Goal: Transaction & Acquisition: Purchase product/service

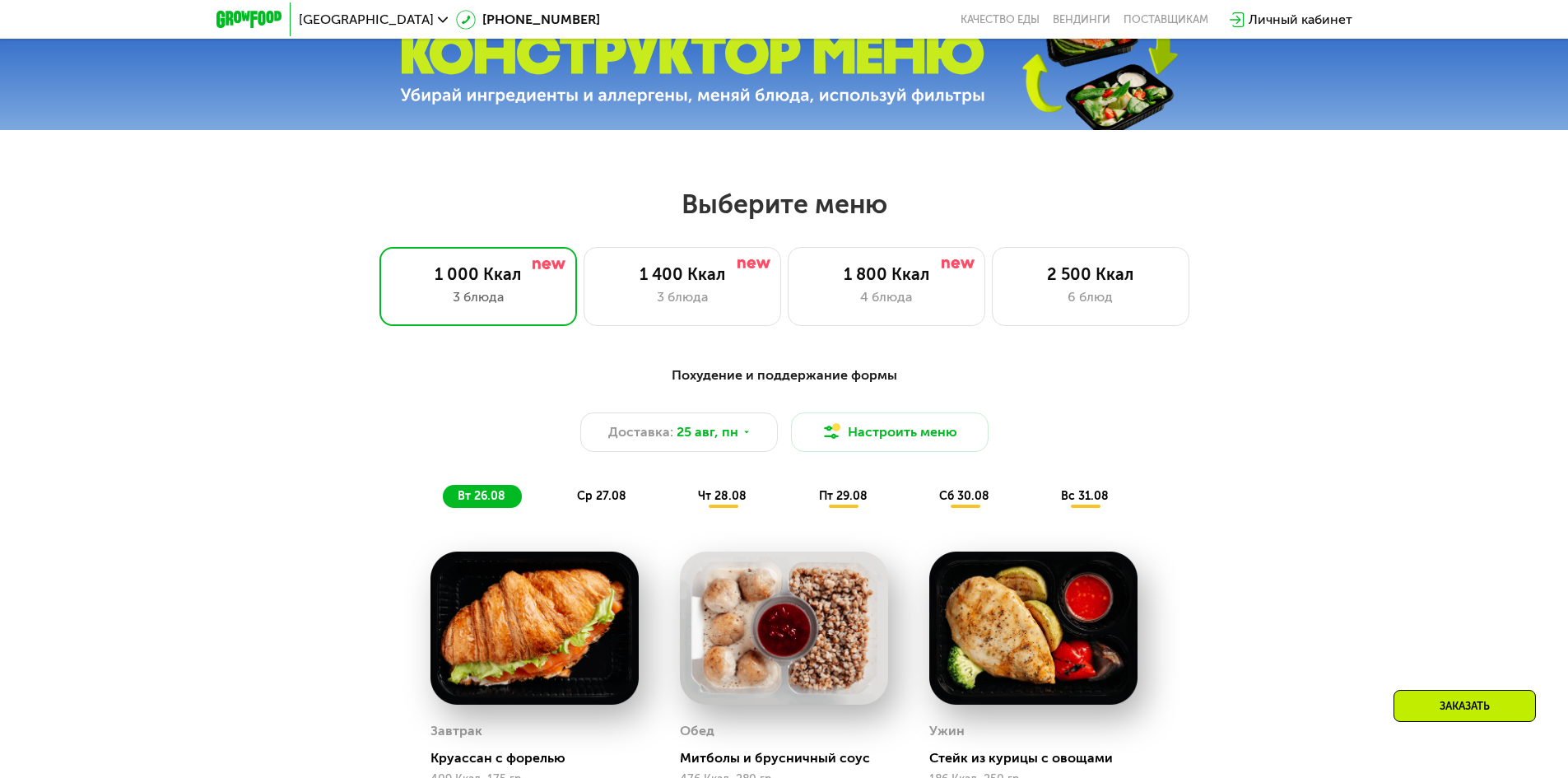
scroll to position [741, 0]
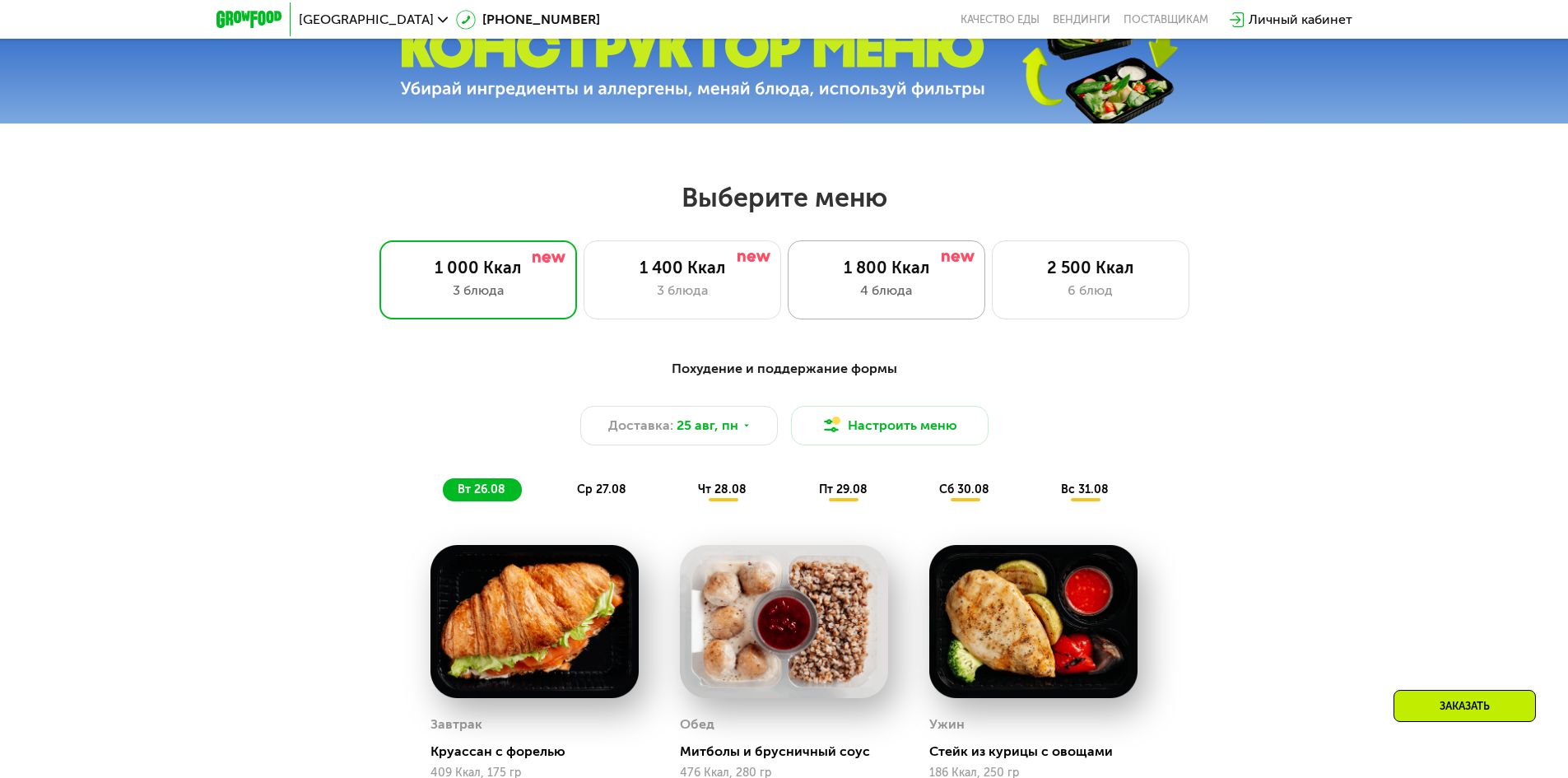
click at [914, 292] on div "4 блюда" at bounding box center [886, 290] width 163 height 19
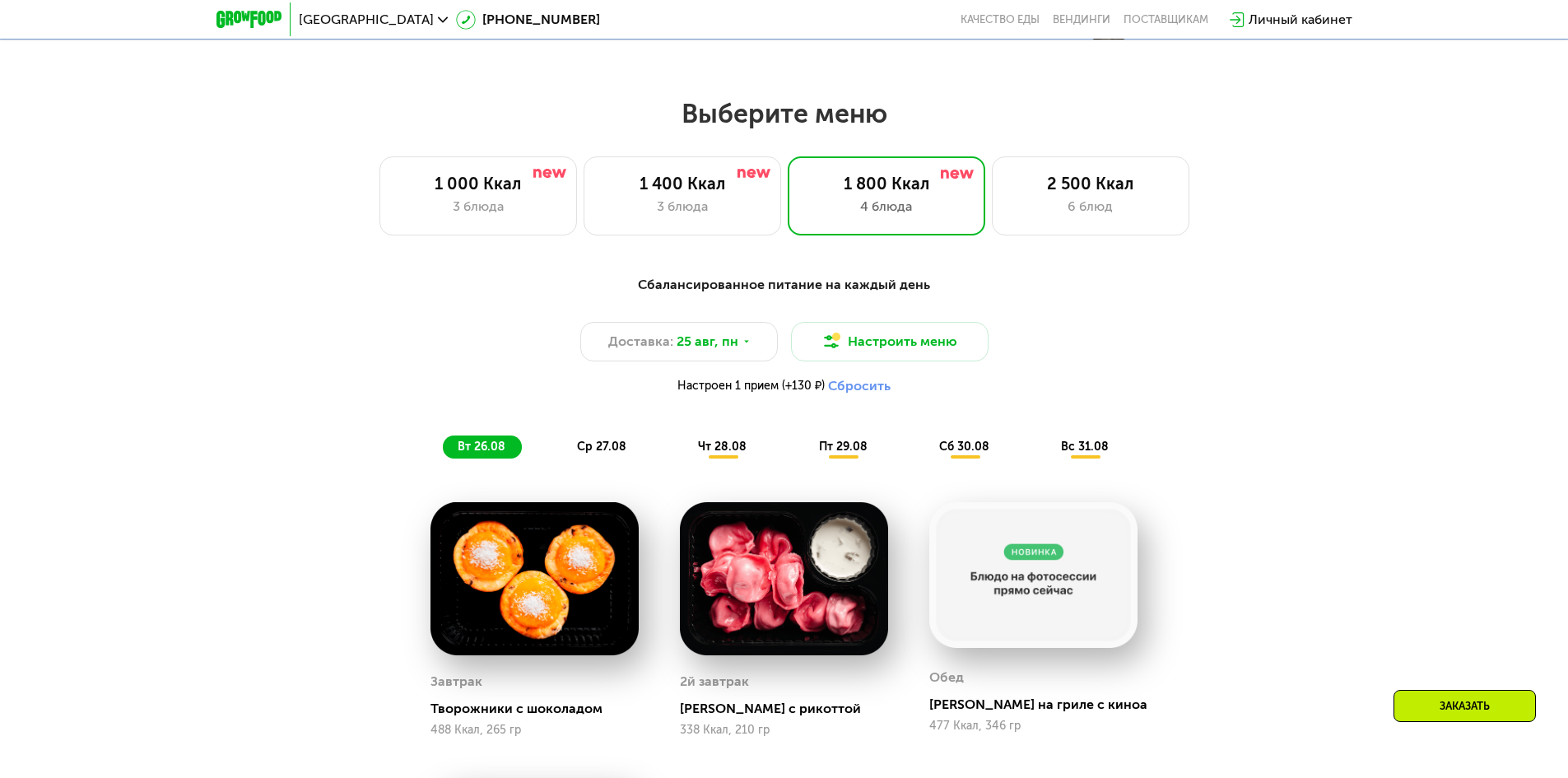
scroll to position [823, 0]
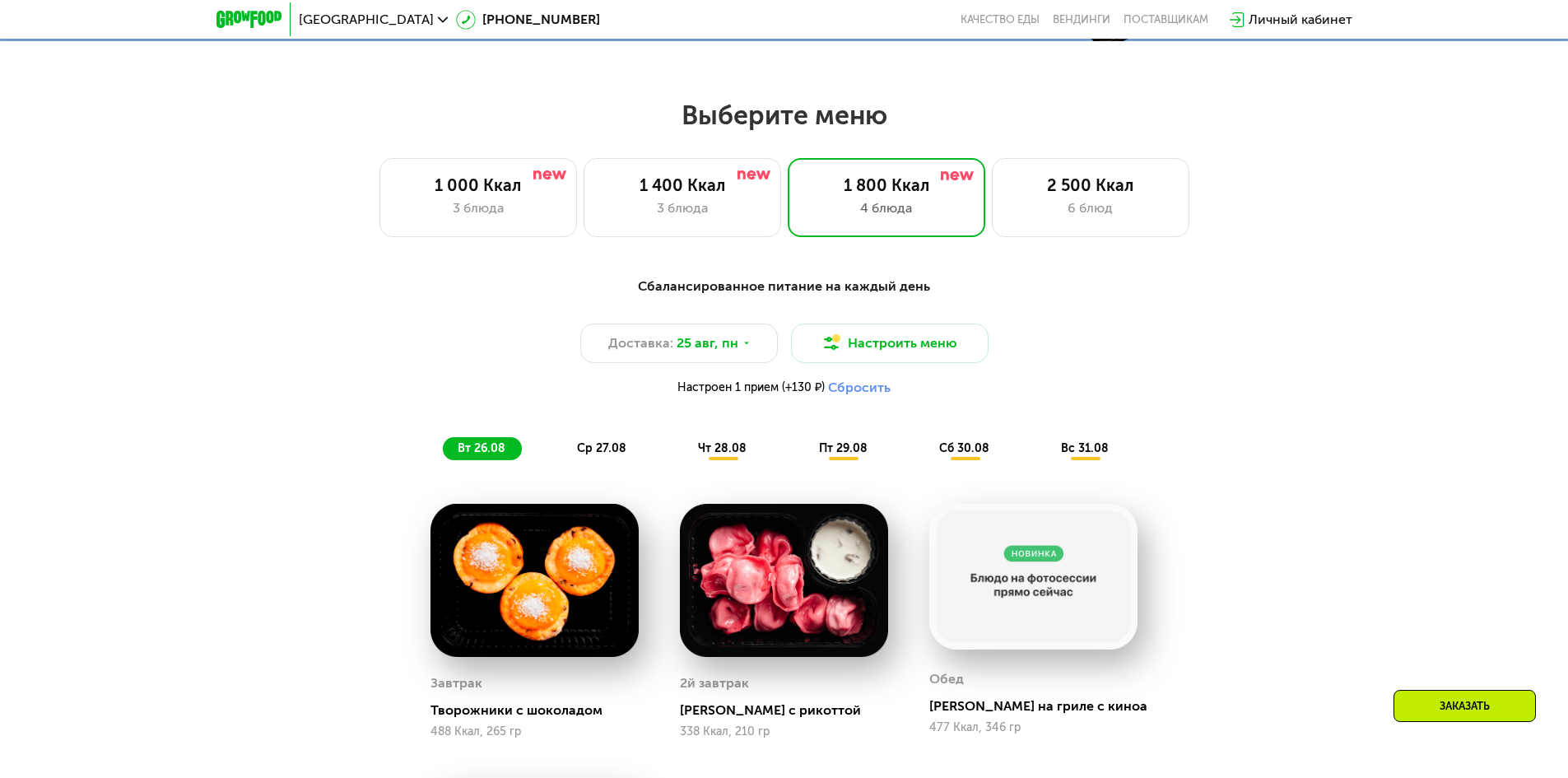
click at [871, 396] on button "Сбросить" at bounding box center [860, 387] width 63 height 17
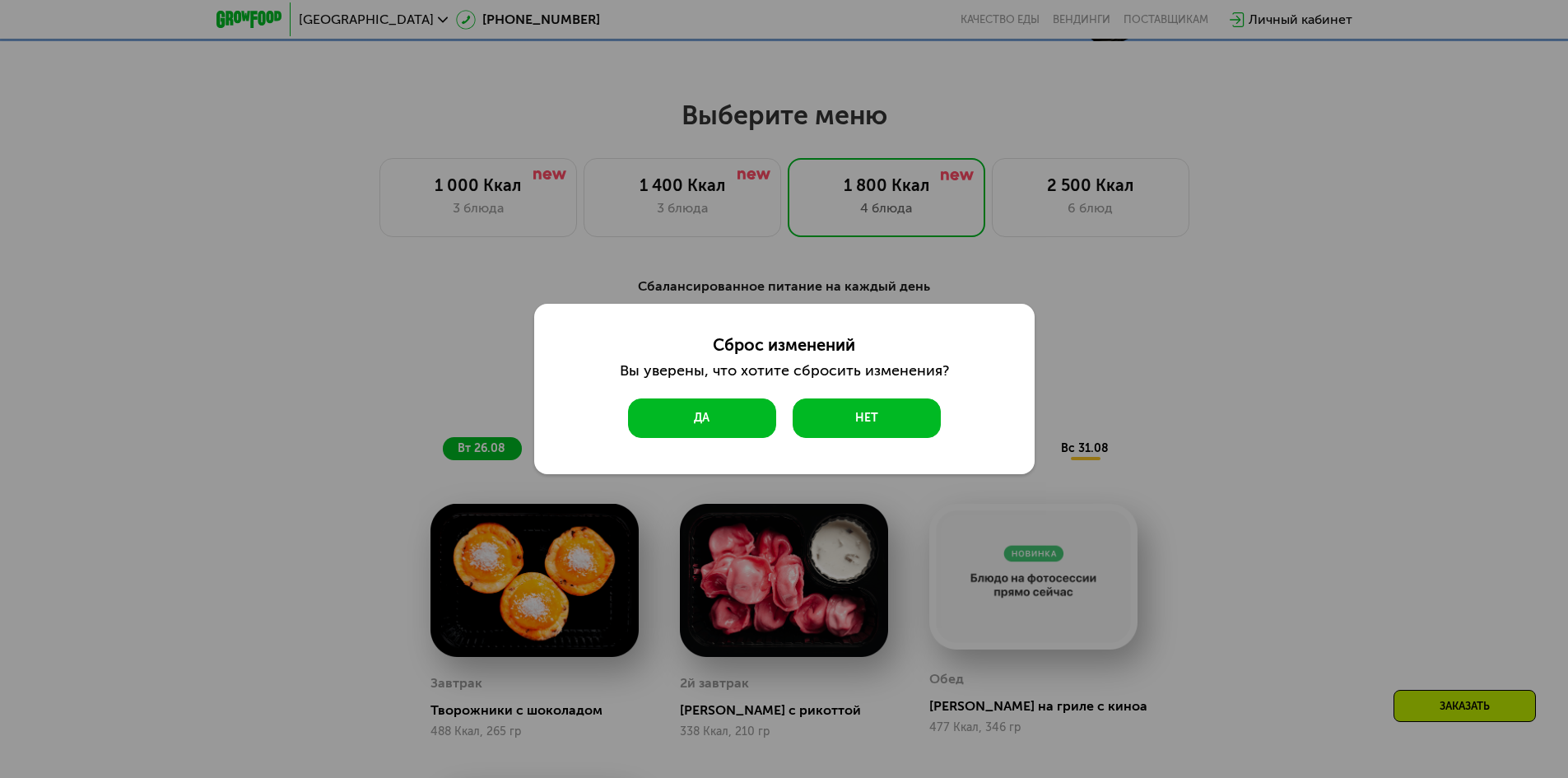
click at [695, 429] on button "Да" at bounding box center [702, 418] width 149 height 40
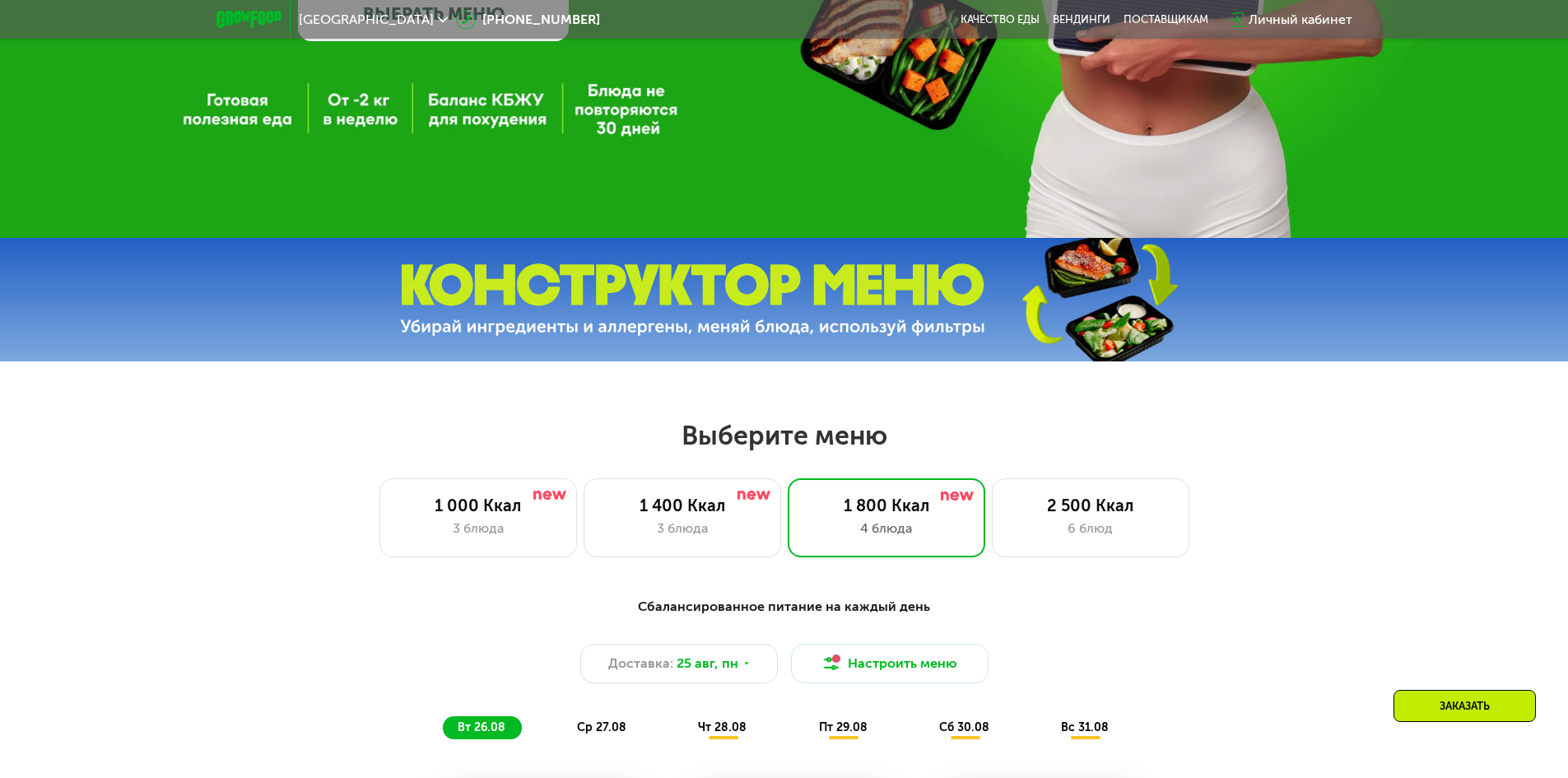
scroll to position [247, 0]
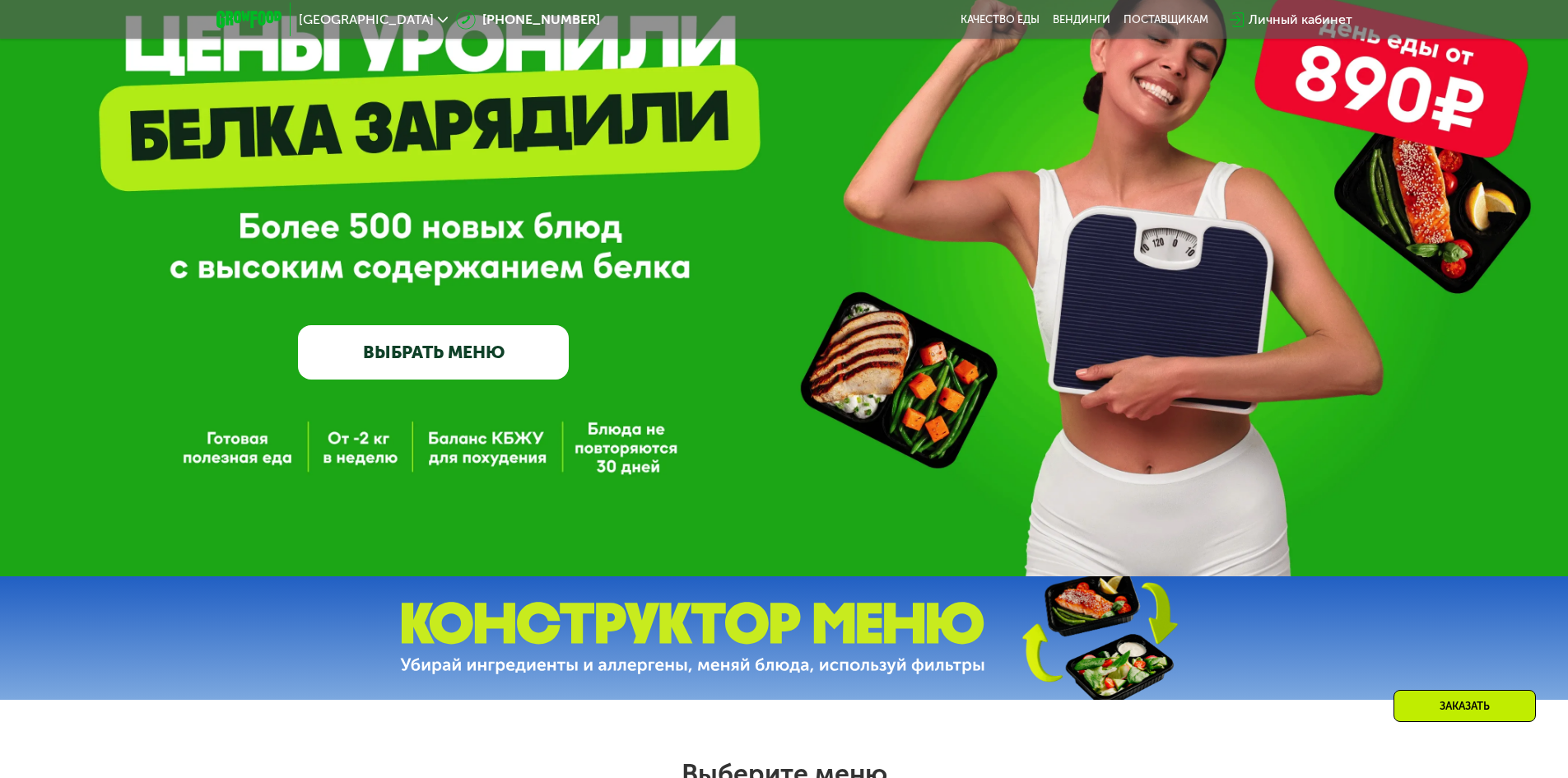
click at [488, 345] on link "ВЫБРАТЬ МЕНЮ" at bounding box center [433, 352] width 271 height 54
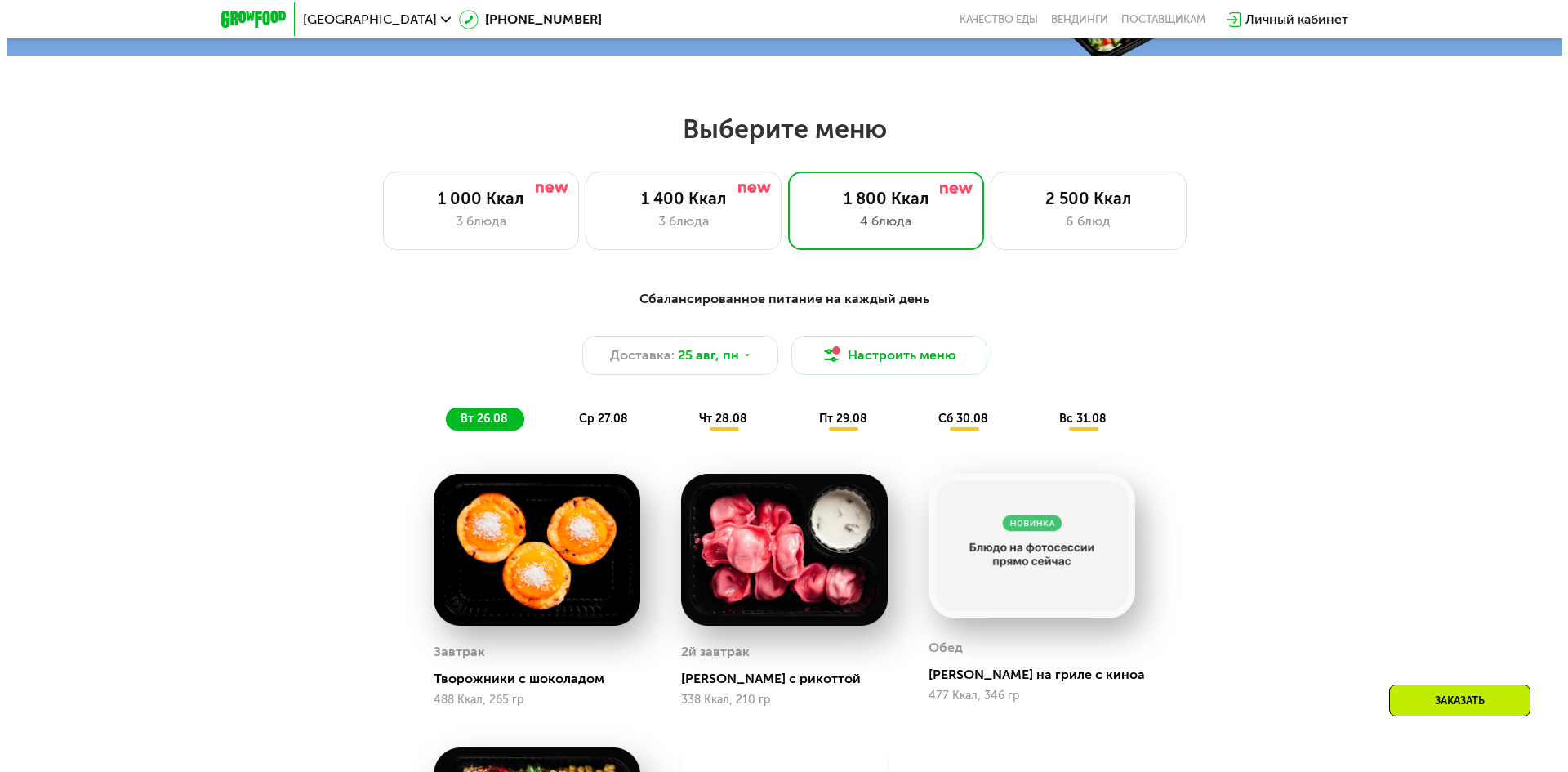
scroll to position [800, 0]
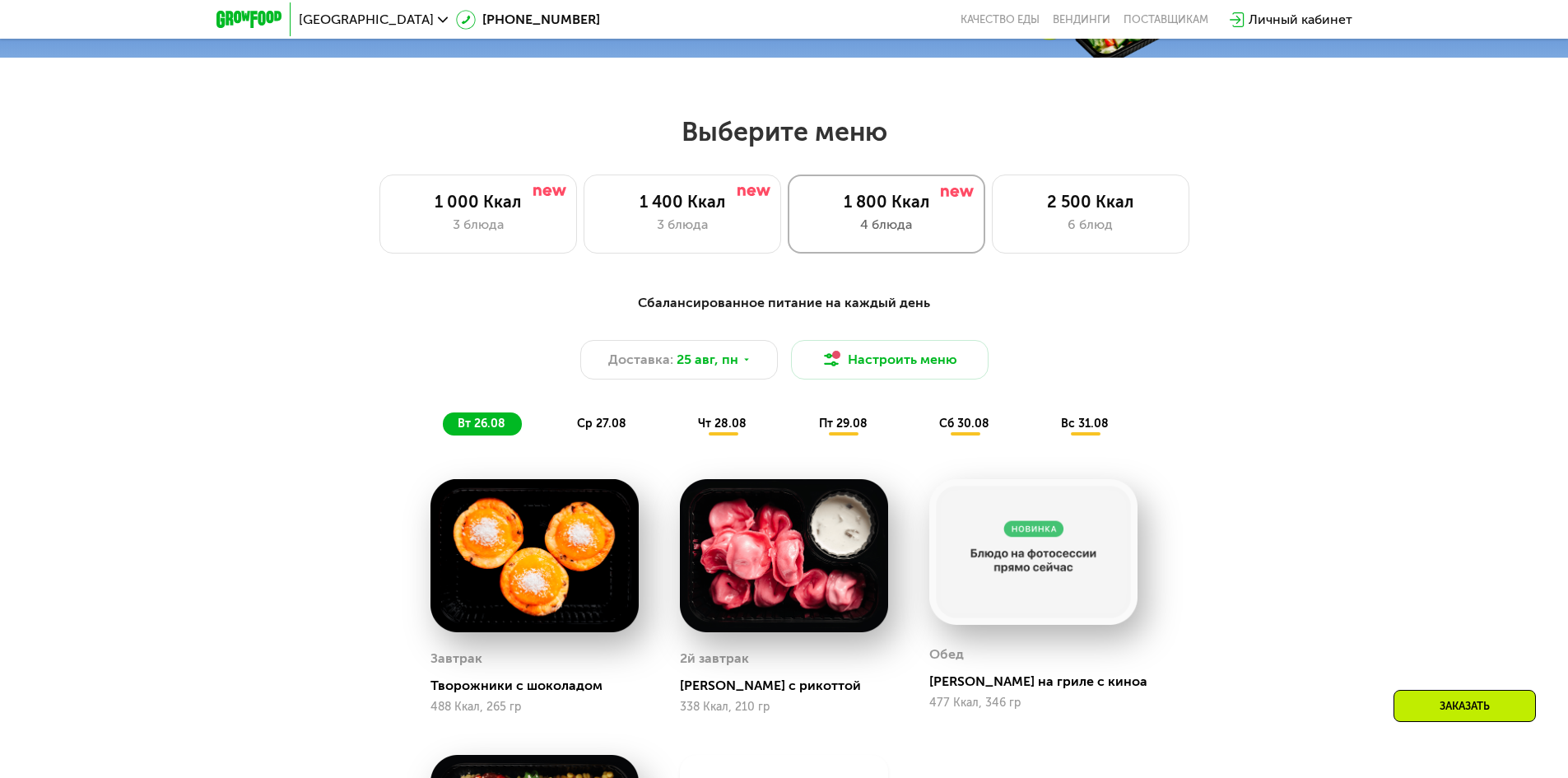
click at [874, 226] on div "4 блюда" at bounding box center [886, 225] width 163 height 19
click at [910, 344] on div "Сбалансированное питание на каждый день Доставка: 25 авг, пн Настроить меню вт …" at bounding box center [784, 363] width 975 height 142
click at [913, 358] on button "Настроить меню" at bounding box center [890, 359] width 197 height 40
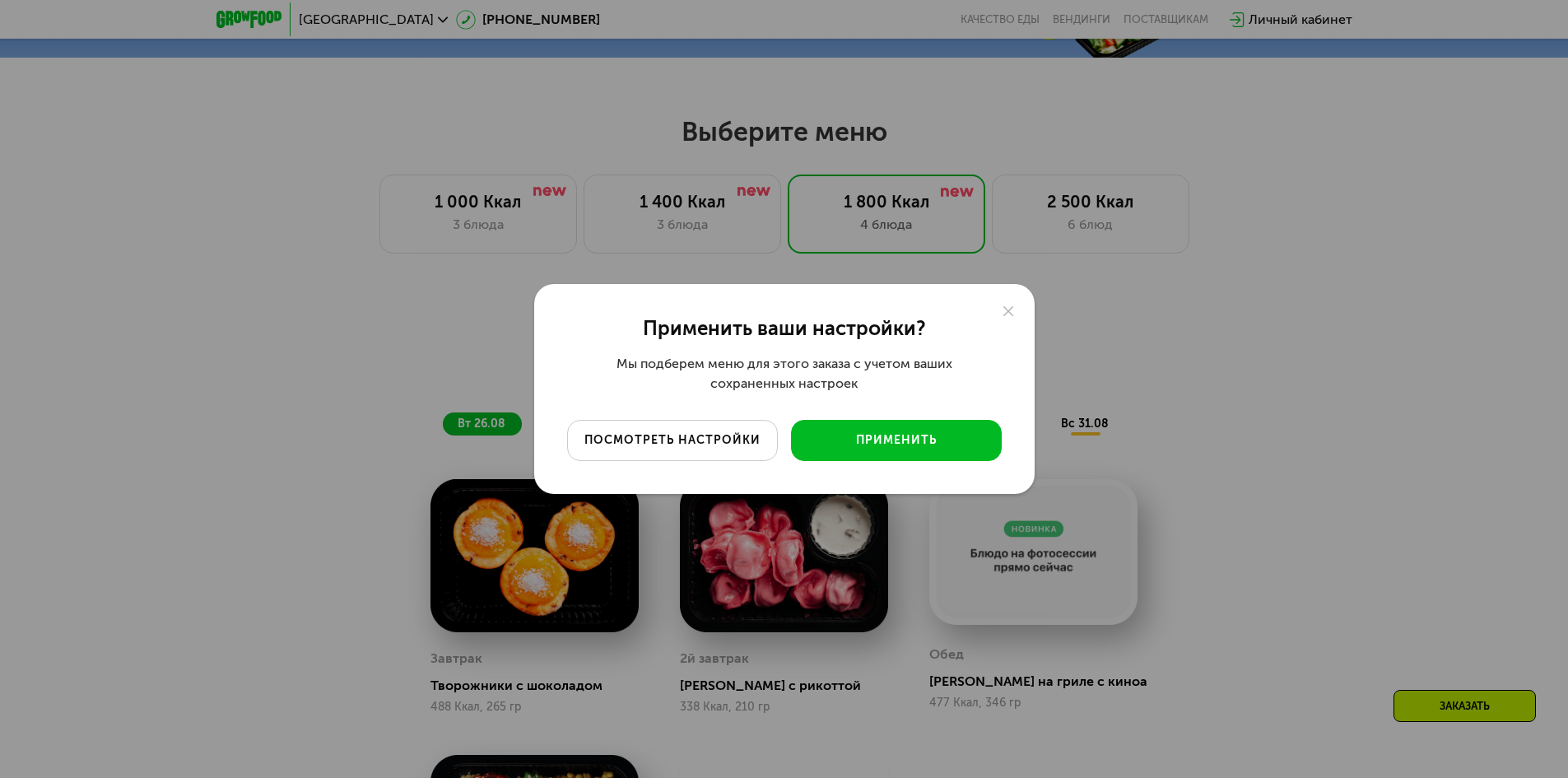
click at [698, 437] on div "посмотреть настройки" at bounding box center [672, 440] width 186 height 17
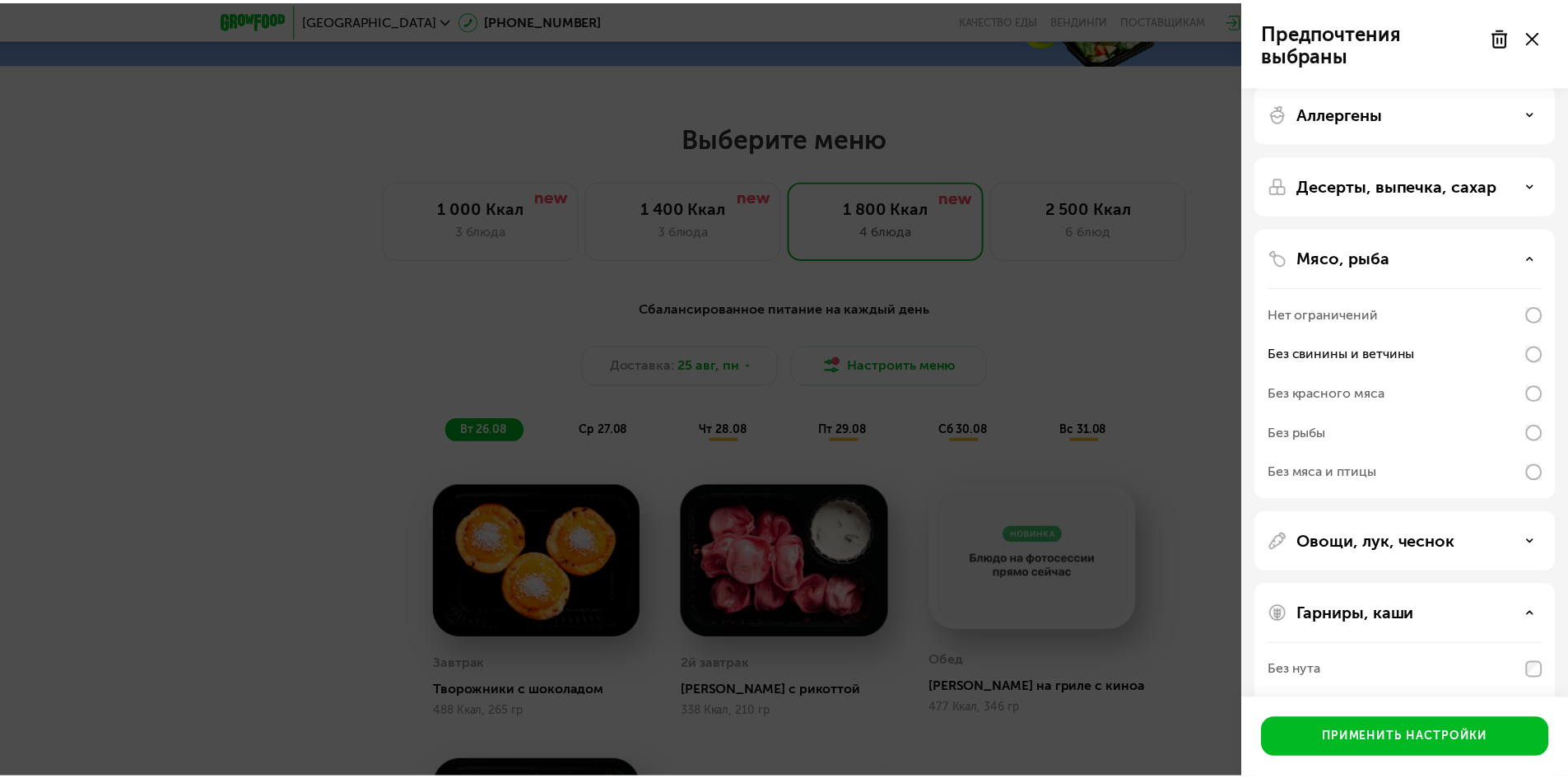
scroll to position [0, 0]
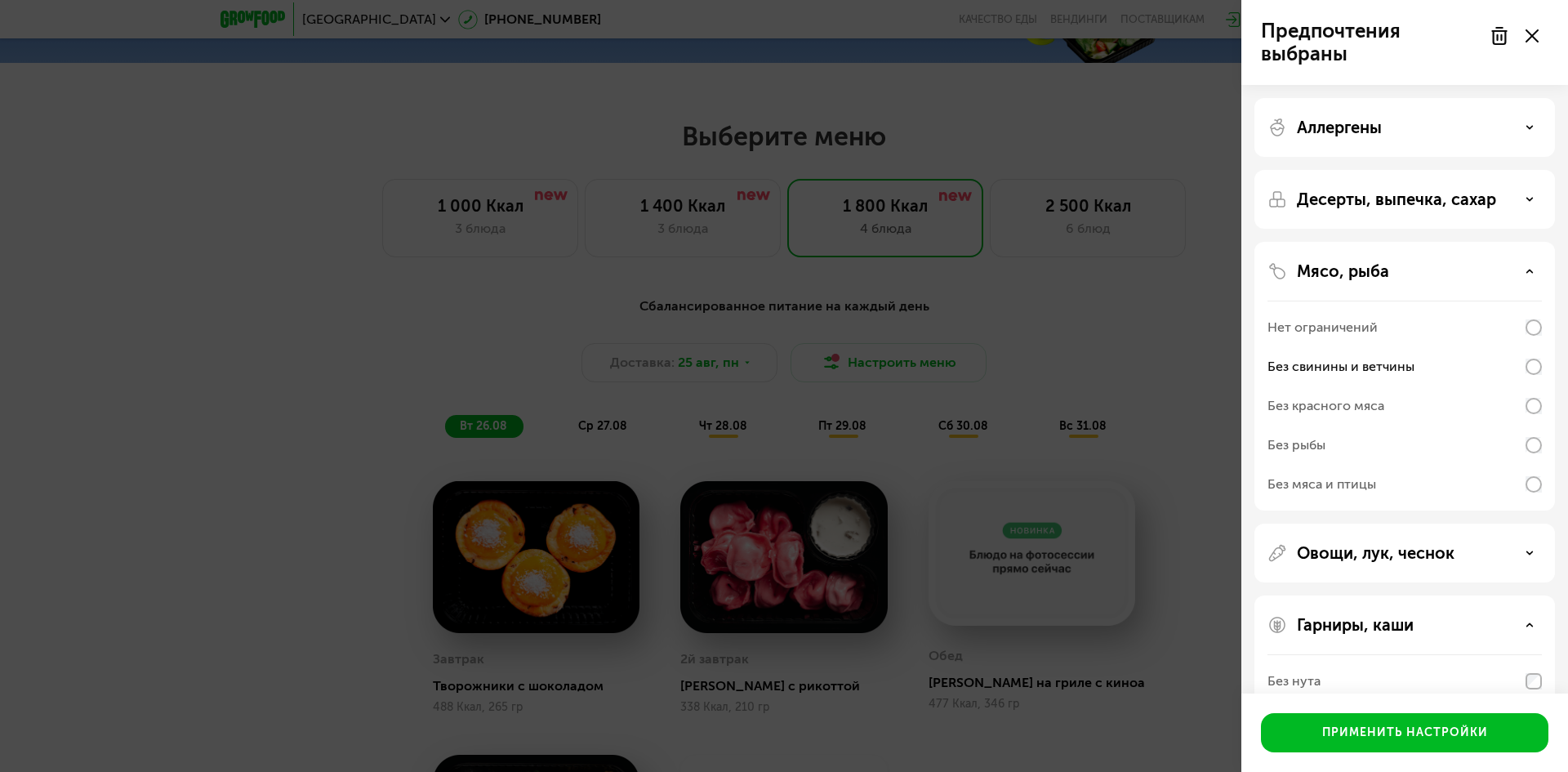
click at [1126, 192] on div "Предпочтения выбраны Аллергены Десерты, выпечка, сахар Мясо, рыба Нет ограничен…" at bounding box center [784, 386] width 1568 height 772
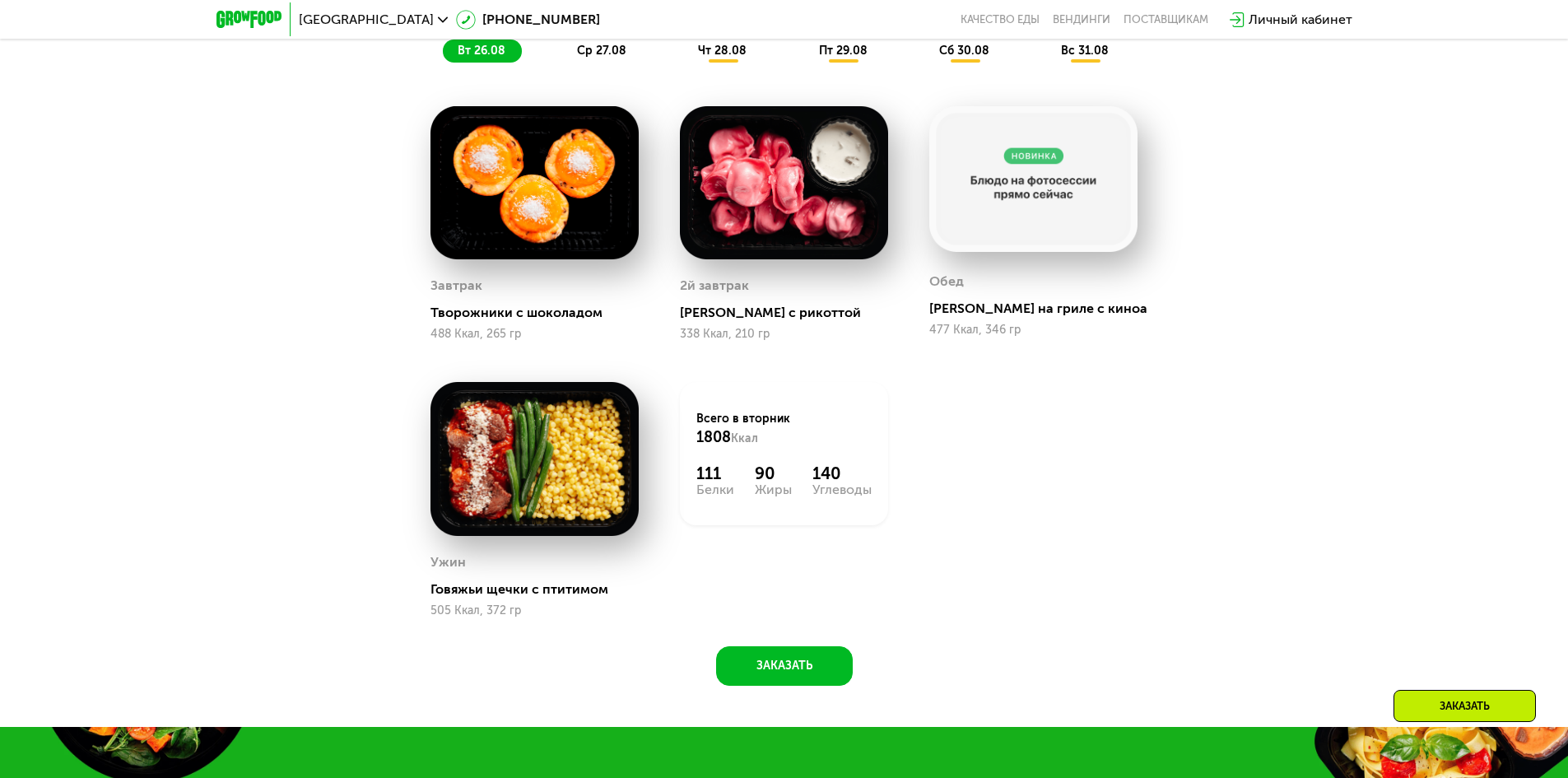
scroll to position [642, 0]
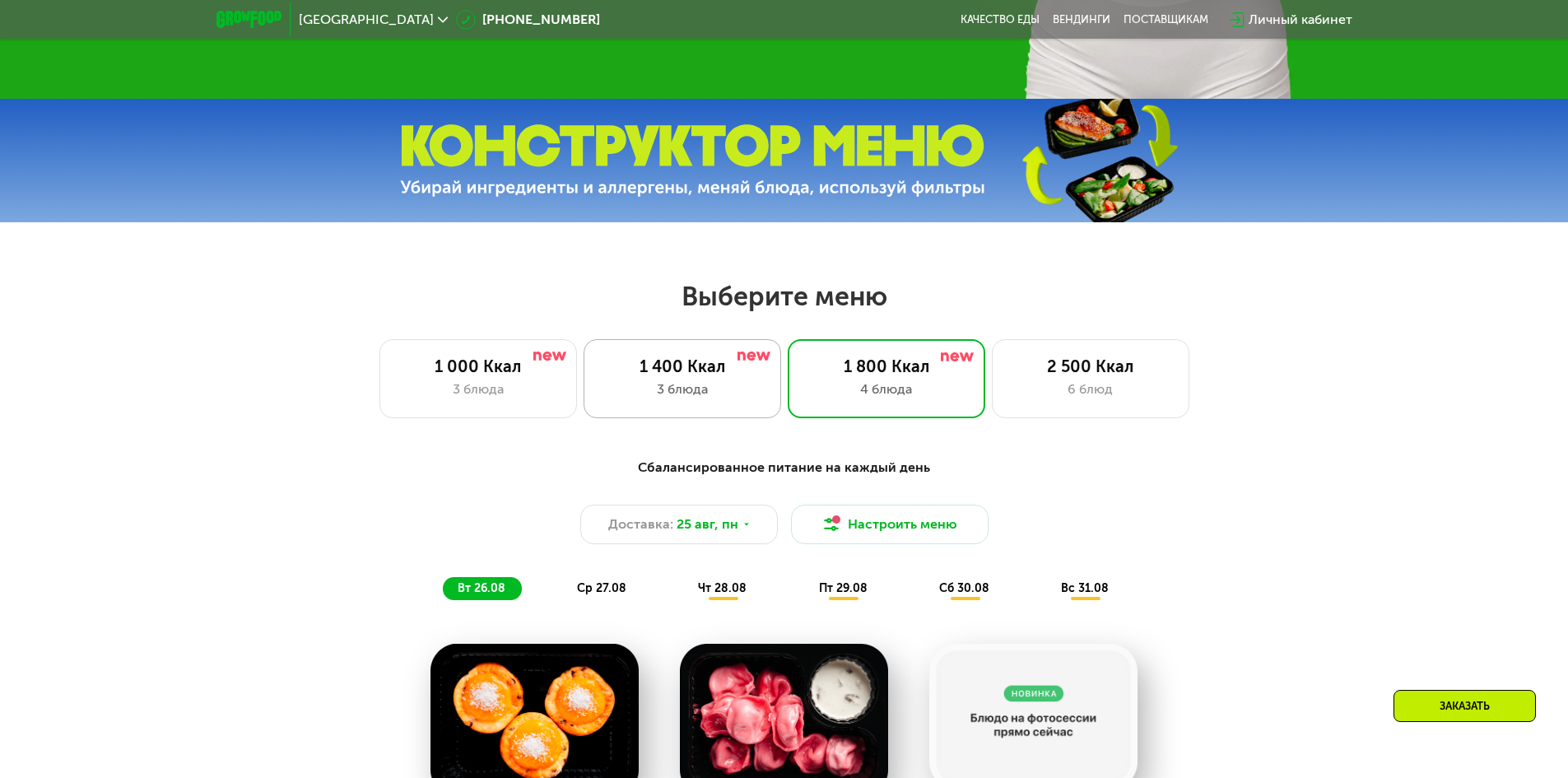
click at [788, 383] on div "1 400 Ккал 3 блюда" at bounding box center [886, 378] width 197 height 79
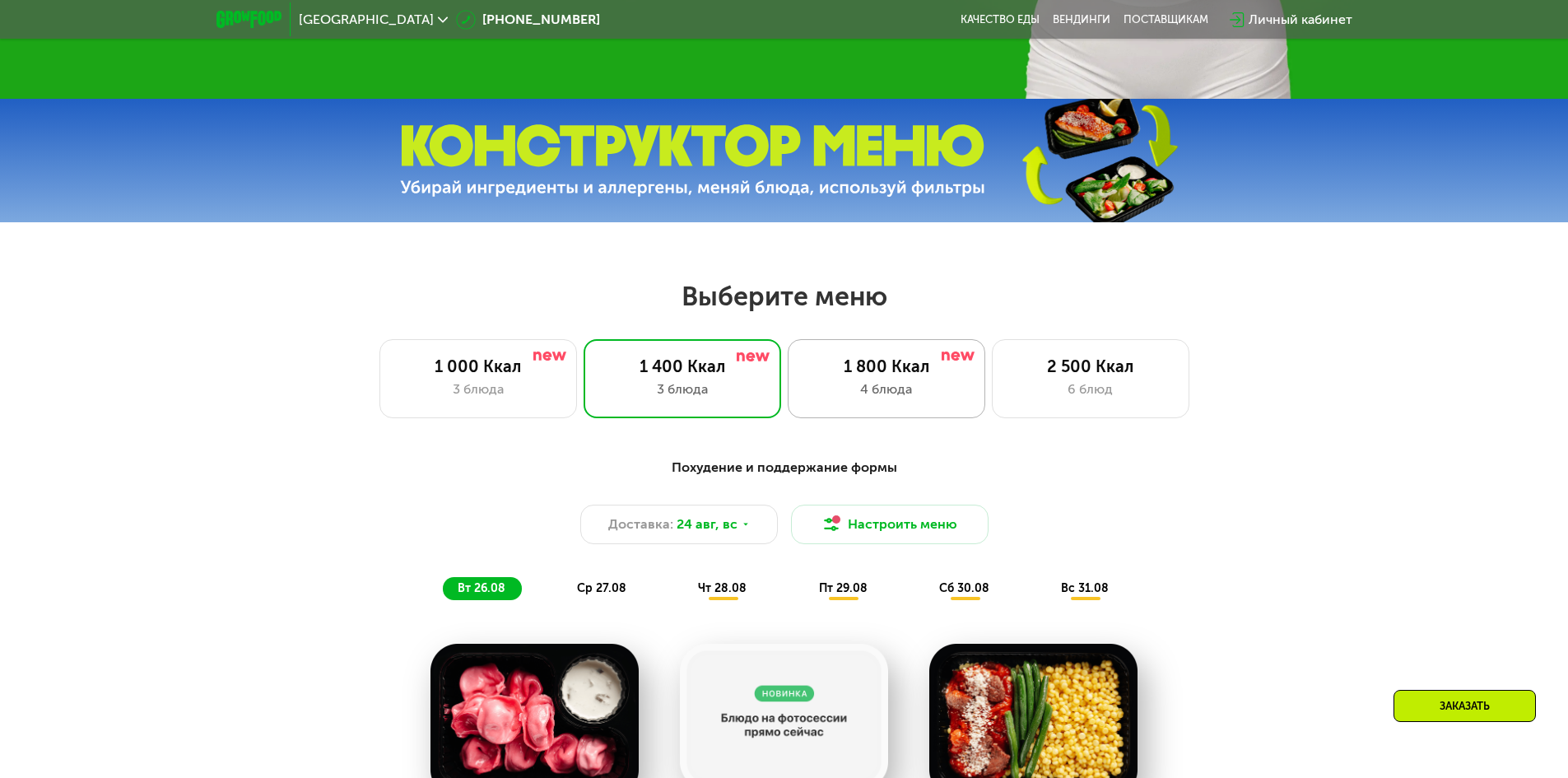
click at [909, 387] on div "4 блюда" at bounding box center [886, 389] width 163 height 19
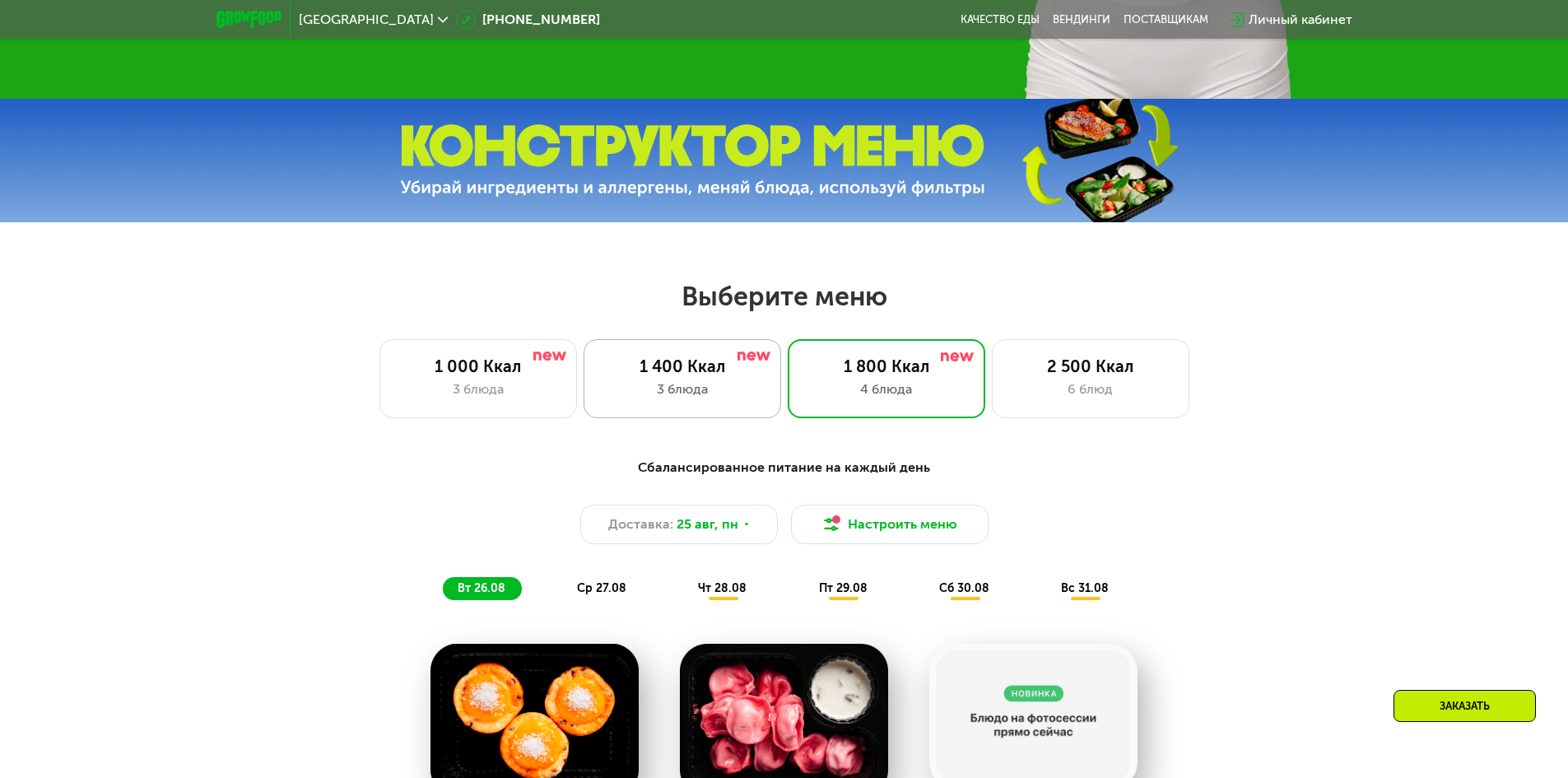
click at [688, 370] on div "1 400 Ккал" at bounding box center [683, 366] width 163 height 19
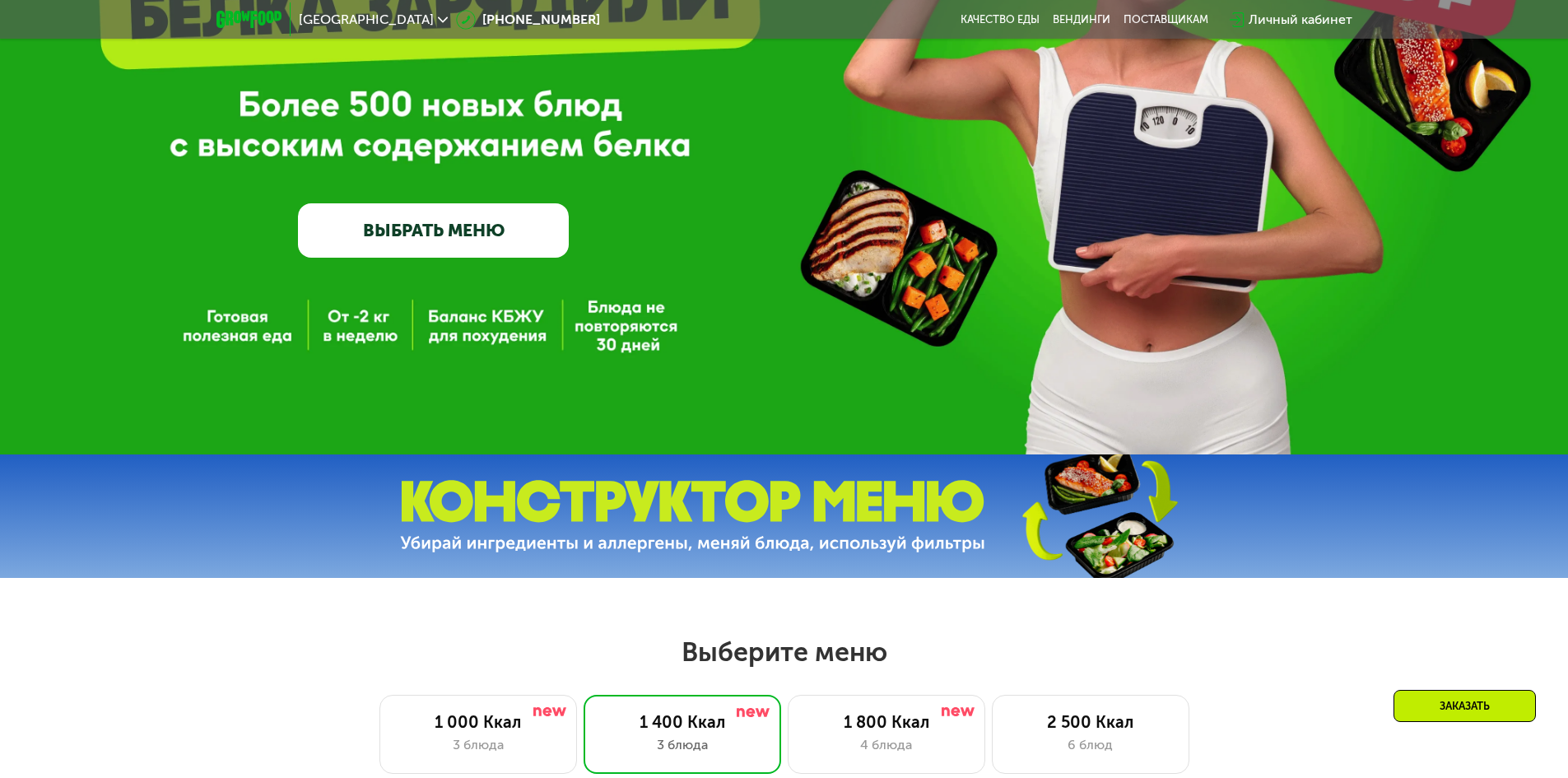
scroll to position [0, 0]
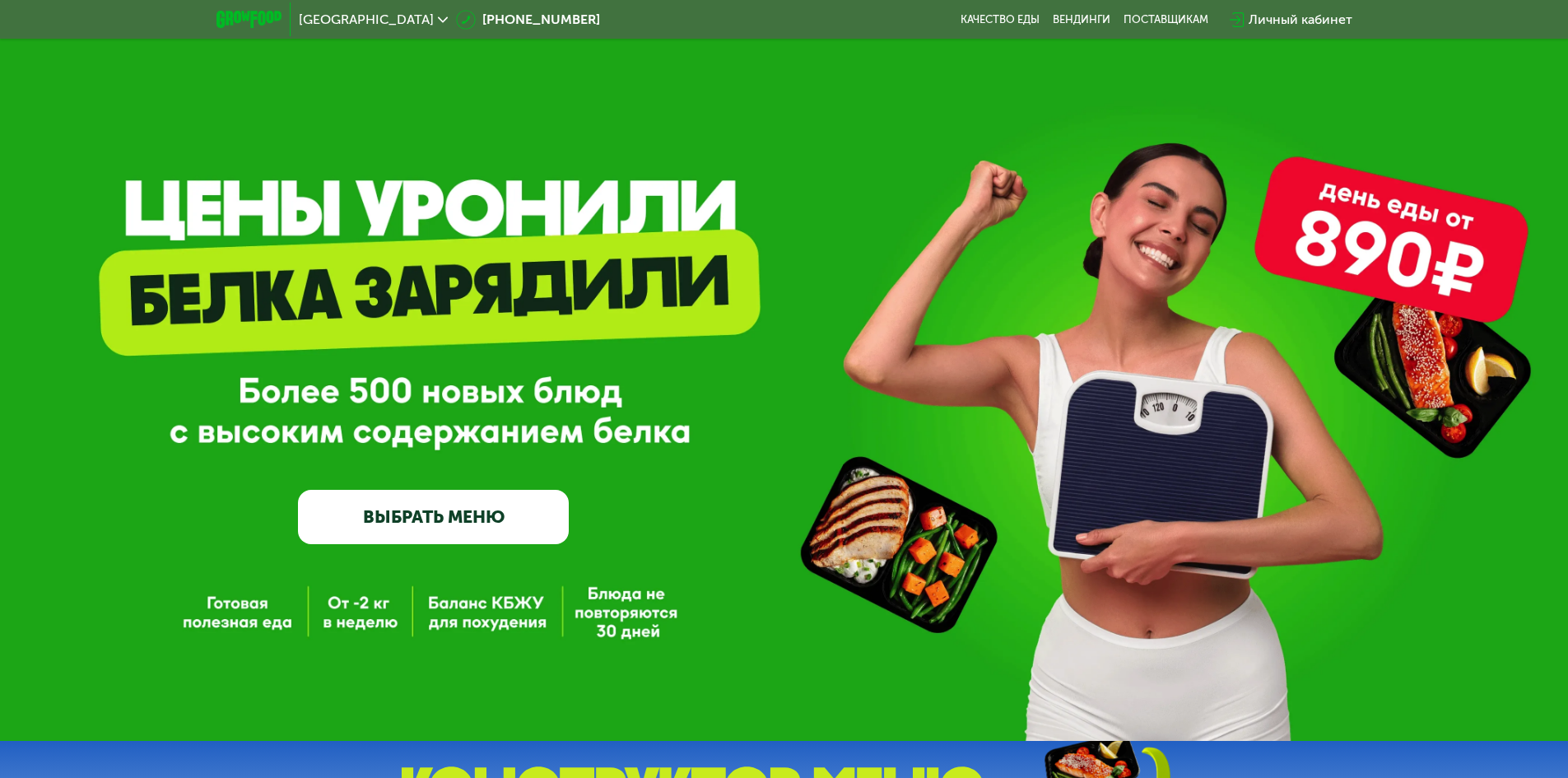
click at [1274, 18] on div "Личный кабинет" at bounding box center [1300, 19] width 103 height 19
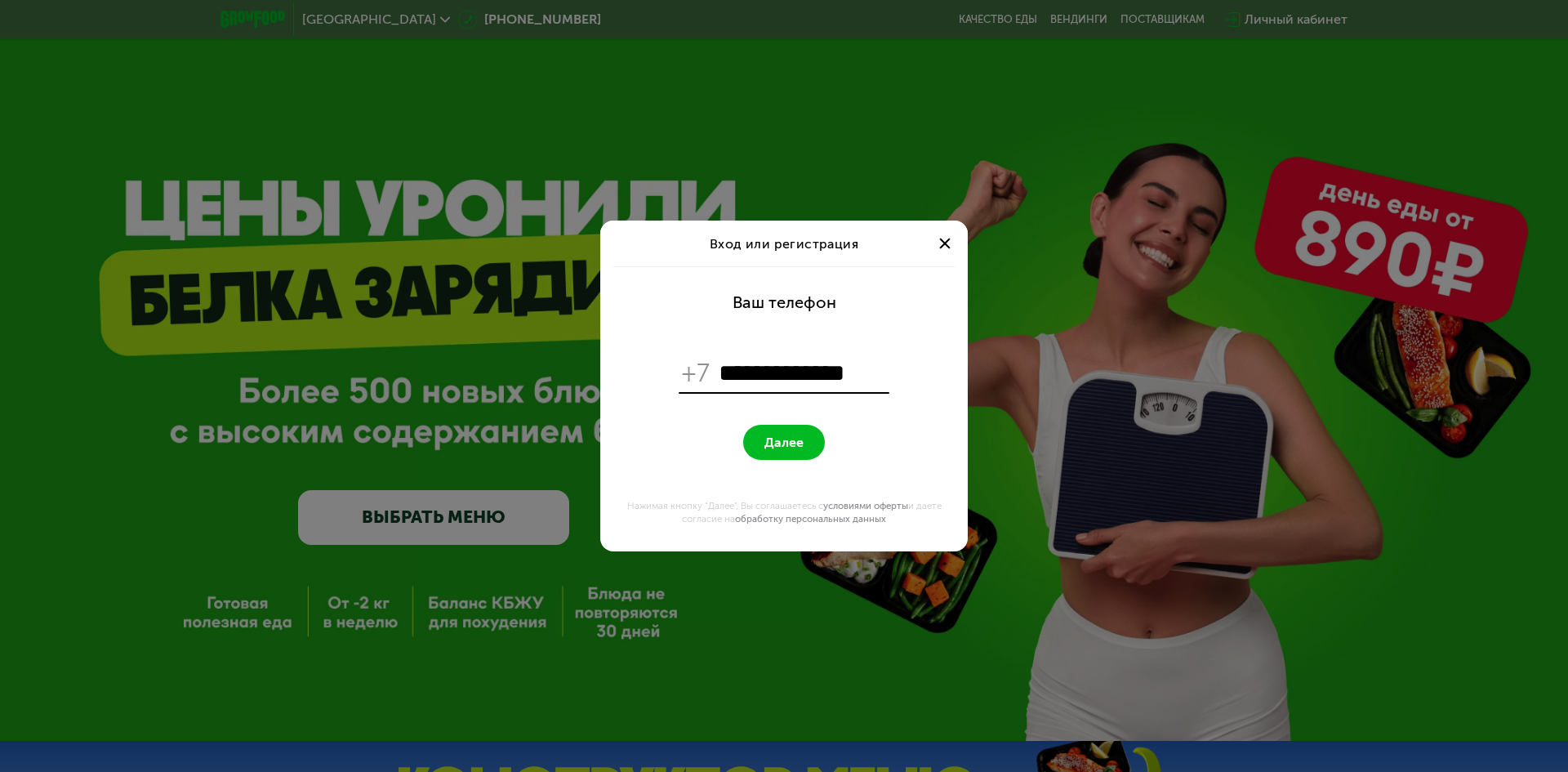
type input "**********"
click at [743, 425] on button "Далее" at bounding box center [784, 442] width 82 height 35
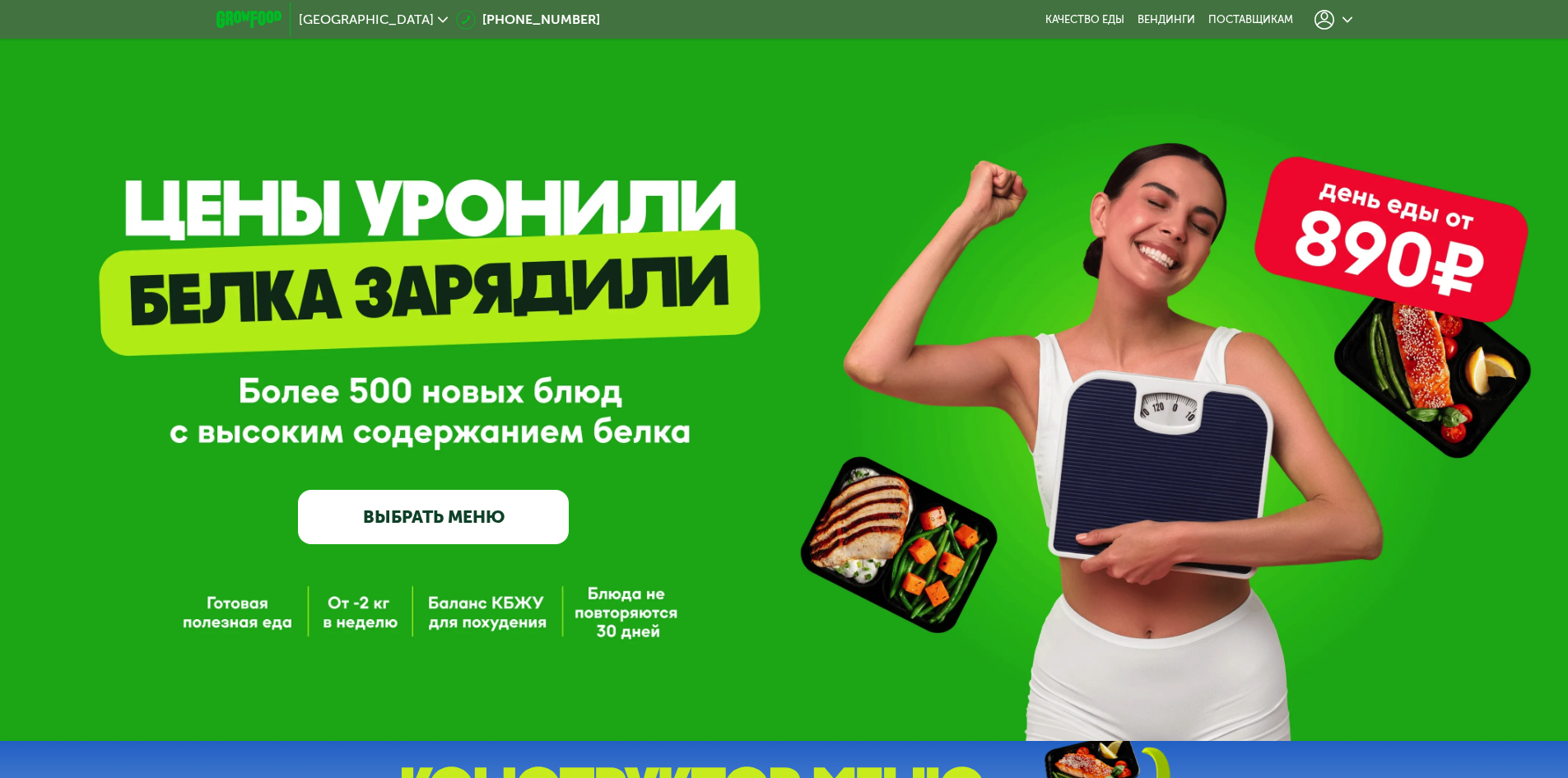
drag, startPoint x: 1264, startPoint y: 355, endPoint x: 1168, endPoint y: 258, distance: 136.5
click at [1168, 258] on div "GrowFood — доставка правильного питания ВЫБРАТЬ МЕНЮ" at bounding box center [784, 397] width 1568 height 294
click at [1341, 23] on div at bounding box center [1334, 19] width 38 height 19
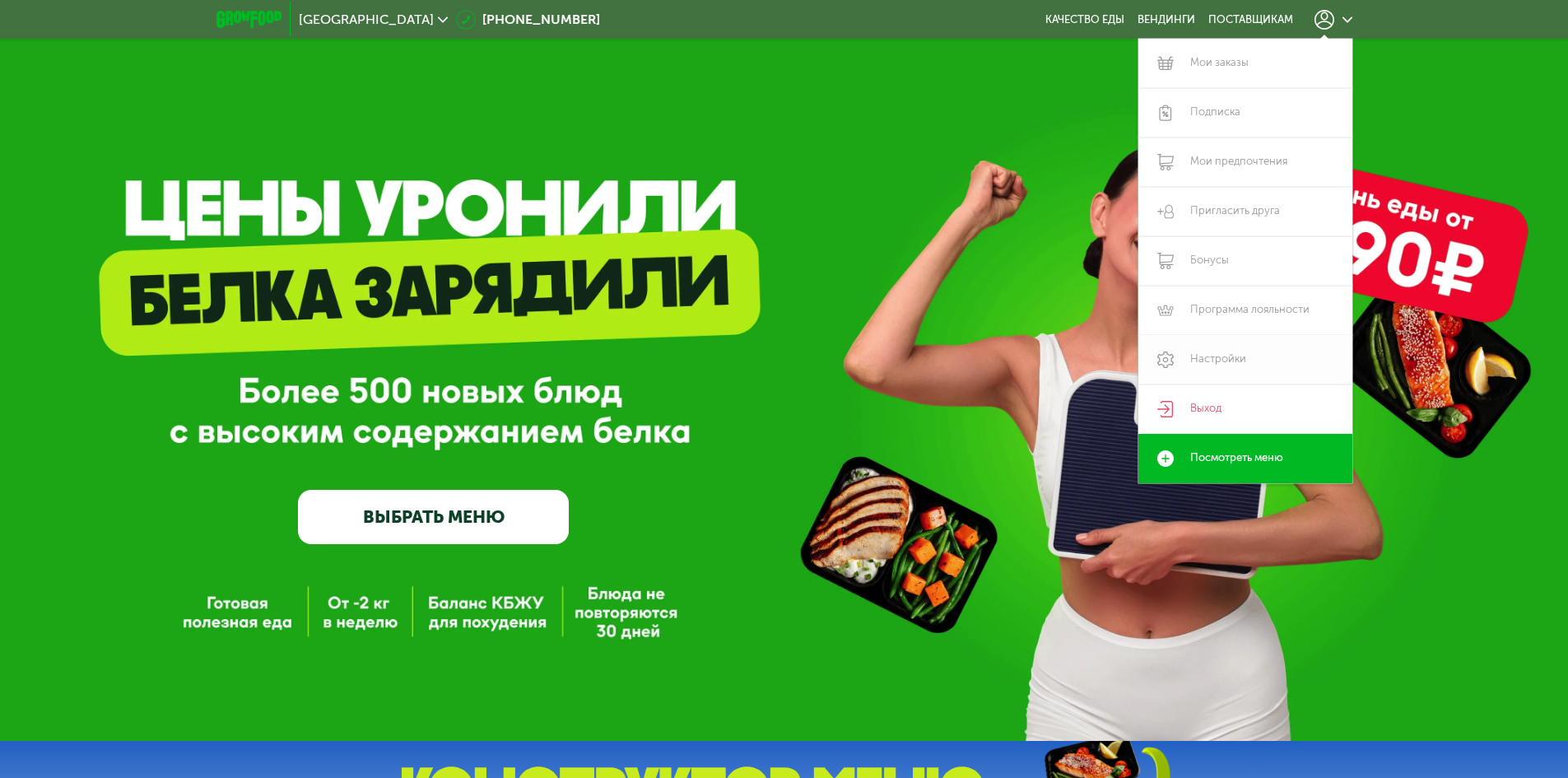
click at [1234, 357] on link "Настройки" at bounding box center [1246, 360] width 214 height 50
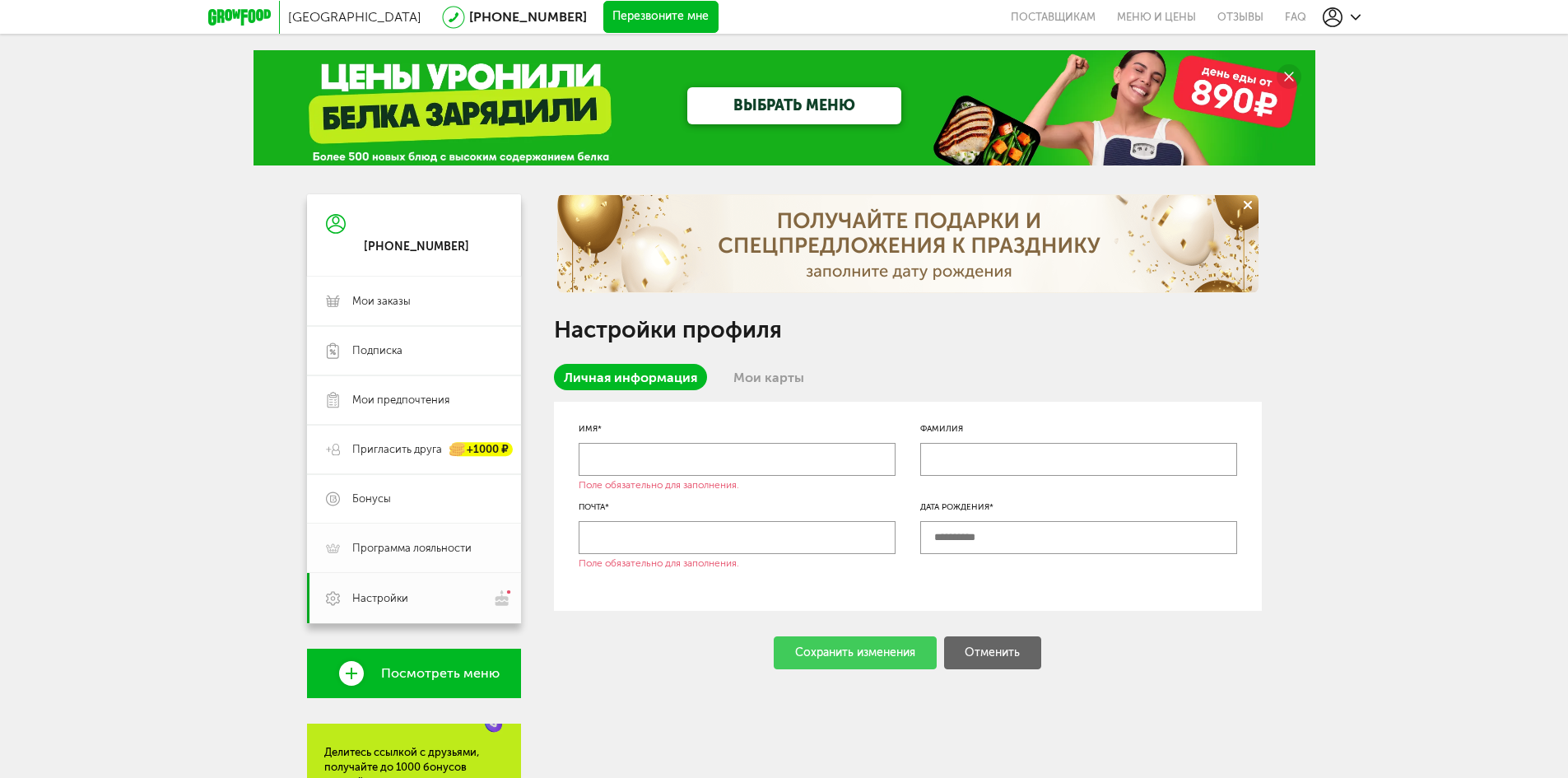
click at [461, 542] on span "Программа лояльности" at bounding box center [411, 548] width 119 height 15
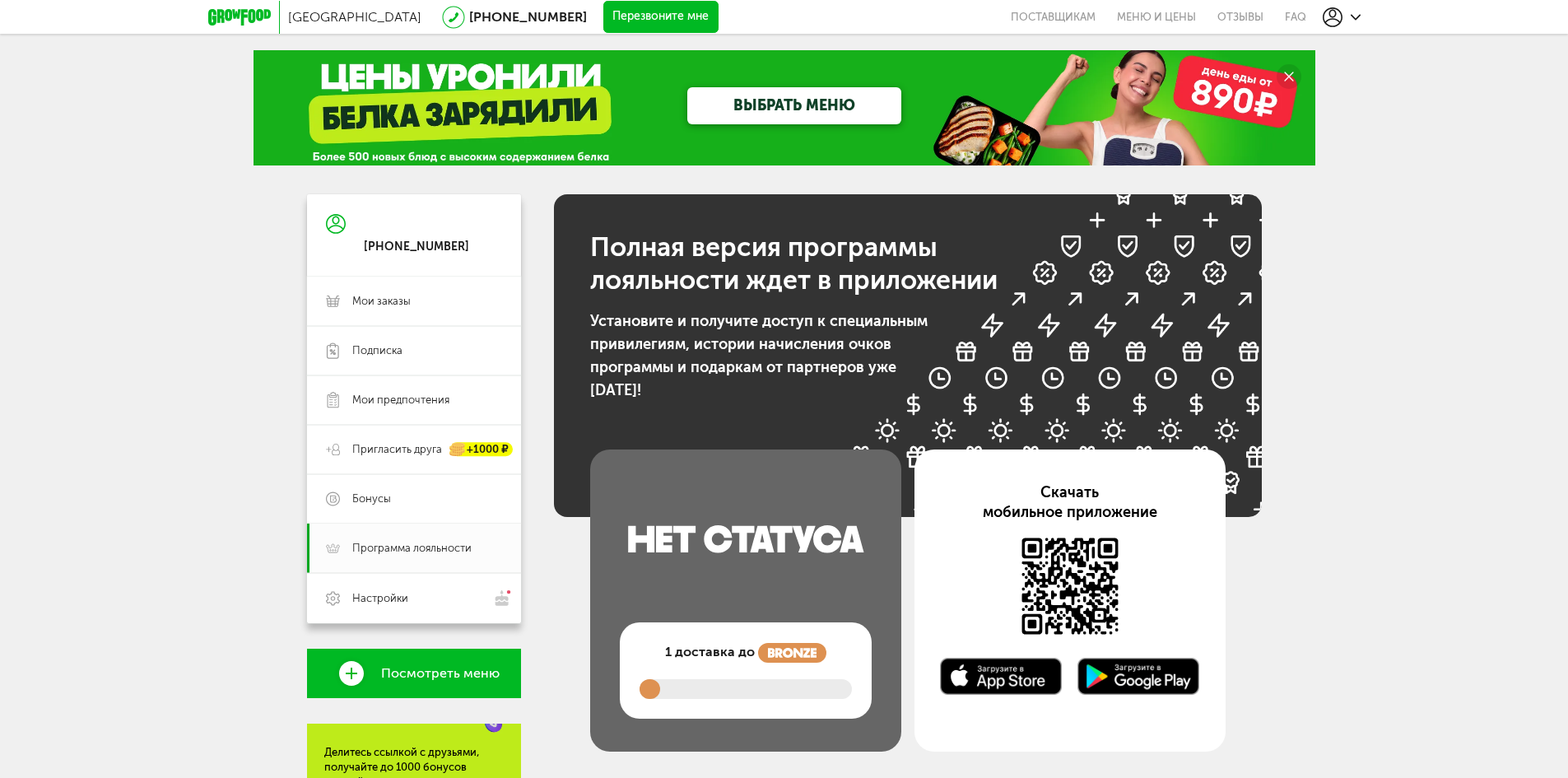
click at [789, 662] on img at bounding box center [792, 652] width 68 height 19
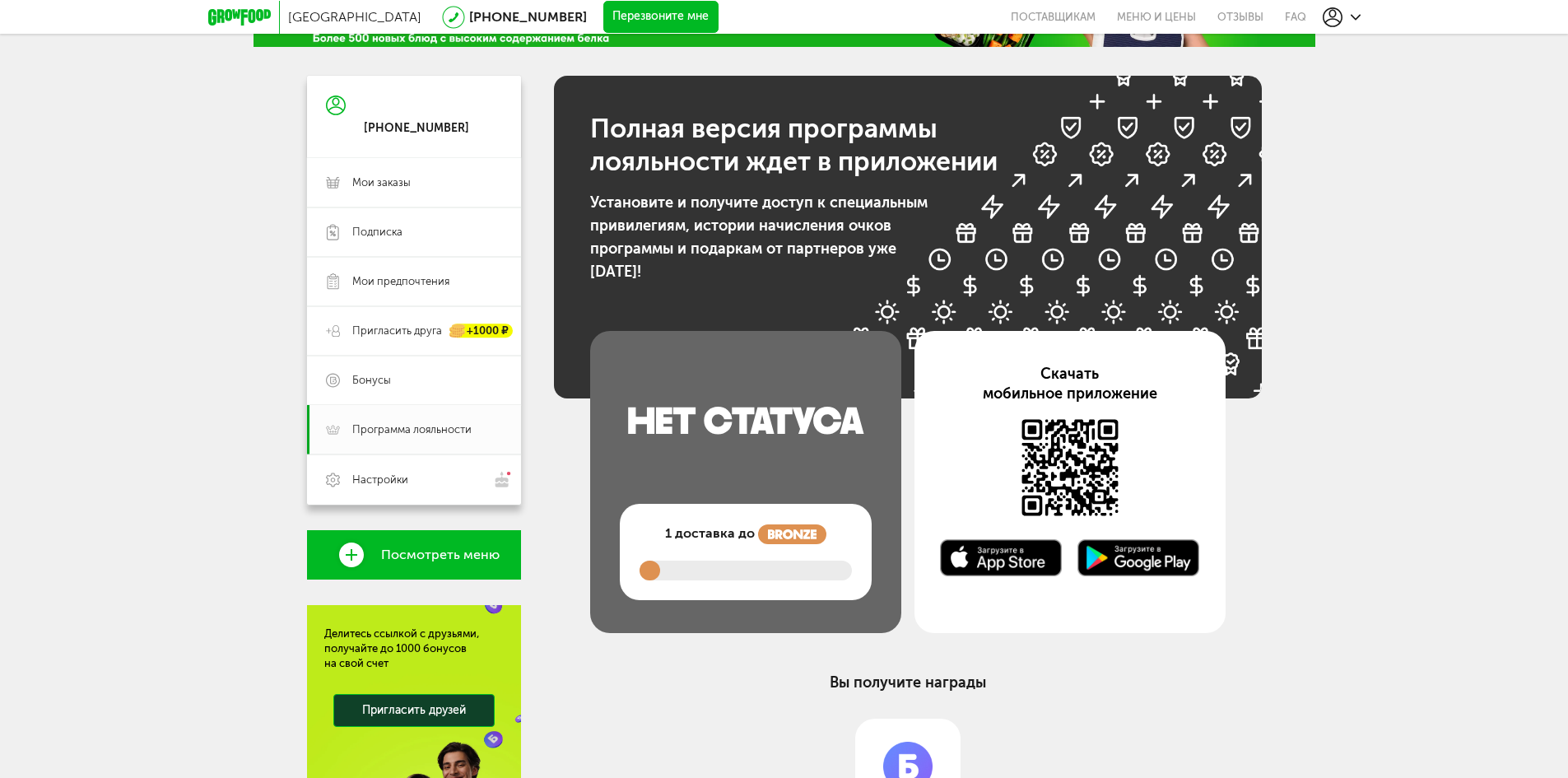
scroll to position [293, 0]
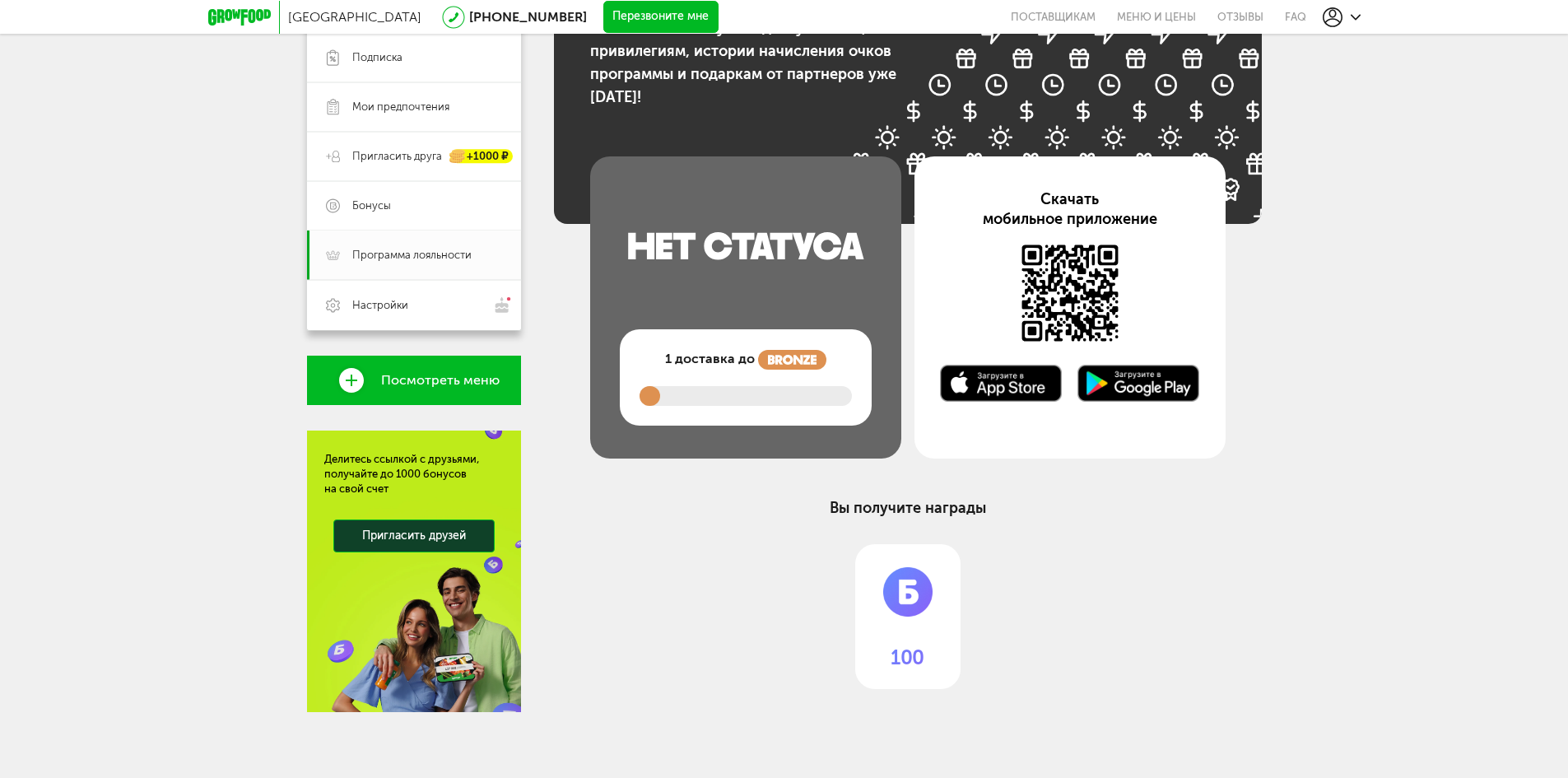
click at [921, 615] on img at bounding box center [907, 588] width 105 height 89
click at [445, 379] on span "Посмотреть меню" at bounding box center [440, 380] width 119 height 15
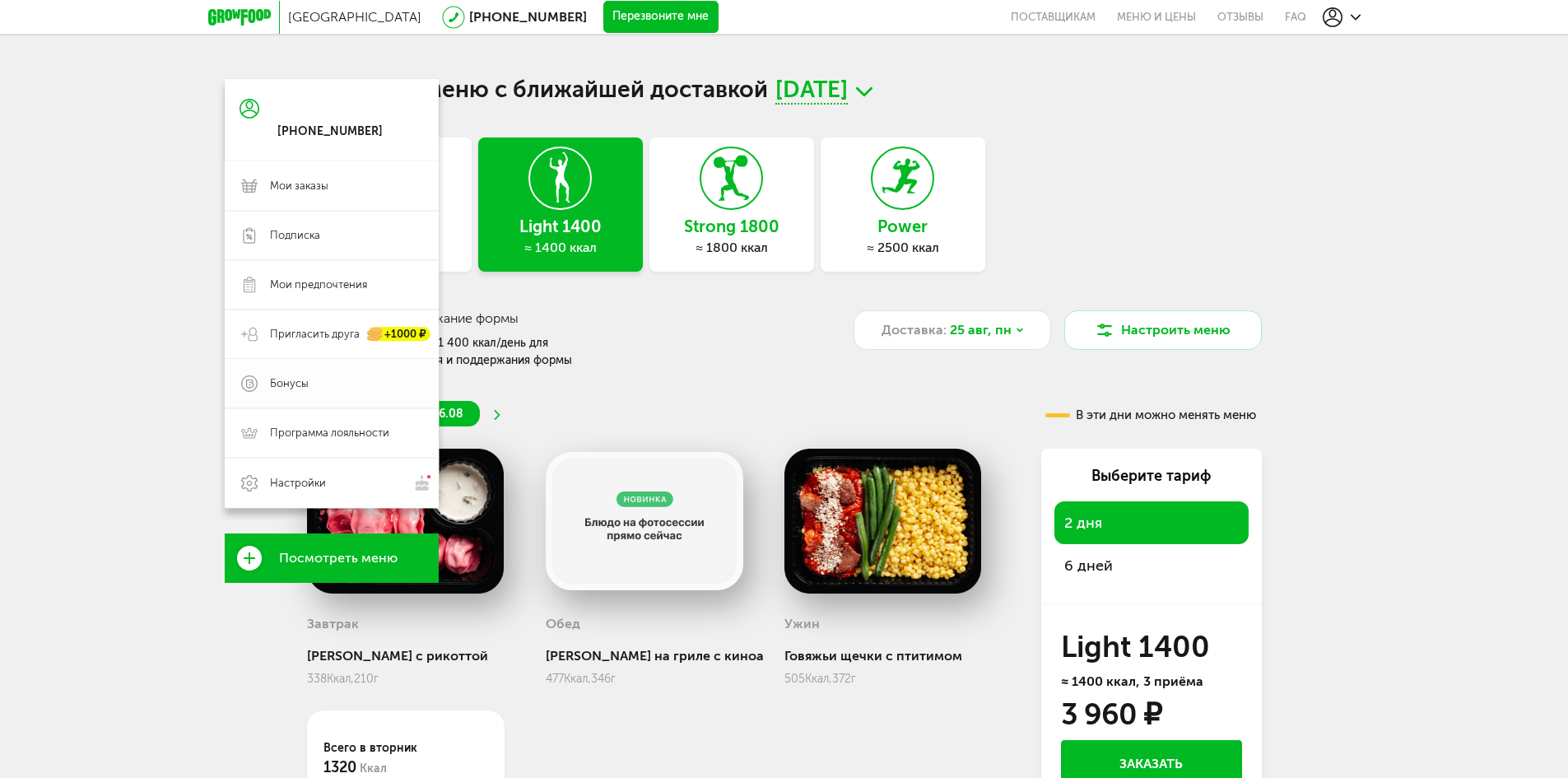
click at [310, 387] on span "Бонусы" at bounding box center [346, 383] width 152 height 15
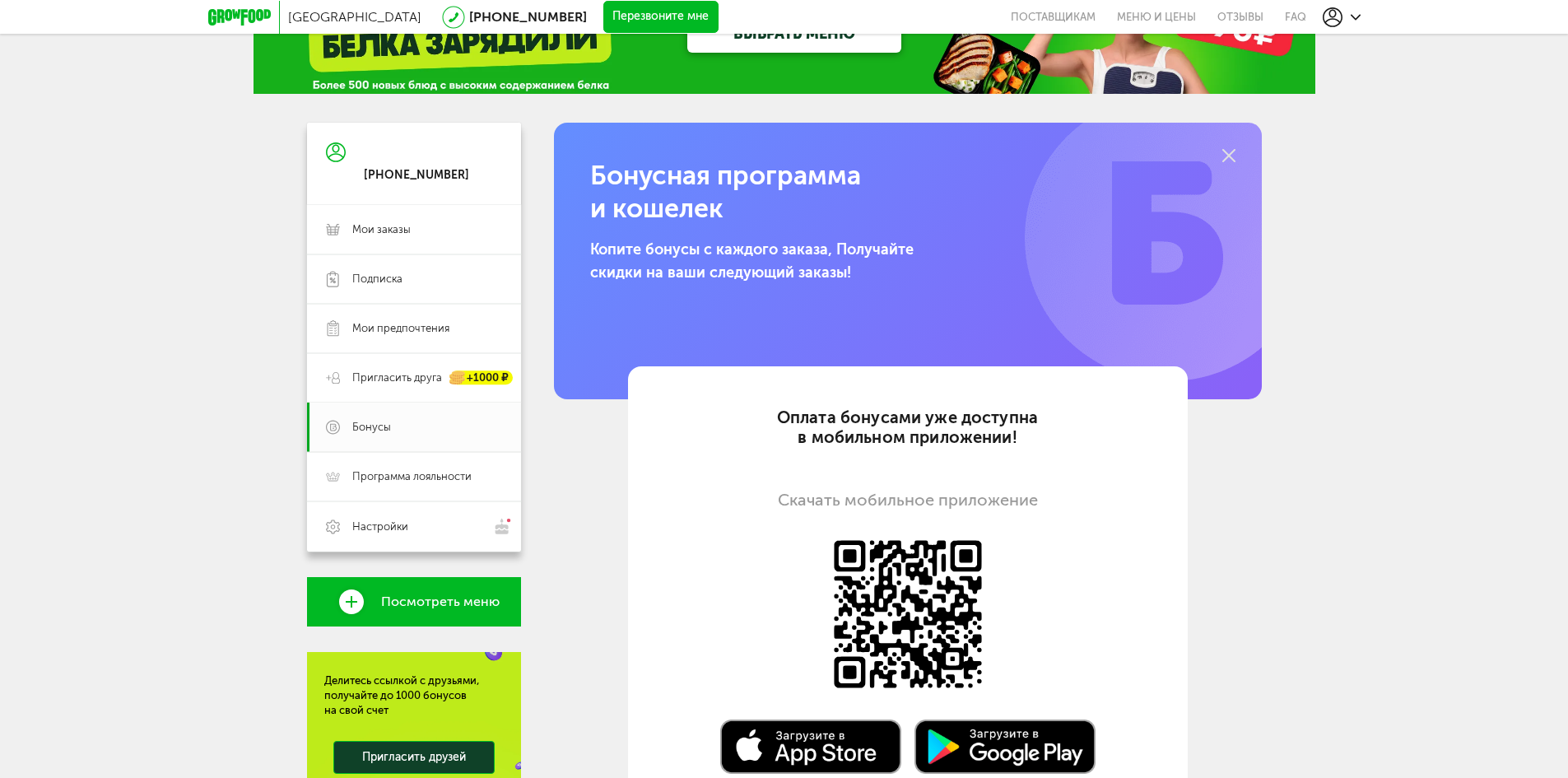
scroll to position [46, 0]
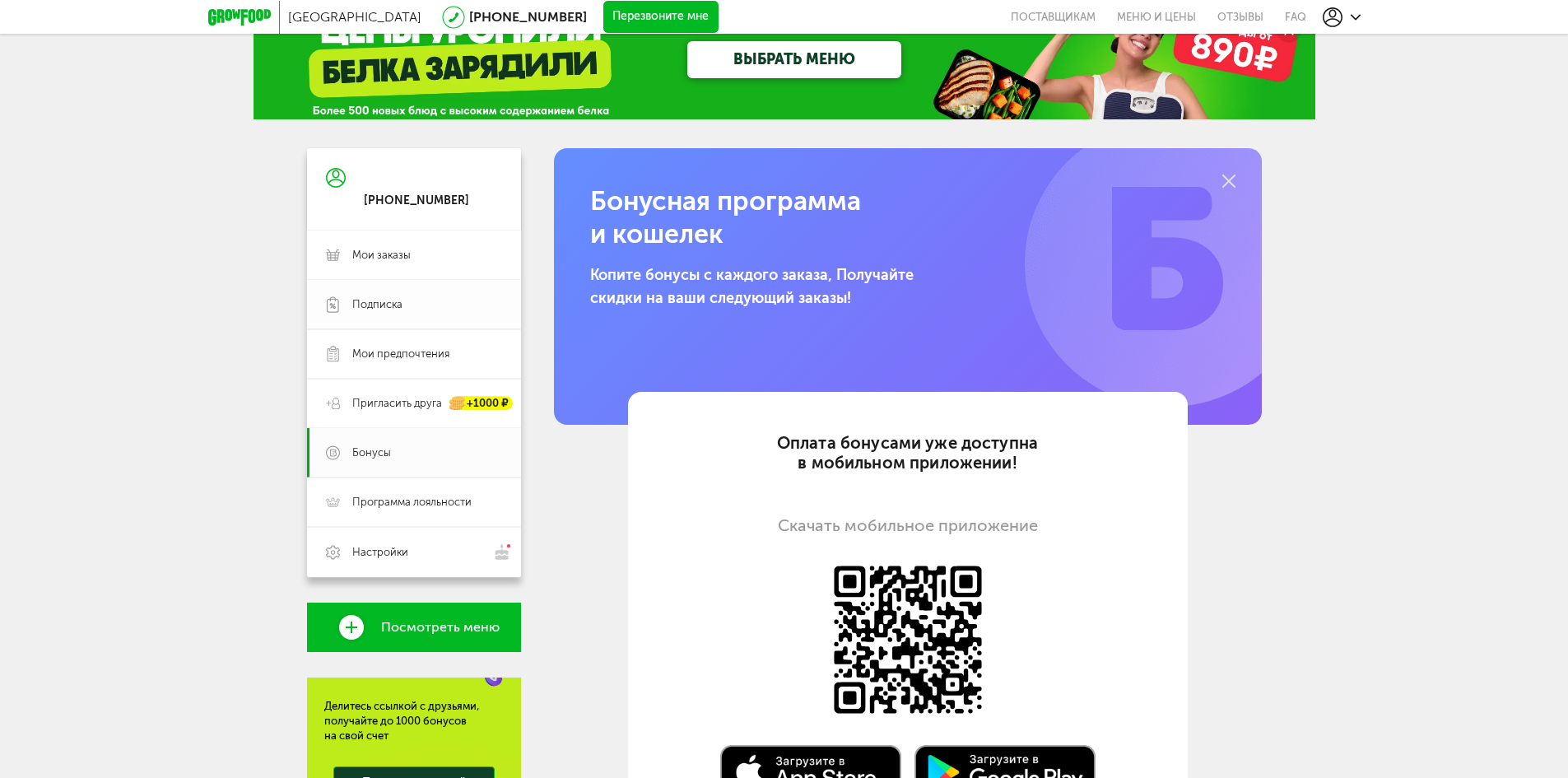
click at [391, 304] on span "Подписка" at bounding box center [377, 304] width 50 height 15
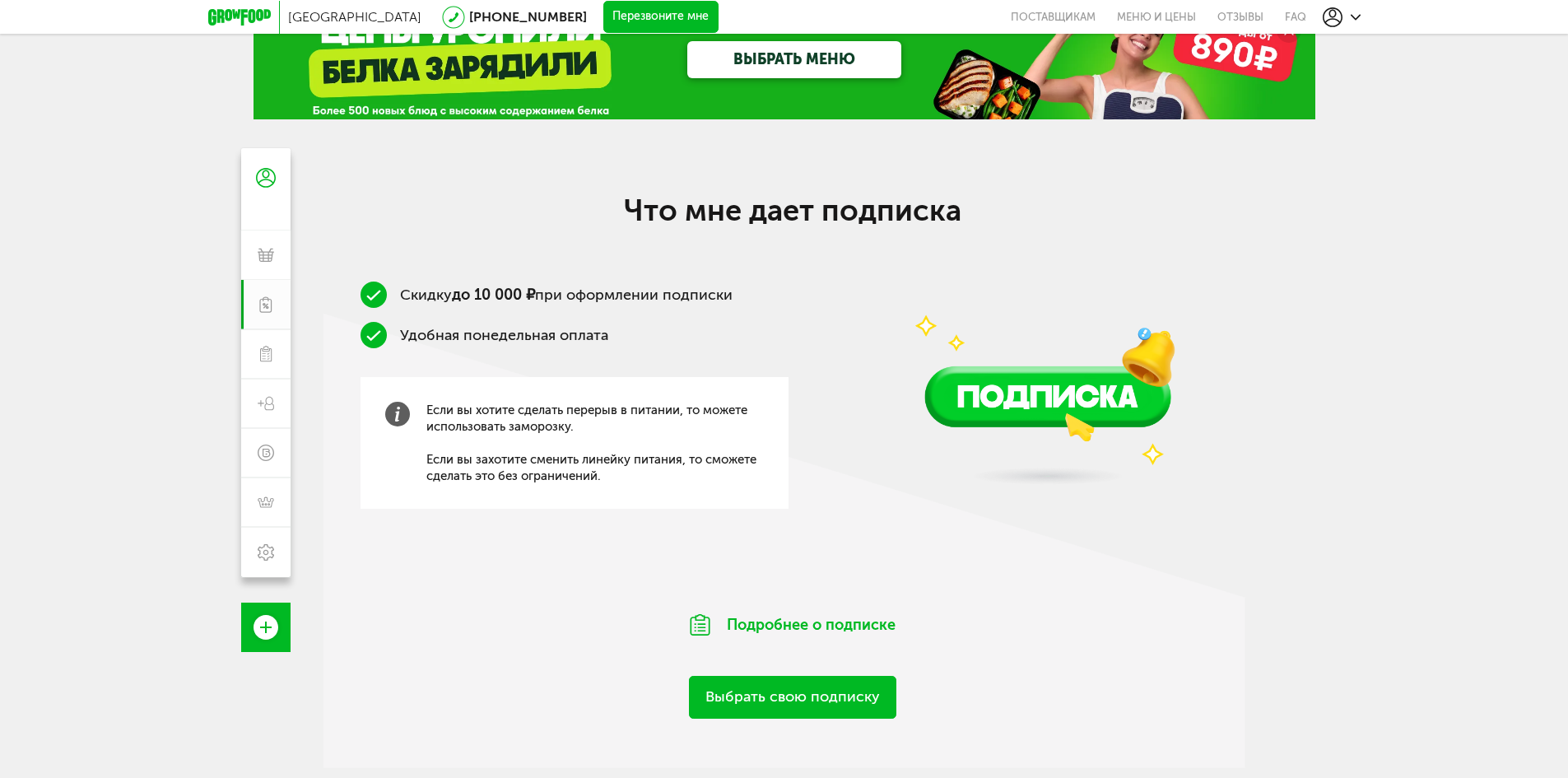
click at [1099, 416] on img at bounding box center [1048, 347] width 354 height 312
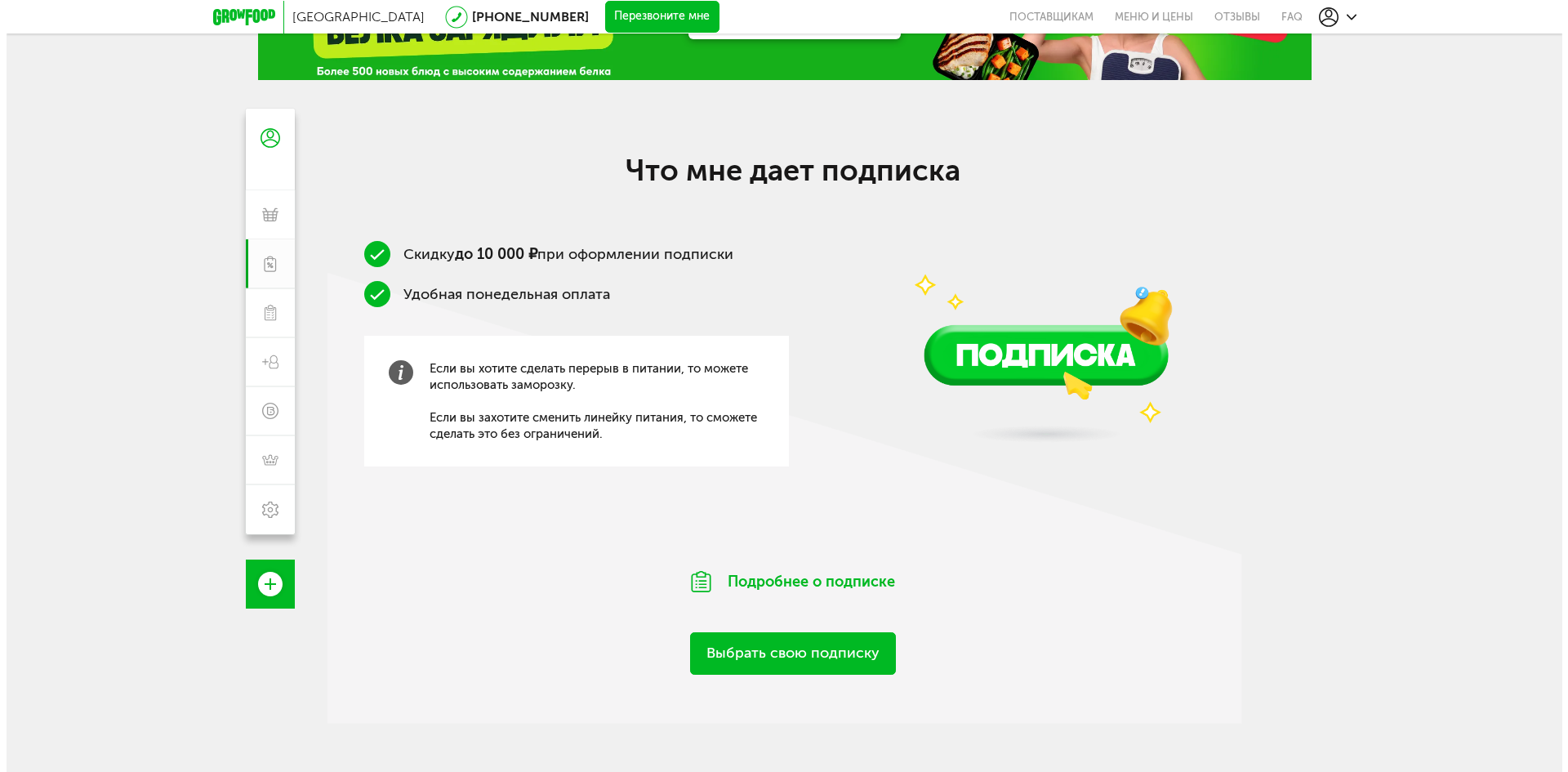
scroll to position [258, 0]
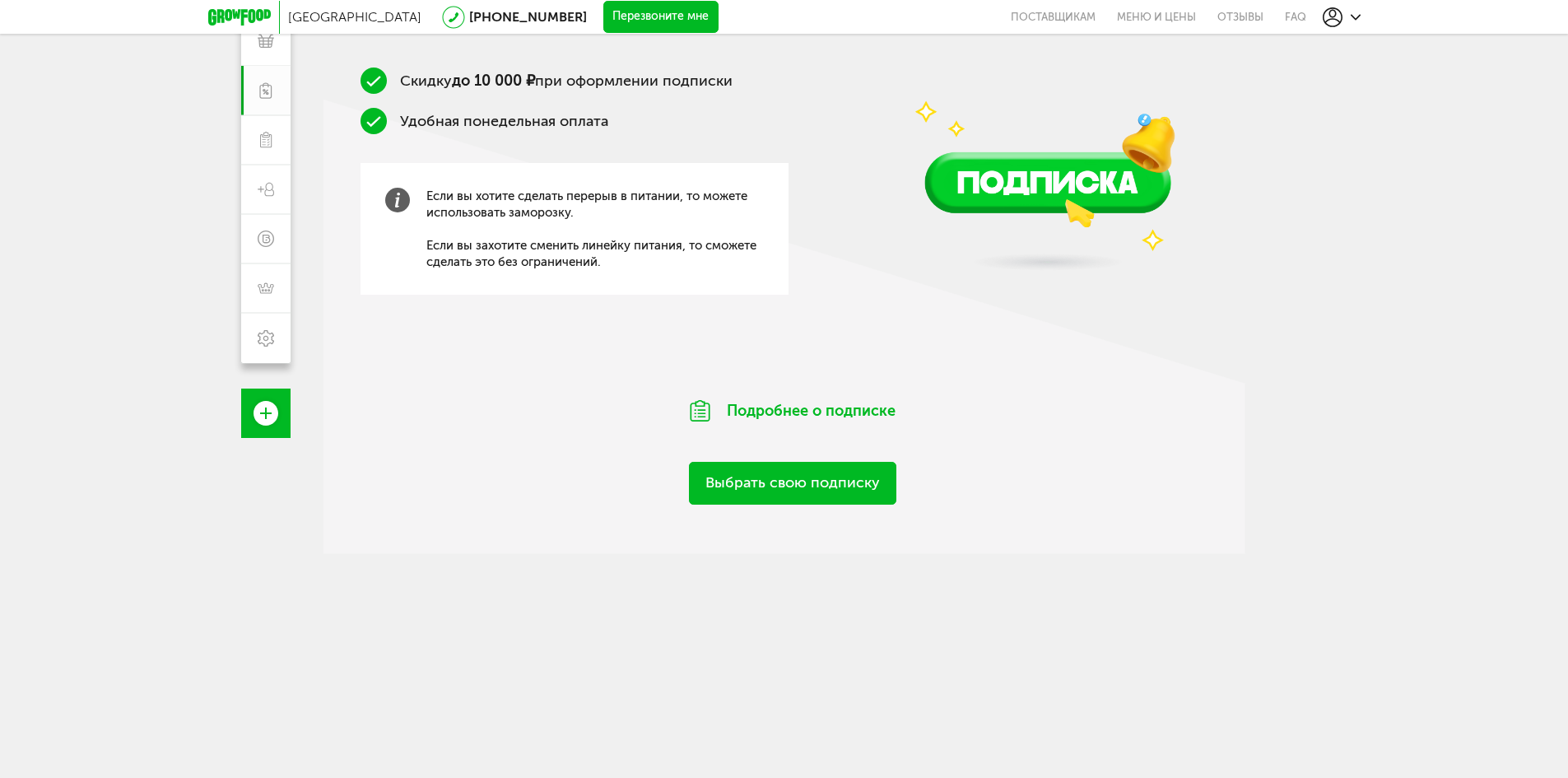
click at [841, 477] on link "Выбрать свою подписку" at bounding box center [792, 482] width 208 height 42
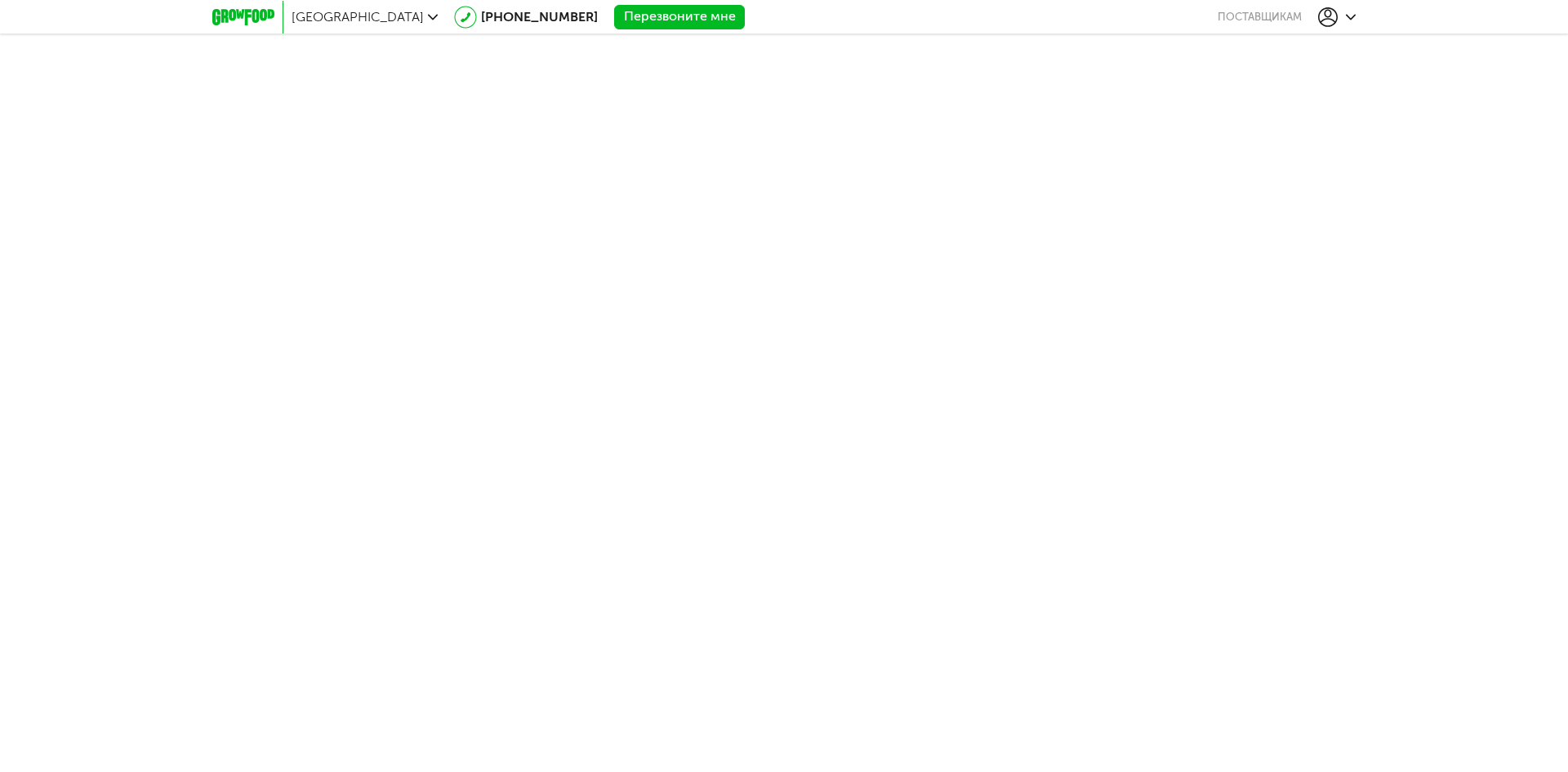
click at [1188, 383] on body "Москва [PHONE_NUMBER] Перезвоните мне поставщикам [PHONE_NUMBER] Мои заказы Под…" at bounding box center [784, 386] width 1568 height 772
click at [1249, 18] on button "поставщикам" at bounding box center [1260, 17] width 84 height 33
click at [1248, 19] on div at bounding box center [784, 386] width 1568 height 772
click at [1342, 17] on div at bounding box center [1337, 17] width 38 height 19
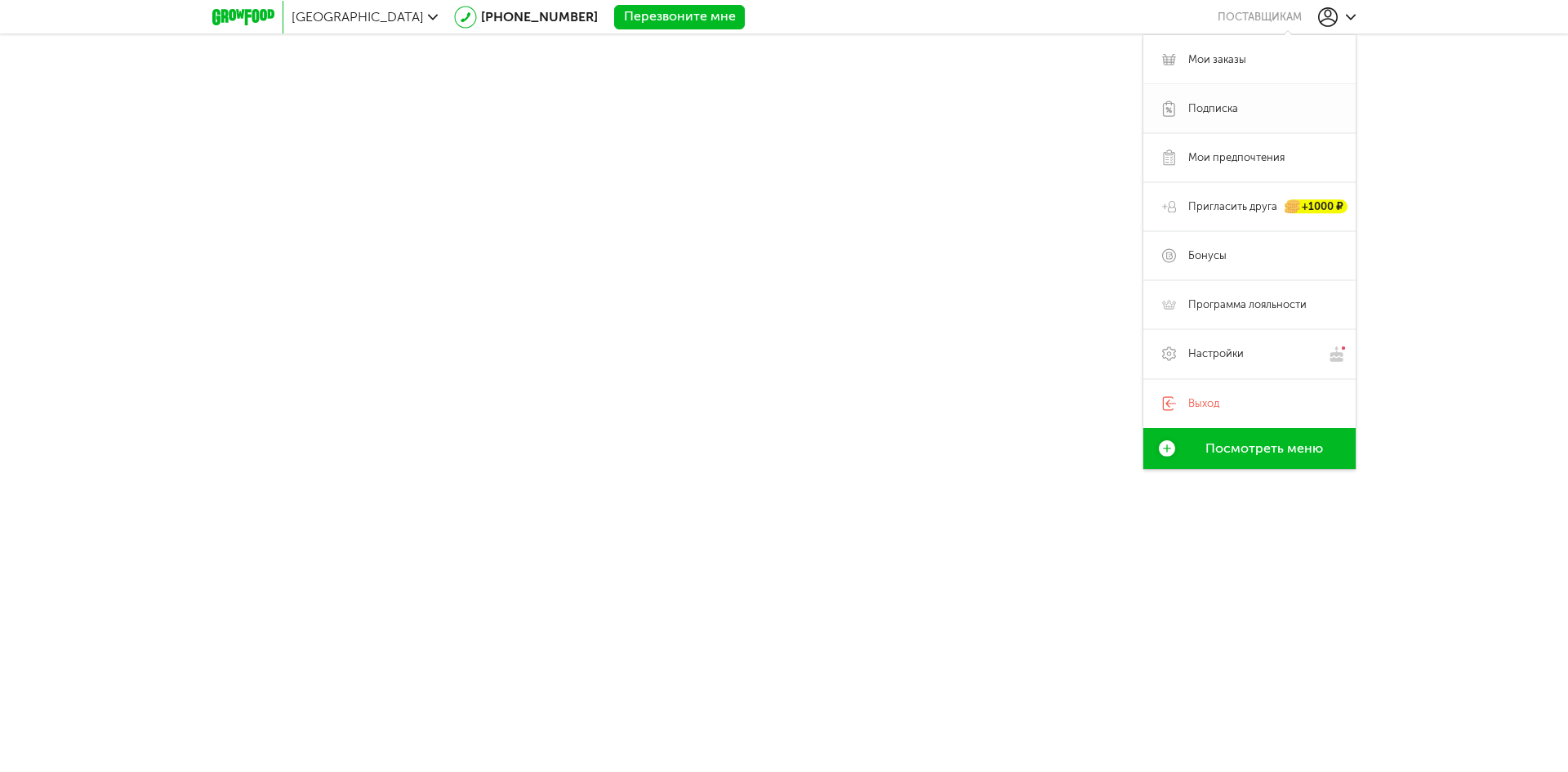
click at [1233, 110] on span "Подписка" at bounding box center [1214, 108] width 50 height 15
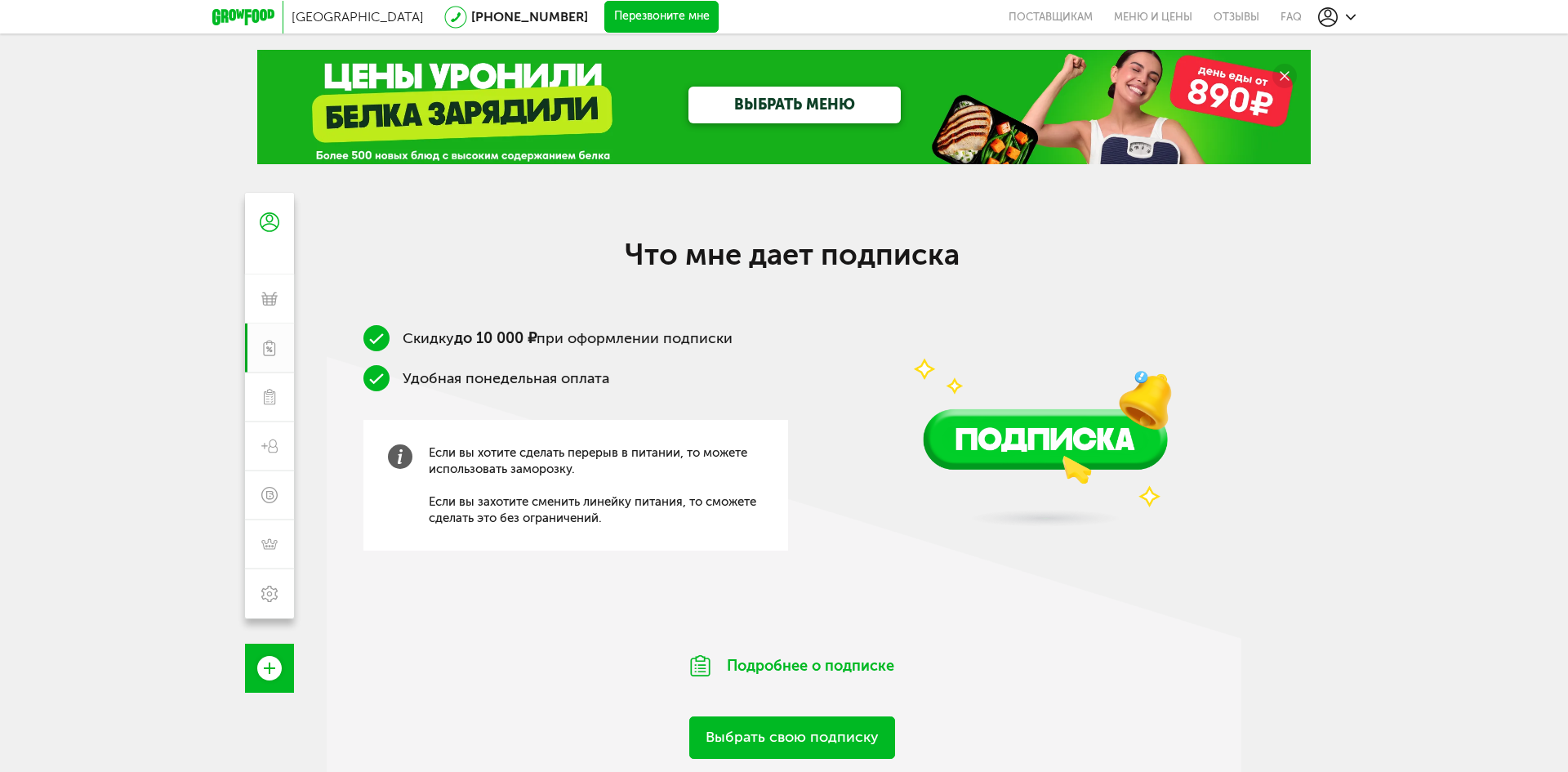
click at [1193, 111] on div "ВЫБРАТЬ МЕНЮ" at bounding box center [784, 107] width 1054 height 114
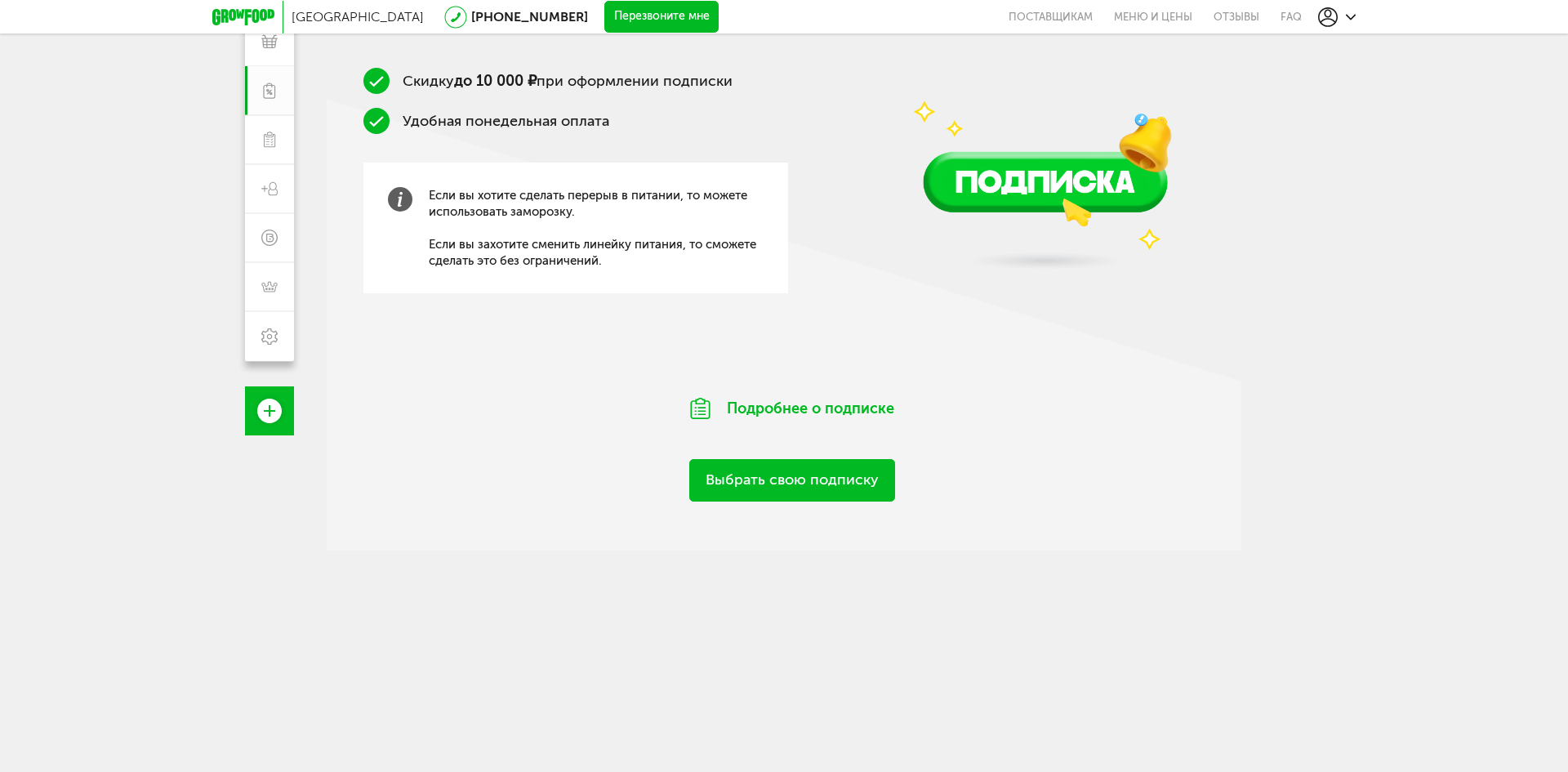
scroll to position [258, 0]
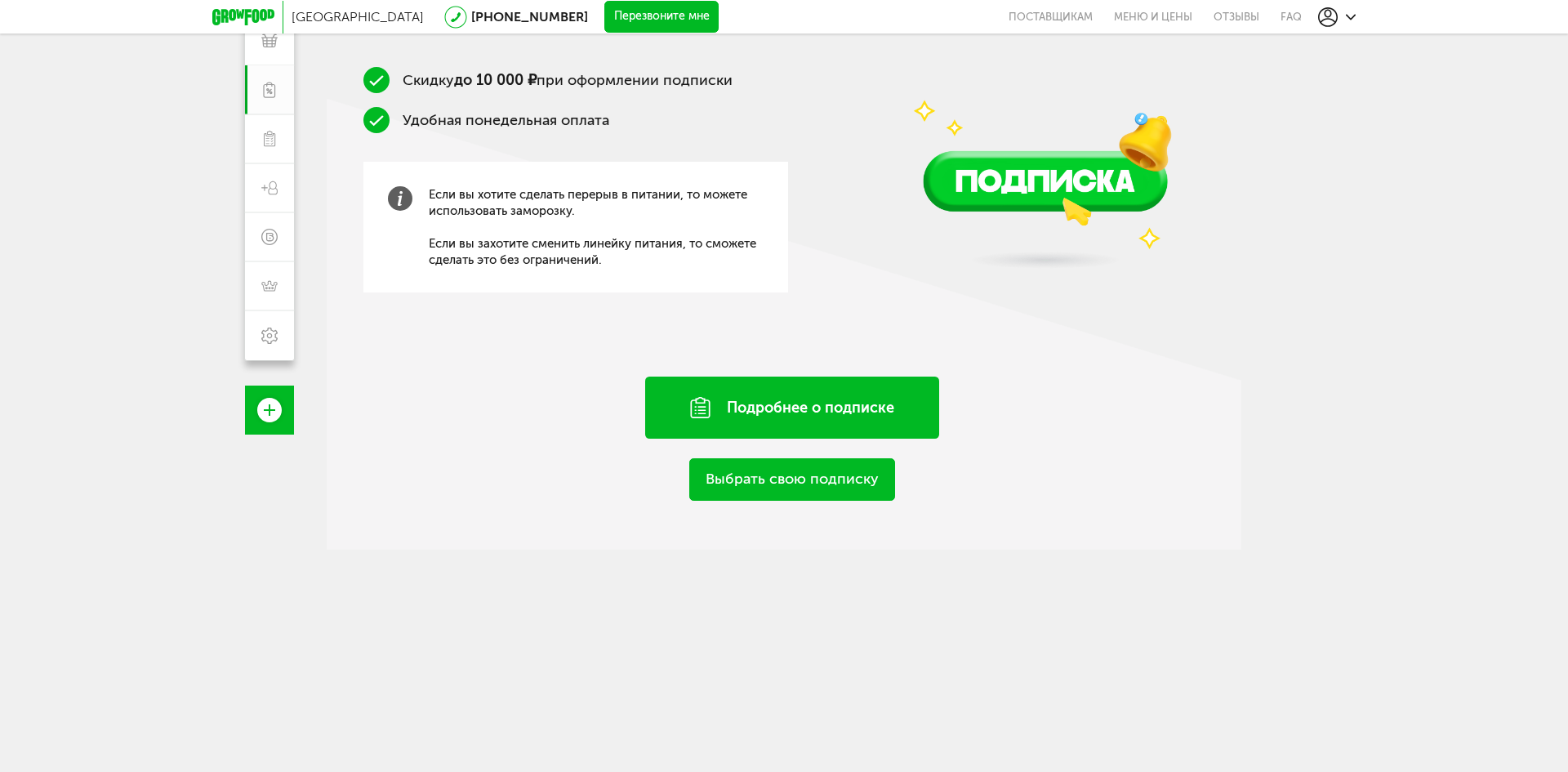
click at [770, 411] on div "Подробнее о подписке" at bounding box center [791, 407] width 294 height 62
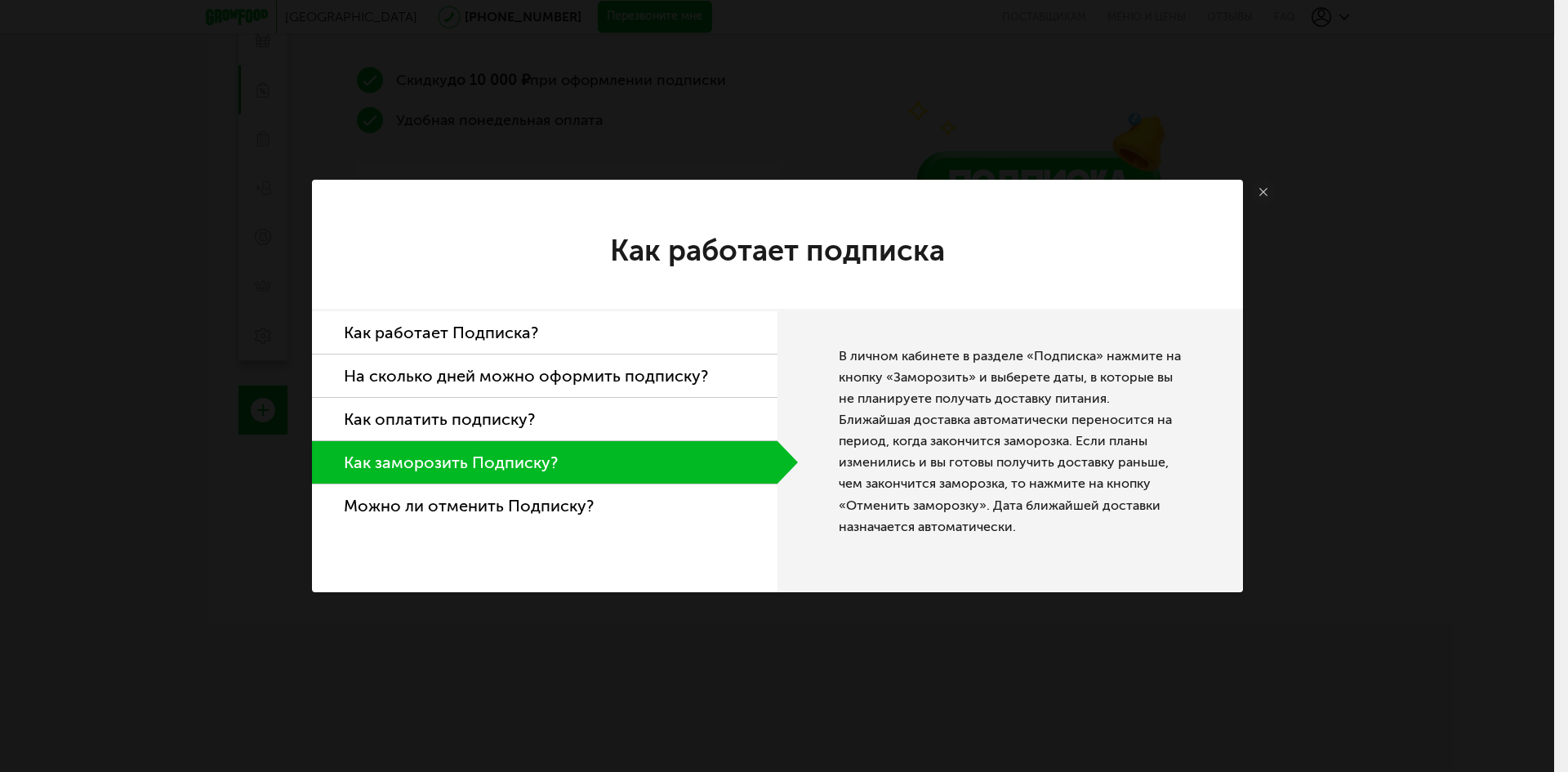
click at [504, 337] on li "Как работает Подписка?" at bounding box center [545, 332] width 466 height 43
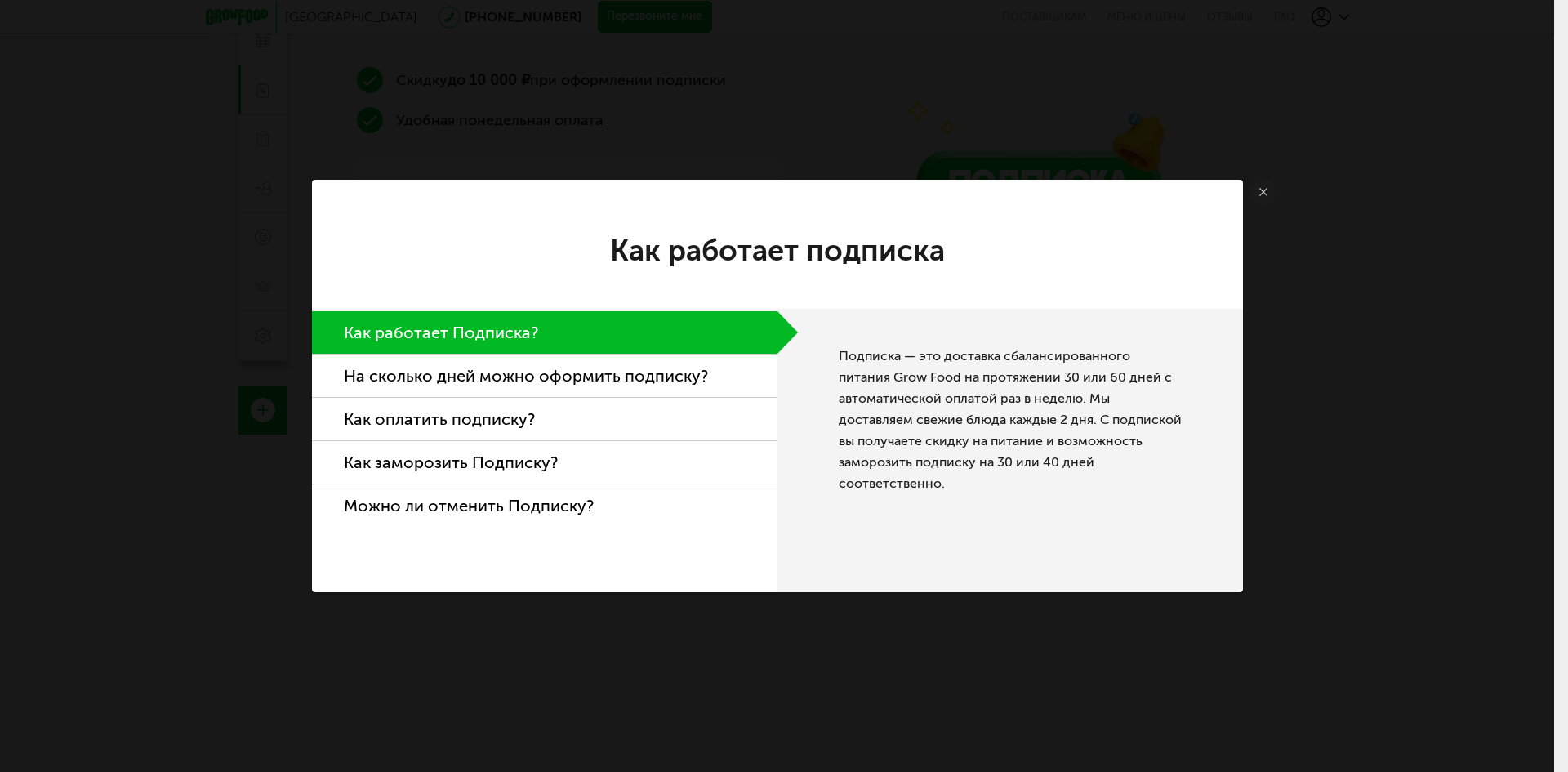
click at [568, 387] on li "На сколько дней можно оформить подписку?" at bounding box center [545, 375] width 466 height 43
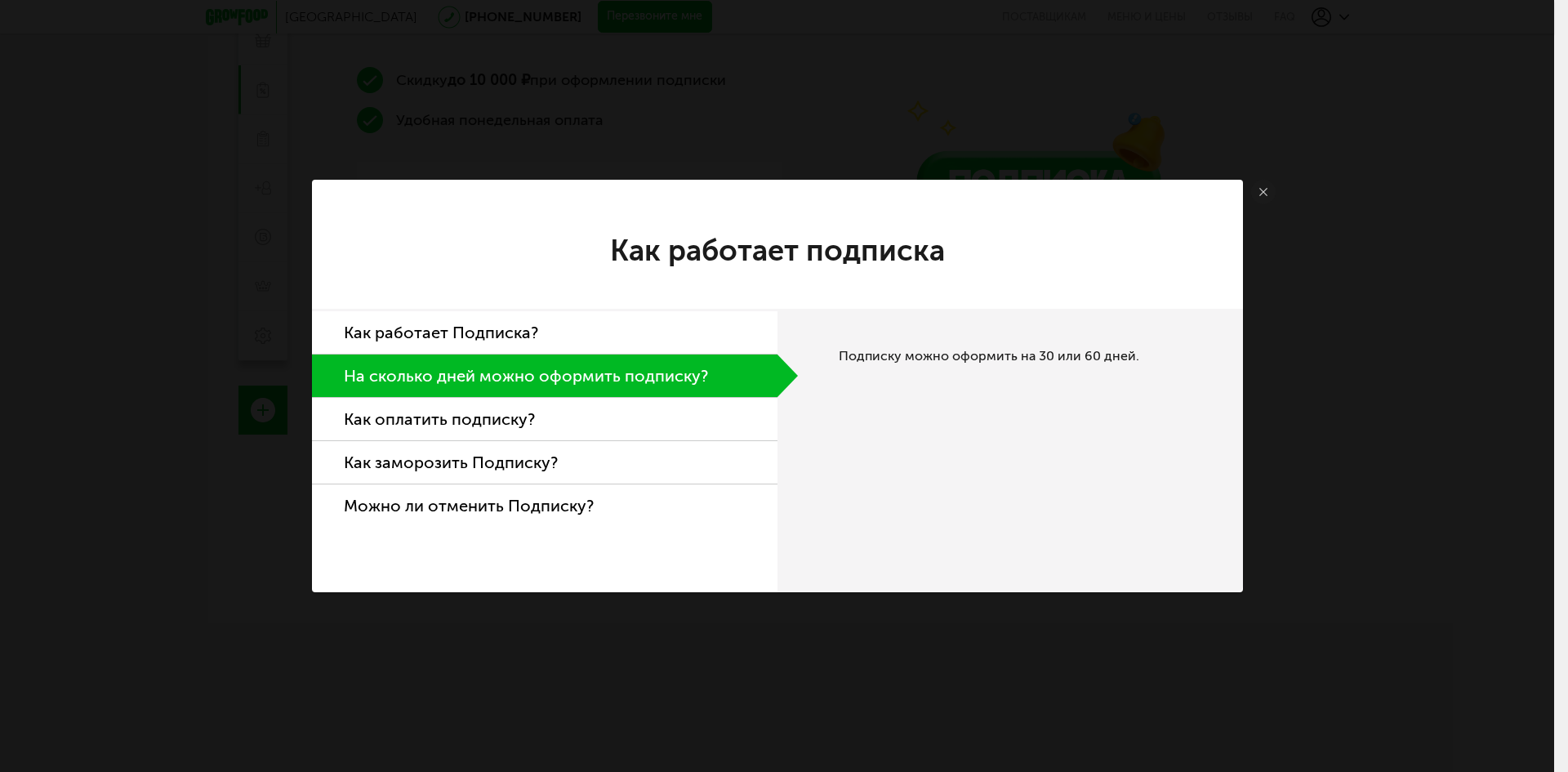
click at [558, 411] on li "Как оплатить подписку?" at bounding box center [545, 418] width 466 height 43
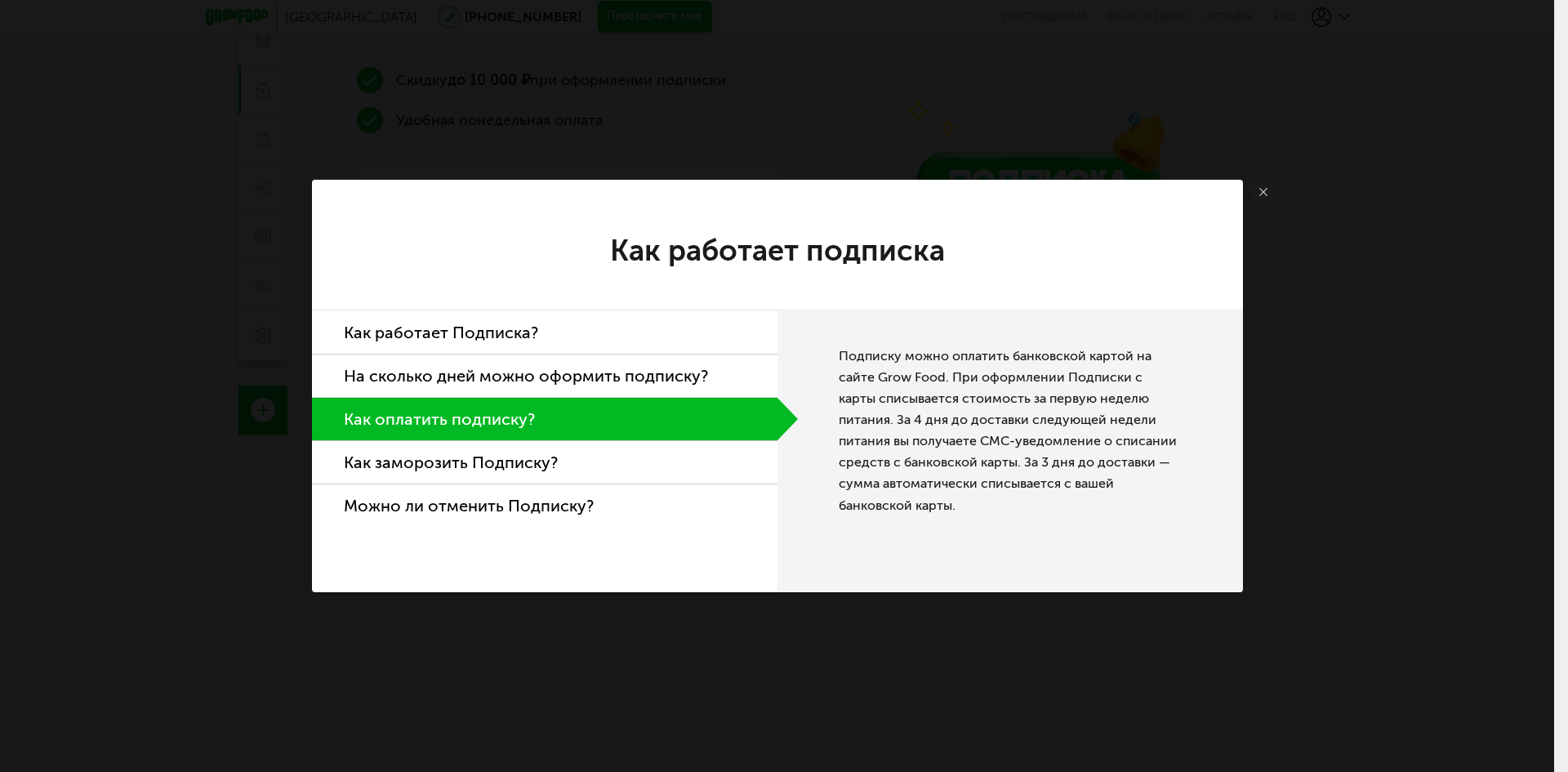
click at [585, 381] on li "На сколько дней можно оформить подписку?" at bounding box center [545, 375] width 466 height 43
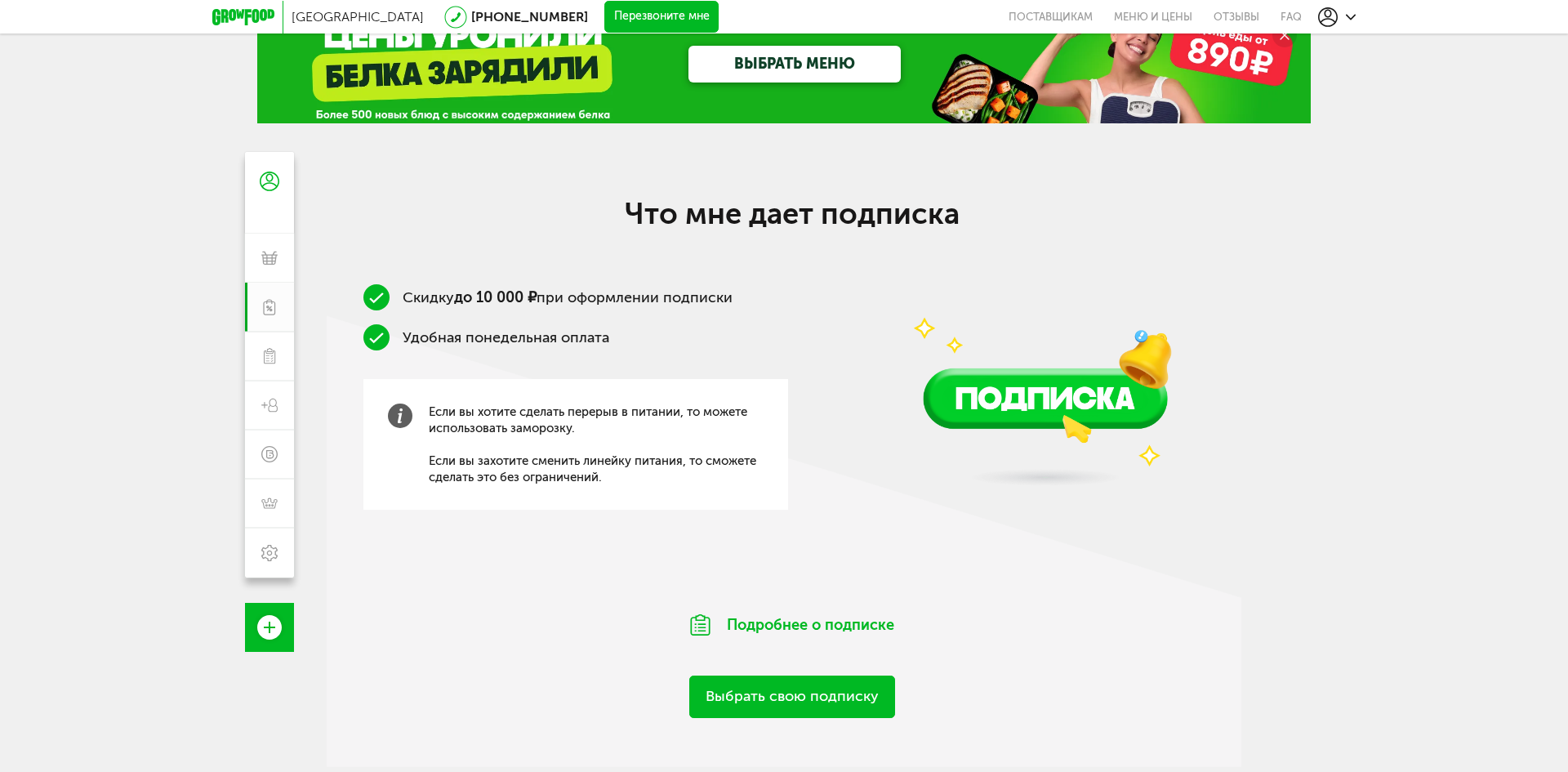
scroll to position [0, 0]
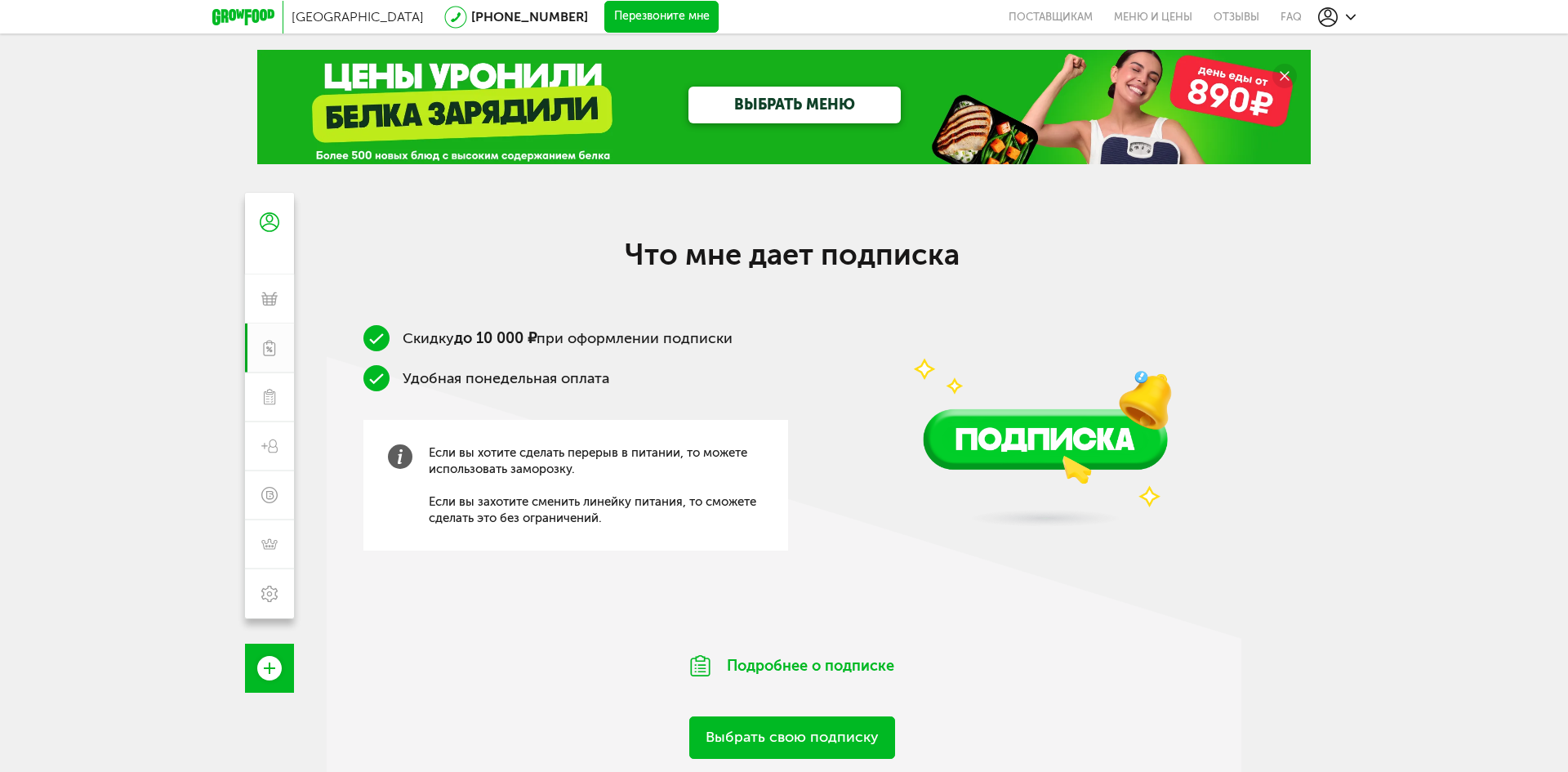
click at [465, 514] on span "Если вы хотите сделать перерыв в питании, то можете использовать заморозку. Есл…" at bounding box center [597, 484] width 335 height 82
click at [400, 456] on img at bounding box center [400, 456] width 25 height 25
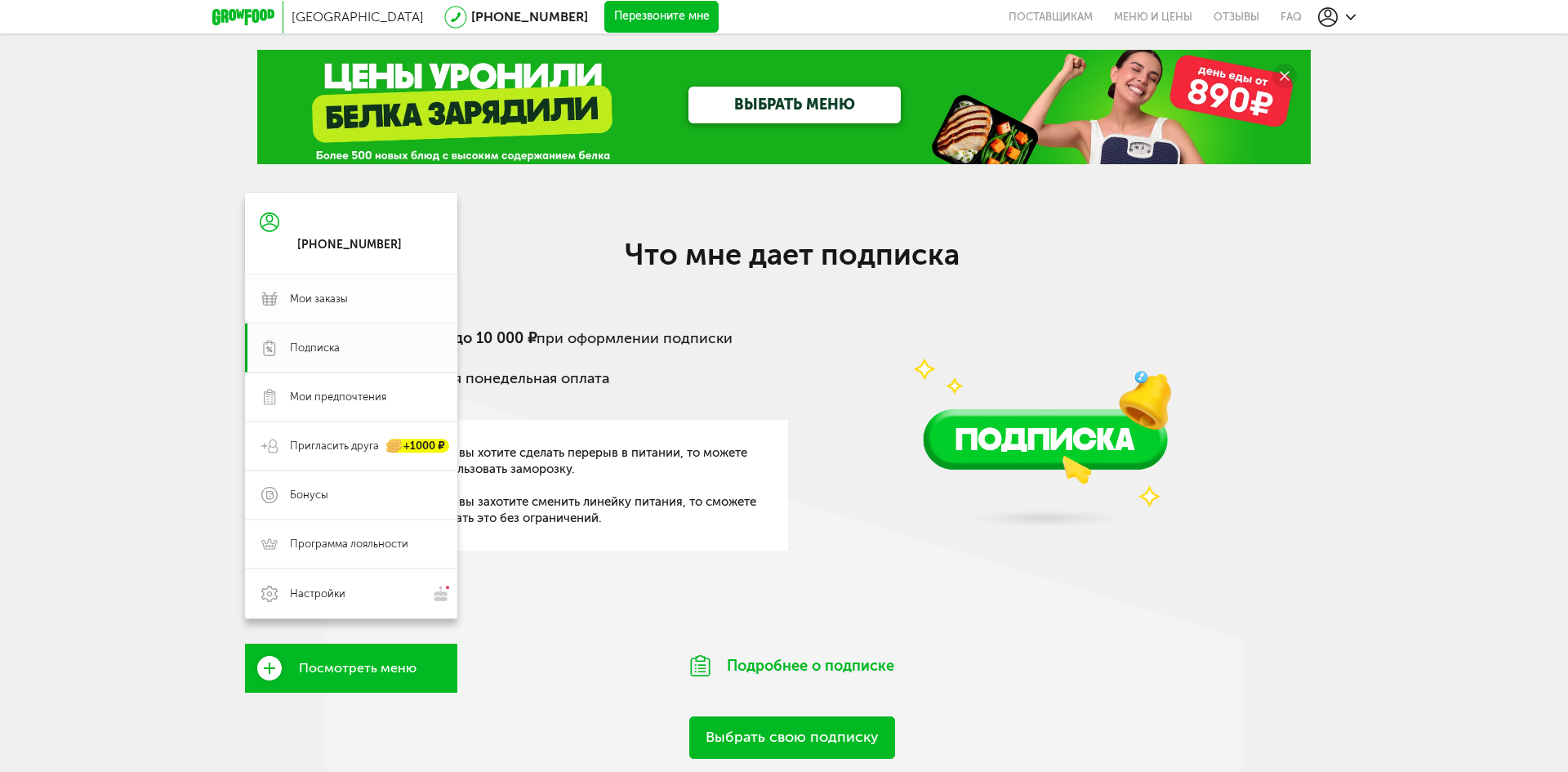
click at [348, 301] on span "Мои заказы" at bounding box center [365, 298] width 151 height 15
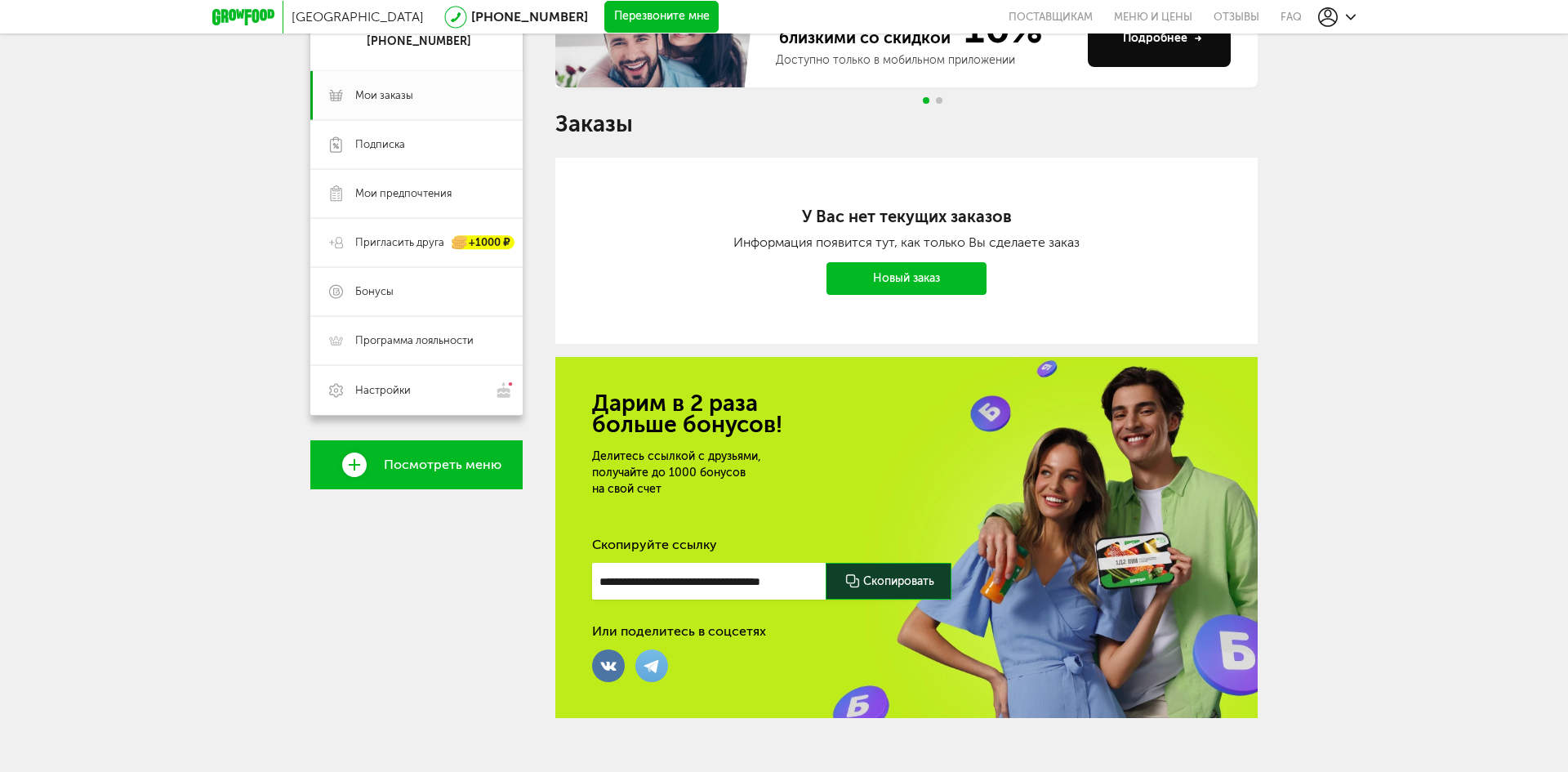
scroll to position [215, 0]
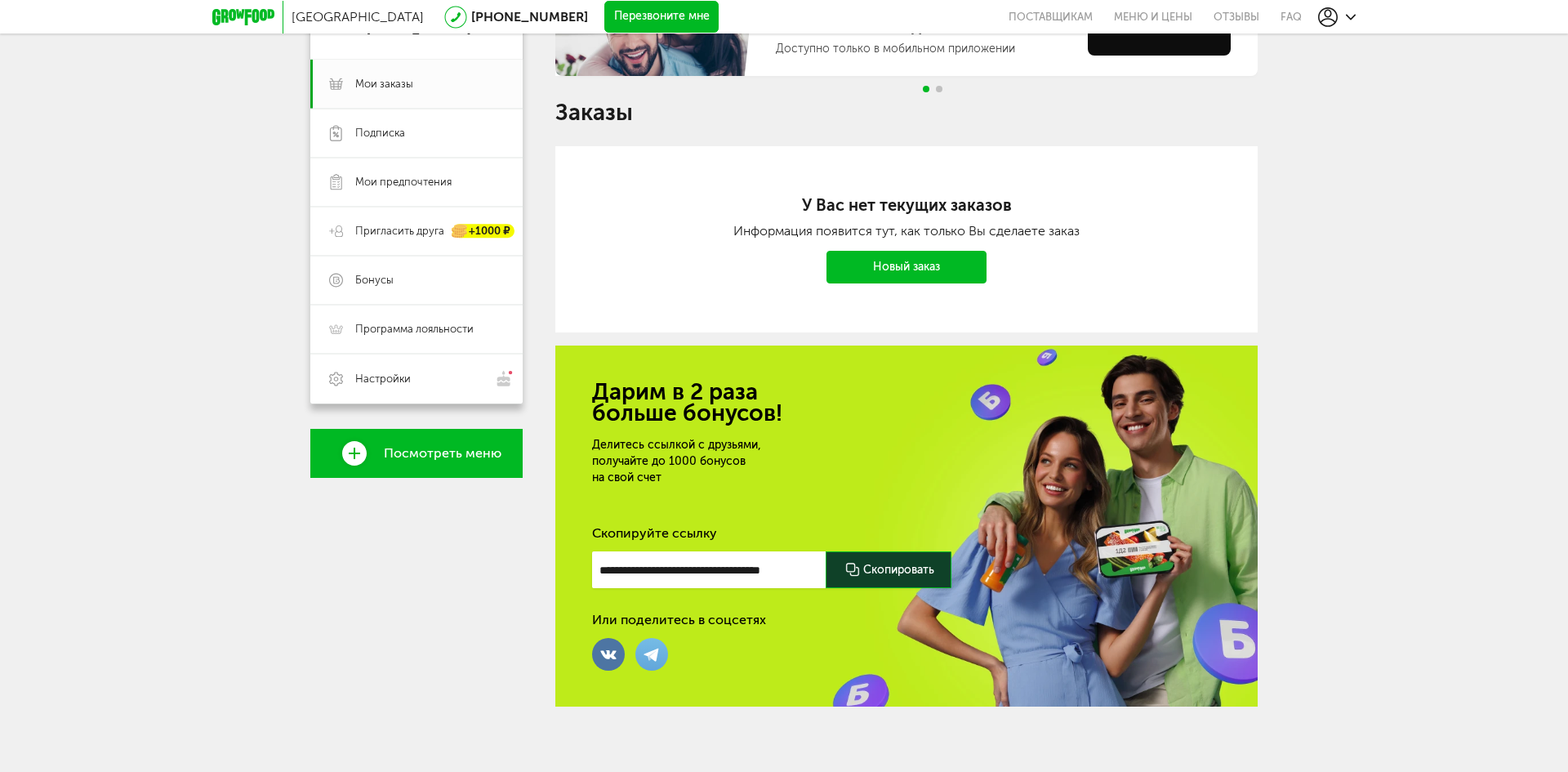
click at [947, 266] on link "Новый заказ" at bounding box center [906, 267] width 160 height 32
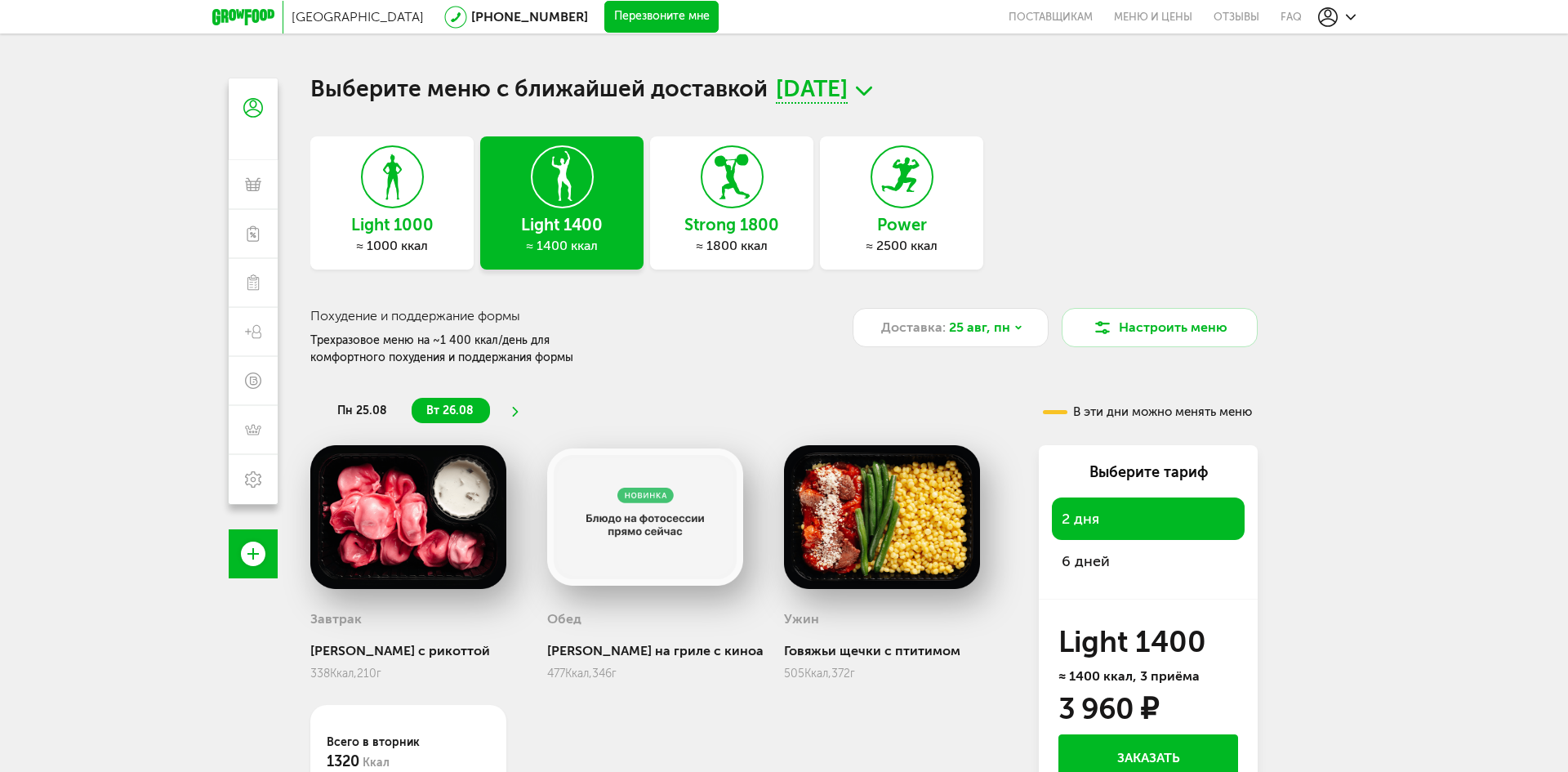
click at [721, 221] on h3 "Strong 1800" at bounding box center [732, 225] width 163 height 18
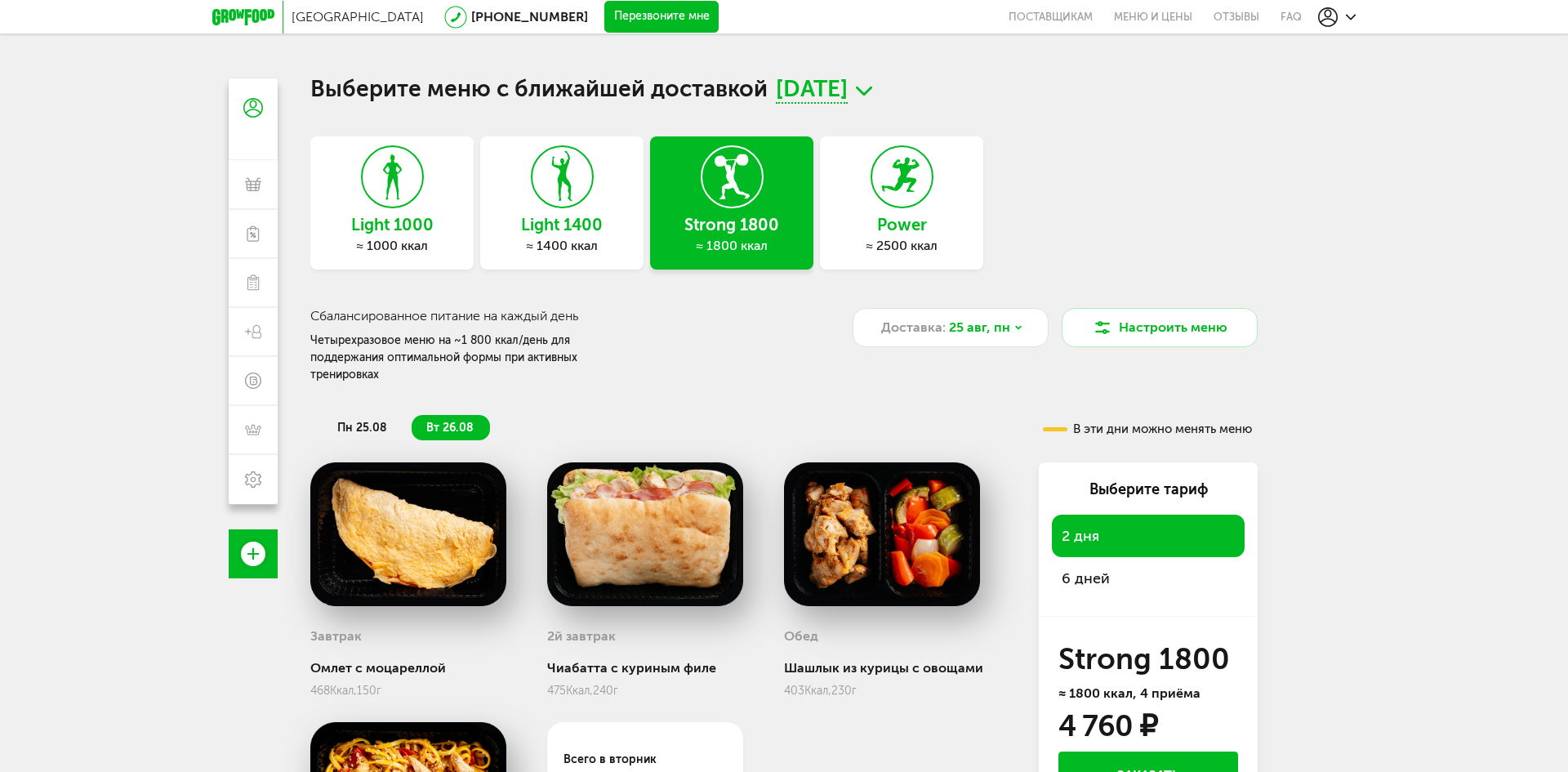
click at [588, 241] on div "≈ 1400 ккал" at bounding box center [562, 246] width 163 height 17
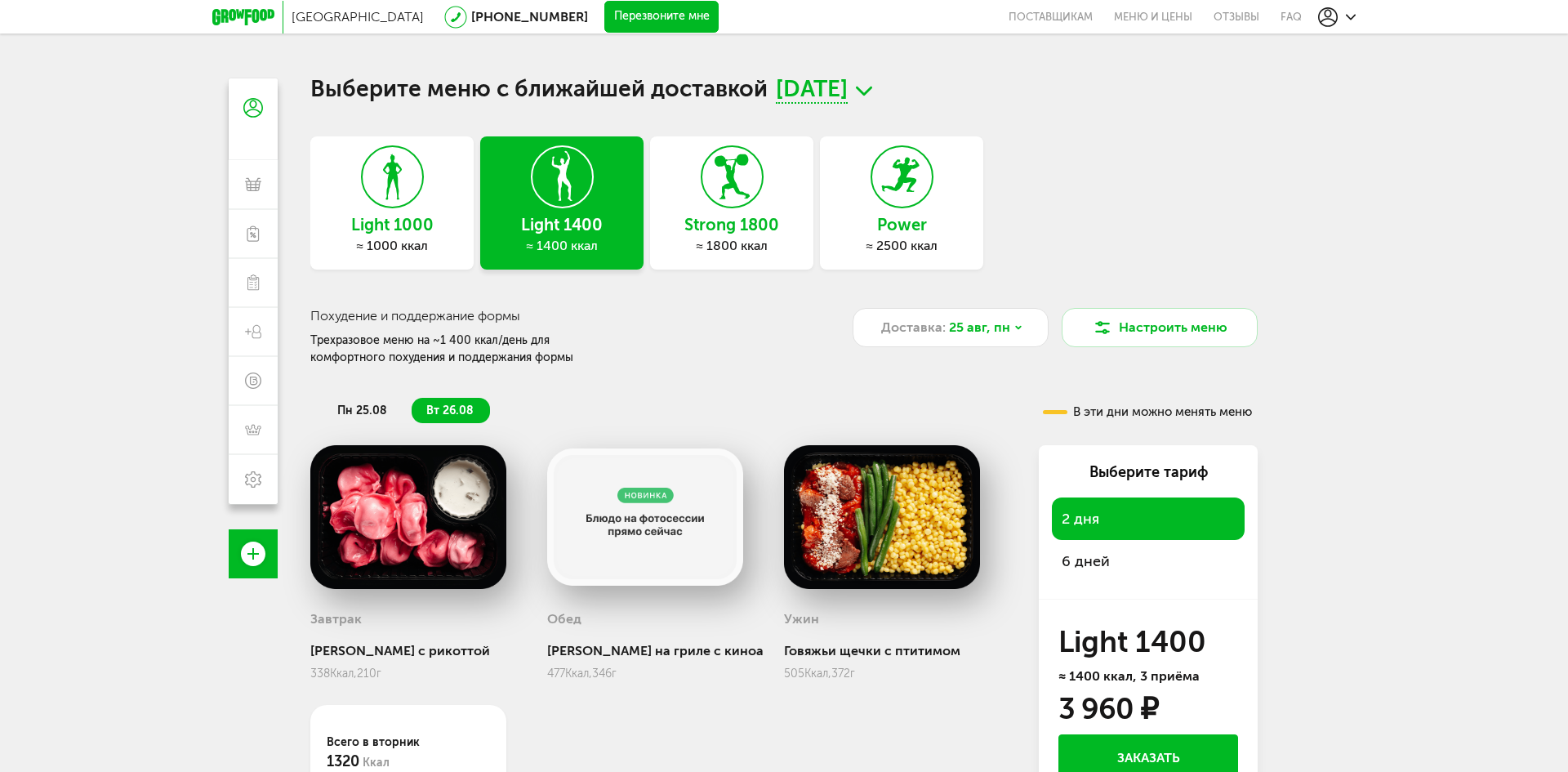
click at [365, 410] on span "пн 25.08" at bounding box center [362, 411] width 50 height 14
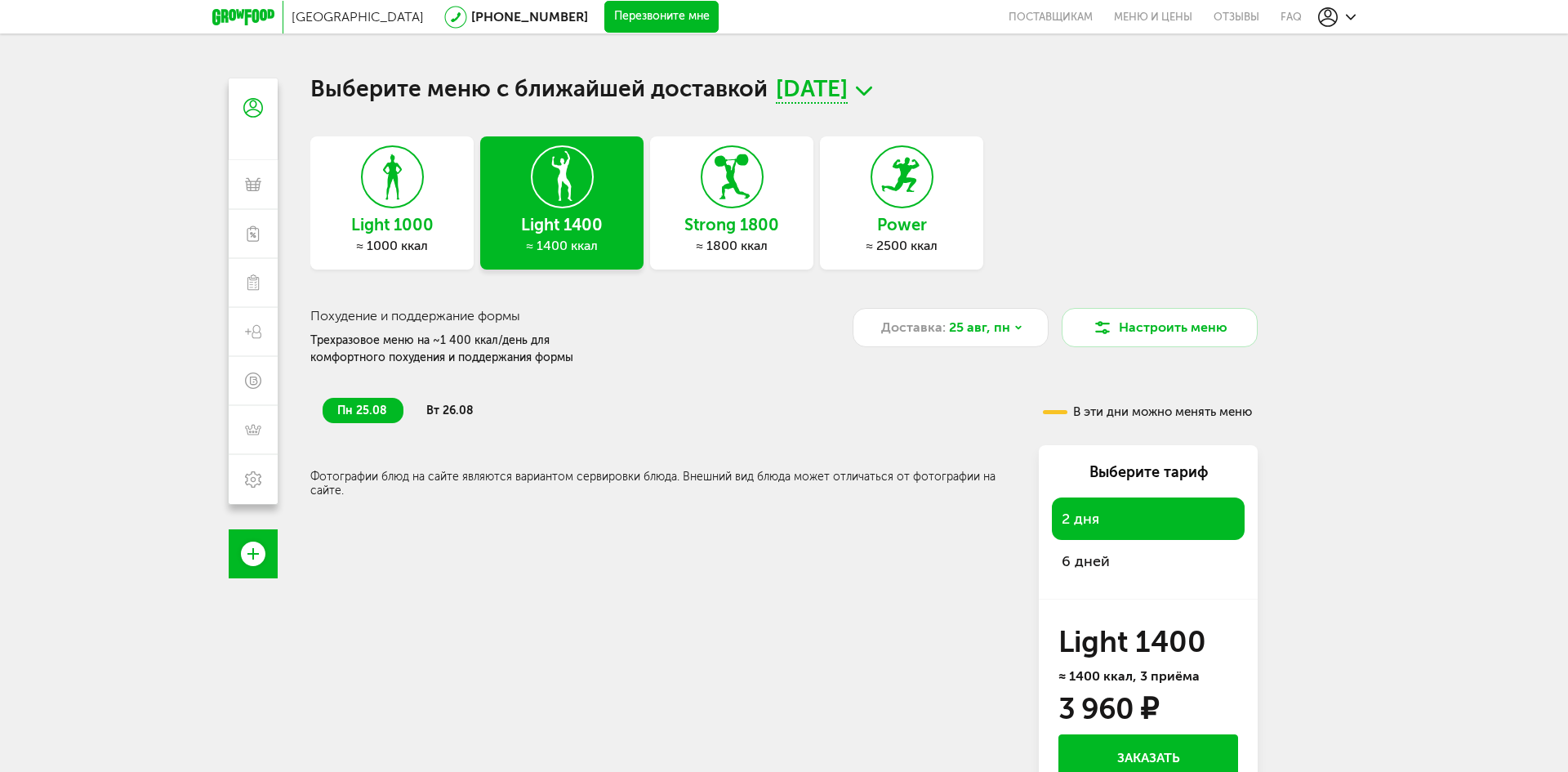
click at [447, 403] on li "вт 26.08" at bounding box center [450, 410] width 78 height 25
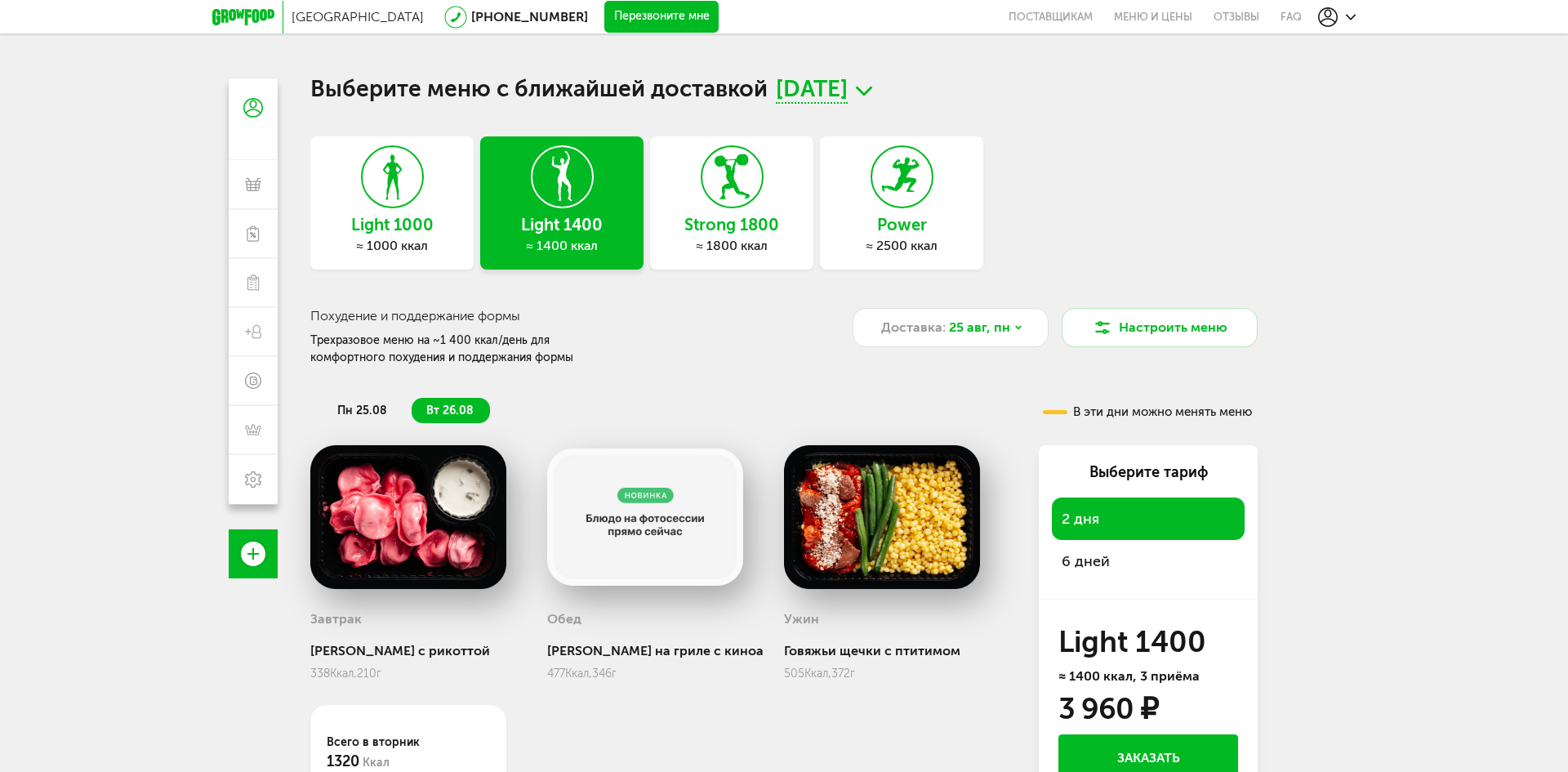
click at [367, 404] on span "пн 25.08" at bounding box center [362, 411] width 50 height 14
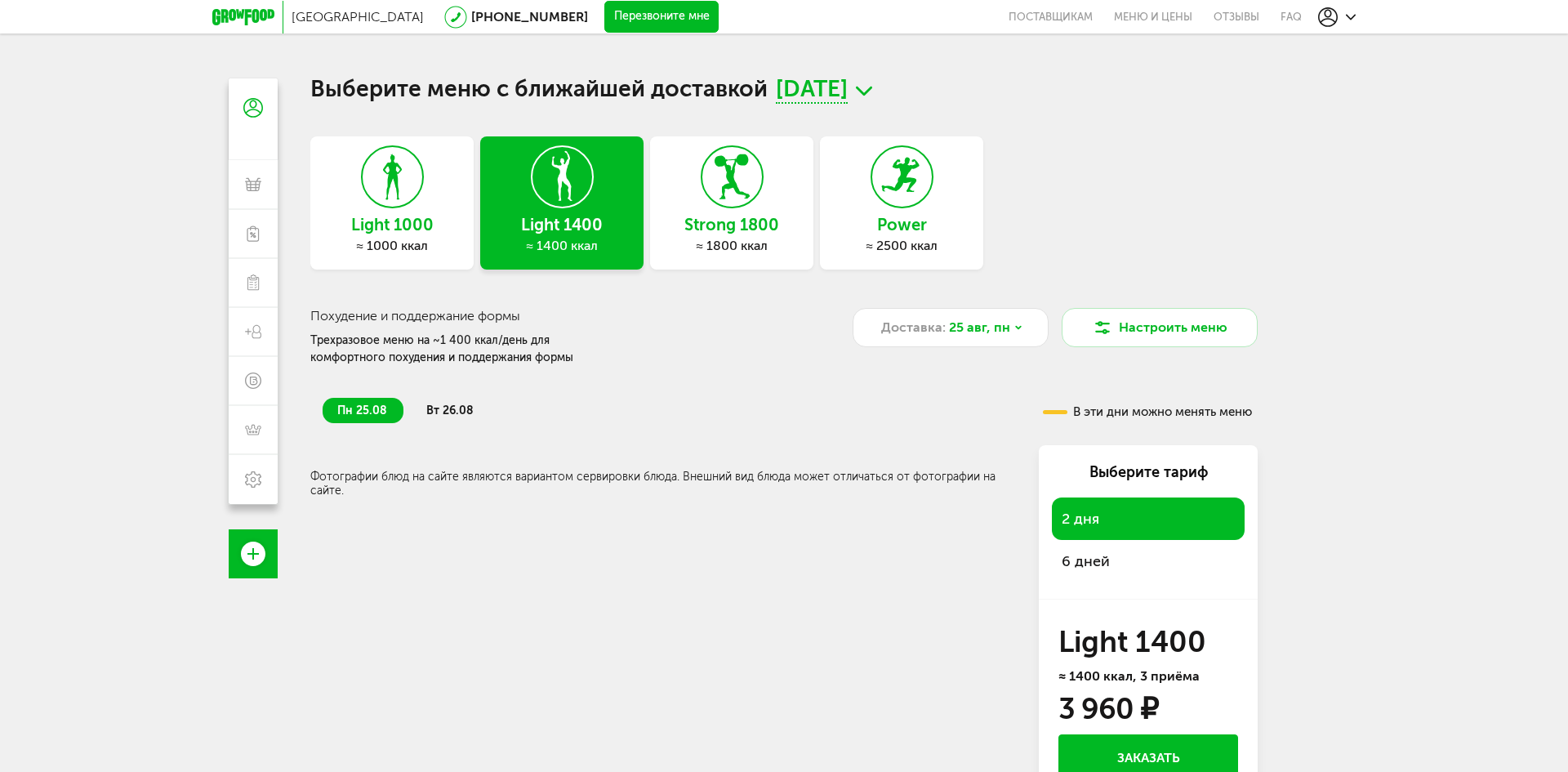
click at [534, 468] on div "Всего в [DATE] 0 Ккал 0 Белки 0 Жиры 0 Углеводы Фотографии блюд на сайте являют…" at bounding box center [662, 471] width 703 height 53
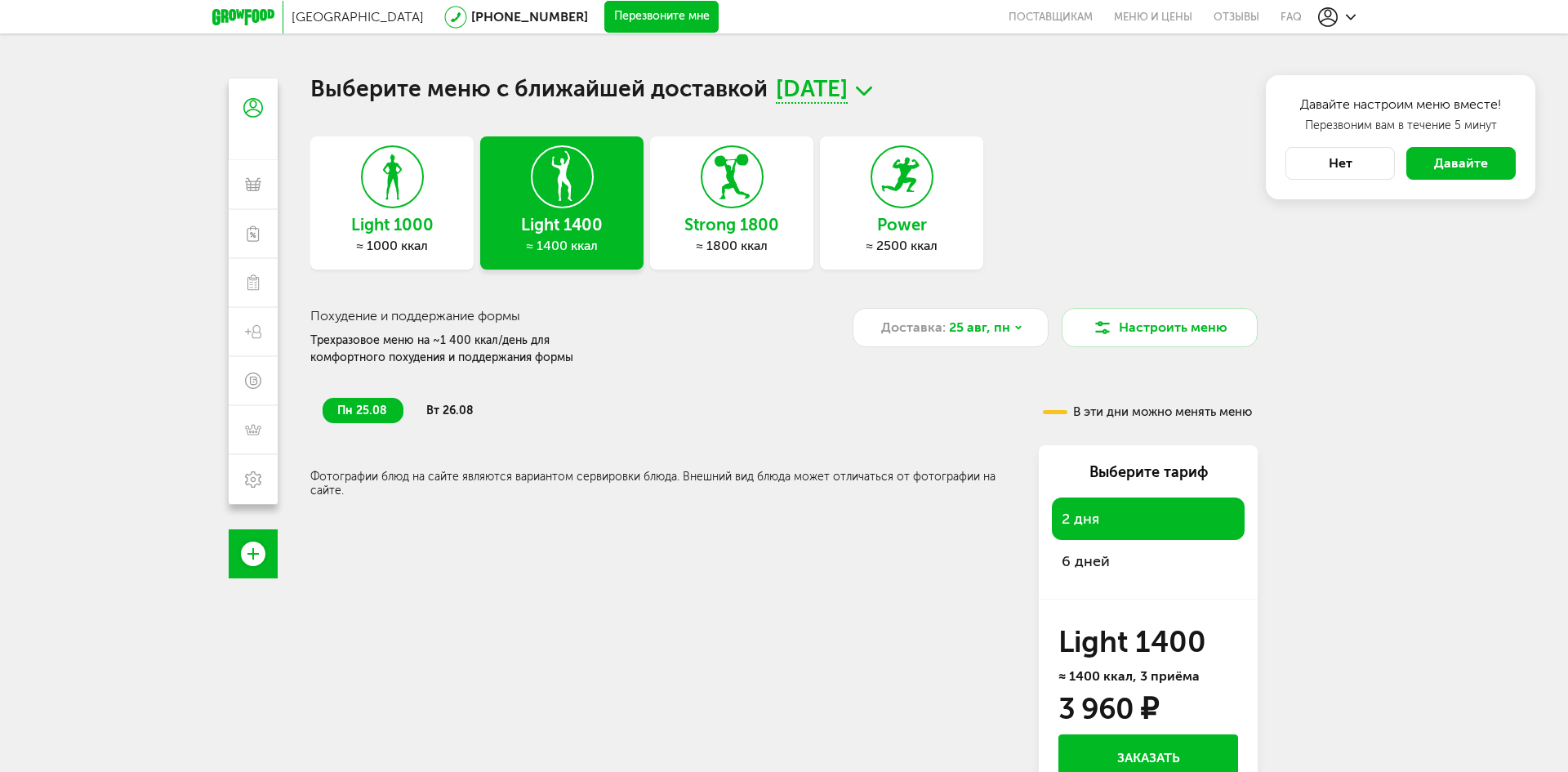
click at [1363, 175] on button "Нет" at bounding box center [1340, 163] width 110 height 32
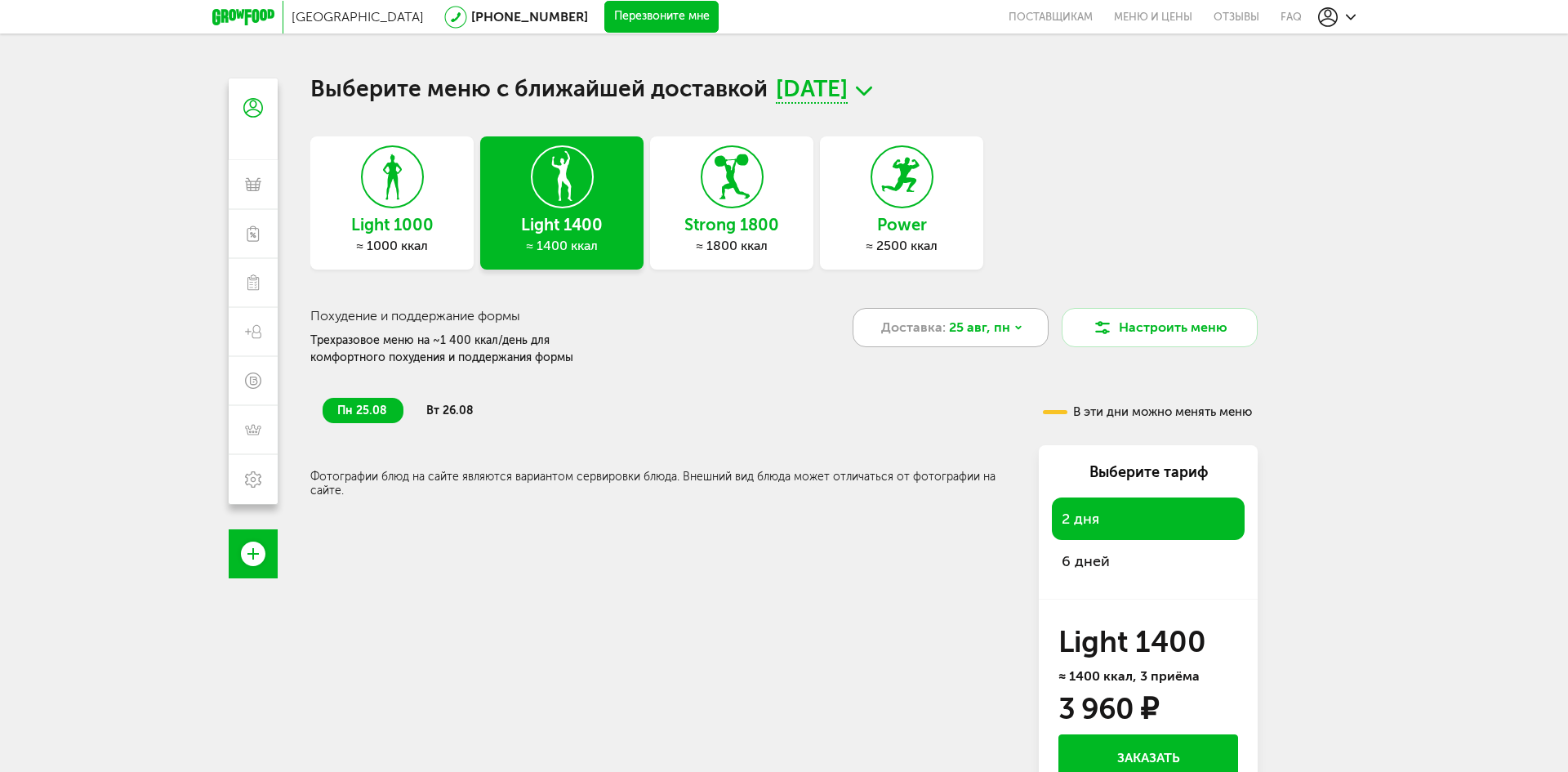
click at [1008, 326] on div "Доставка: [DATE]" at bounding box center [950, 327] width 196 height 39
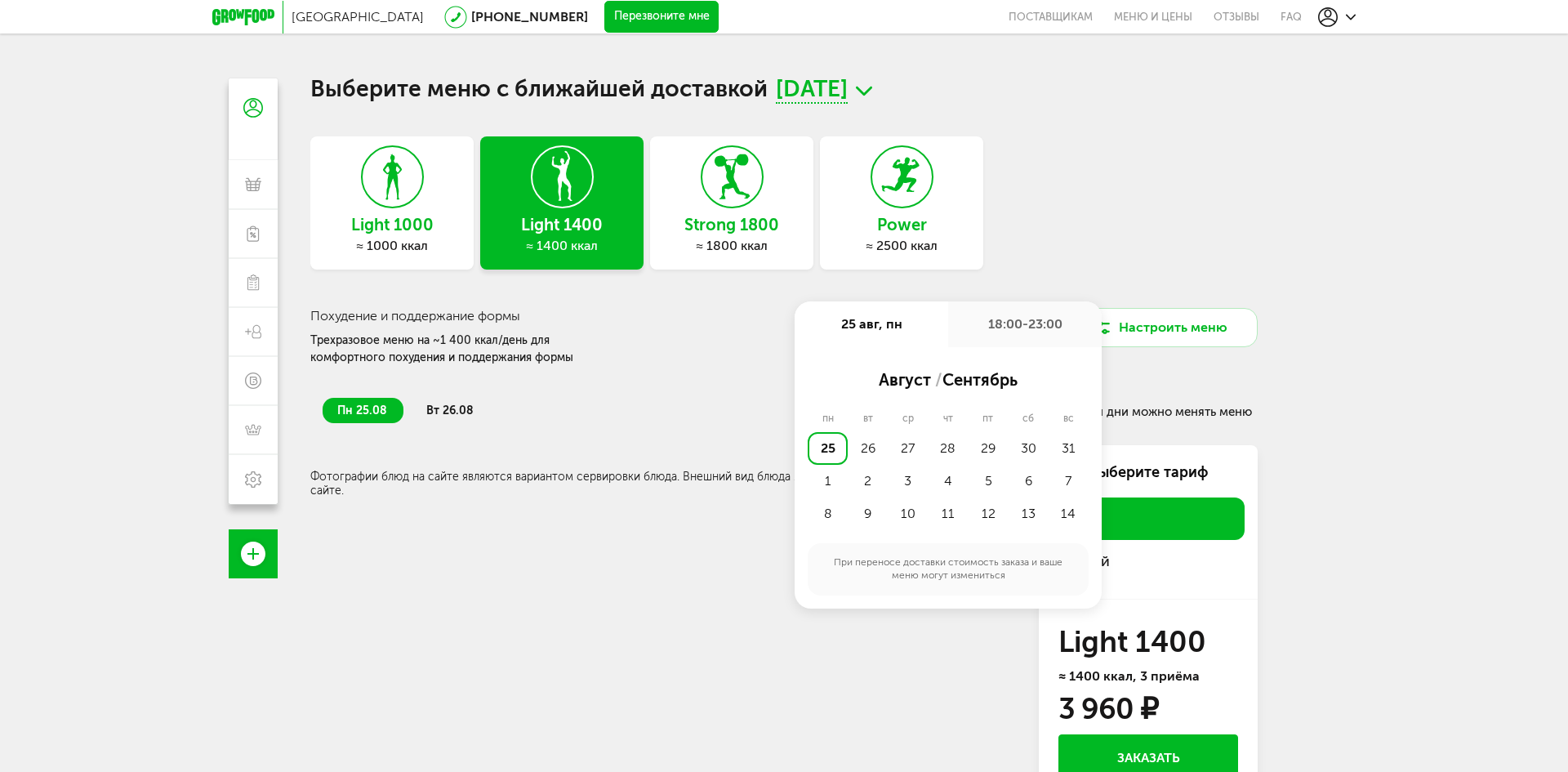
click at [1128, 224] on div "Light 1000 ≈ 1000 ккал Light 1400 ≈ 1400 ккал Strong 1800 ≈ 1800 ккал Power ≈ 2…" at bounding box center [784, 203] width 948 height 133
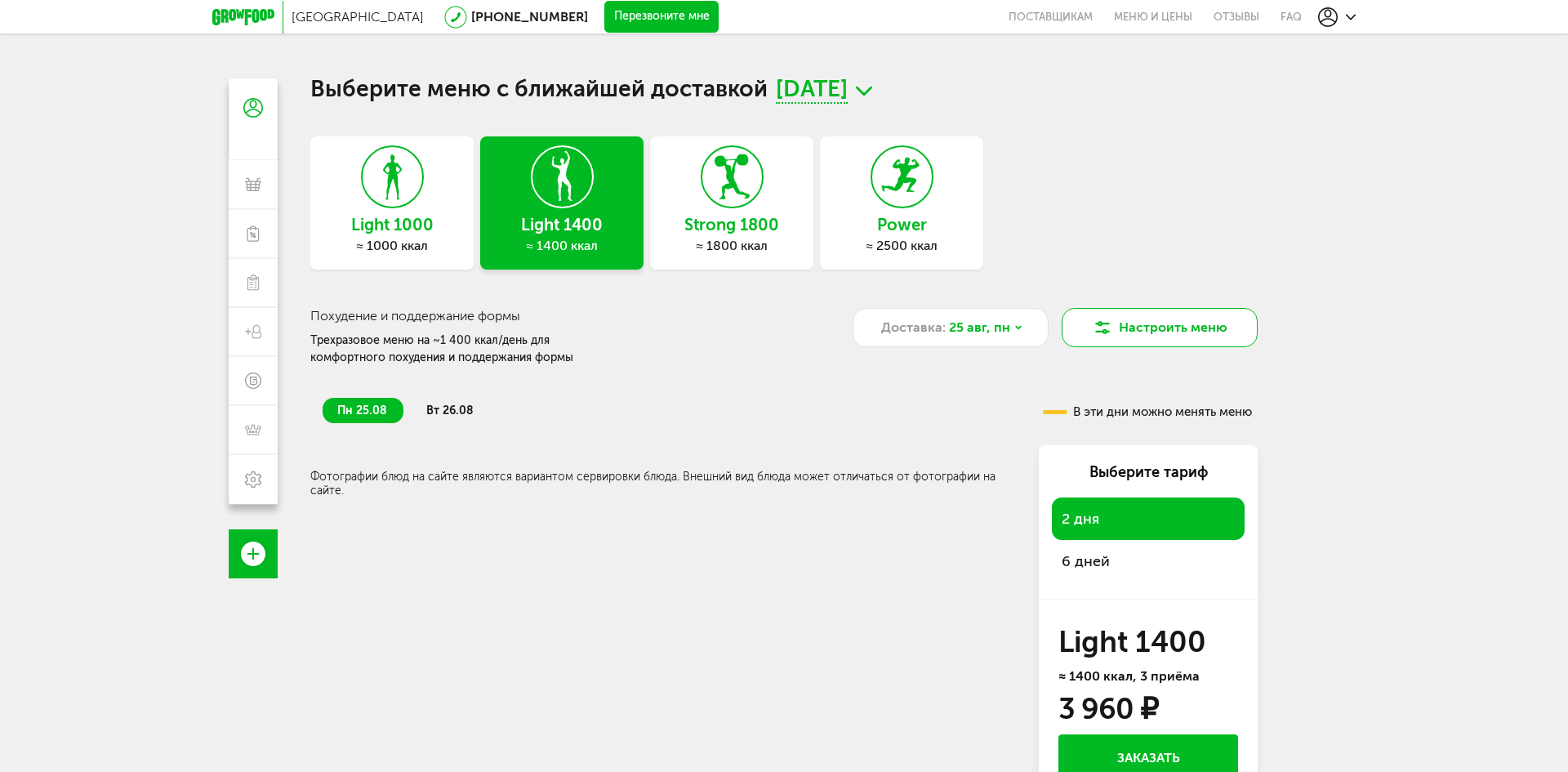
click at [1182, 327] on button "Настроить меню" at bounding box center [1159, 327] width 196 height 39
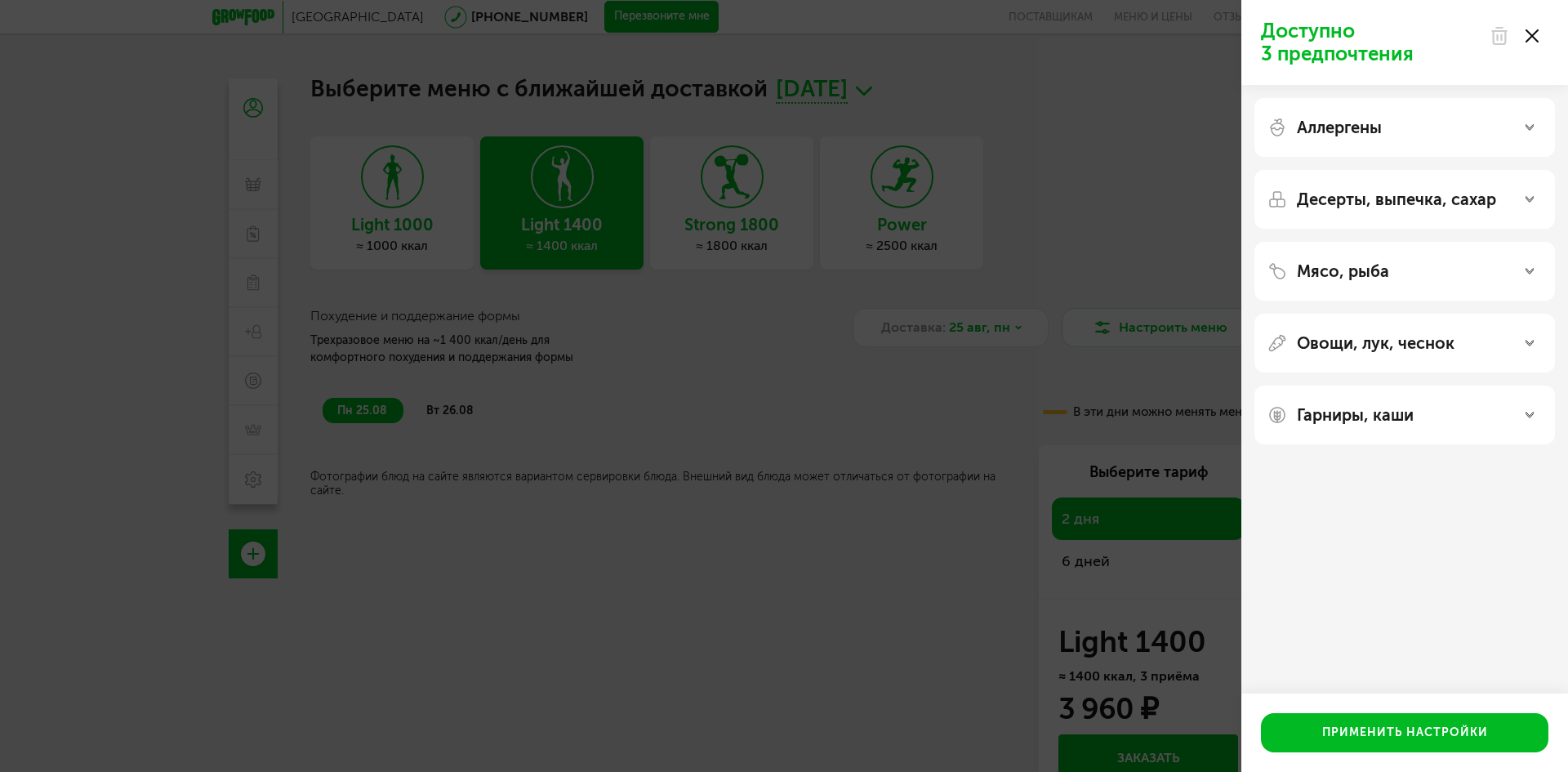
click at [1403, 131] on div "Аллергены" at bounding box center [1405, 127] width 275 height 19
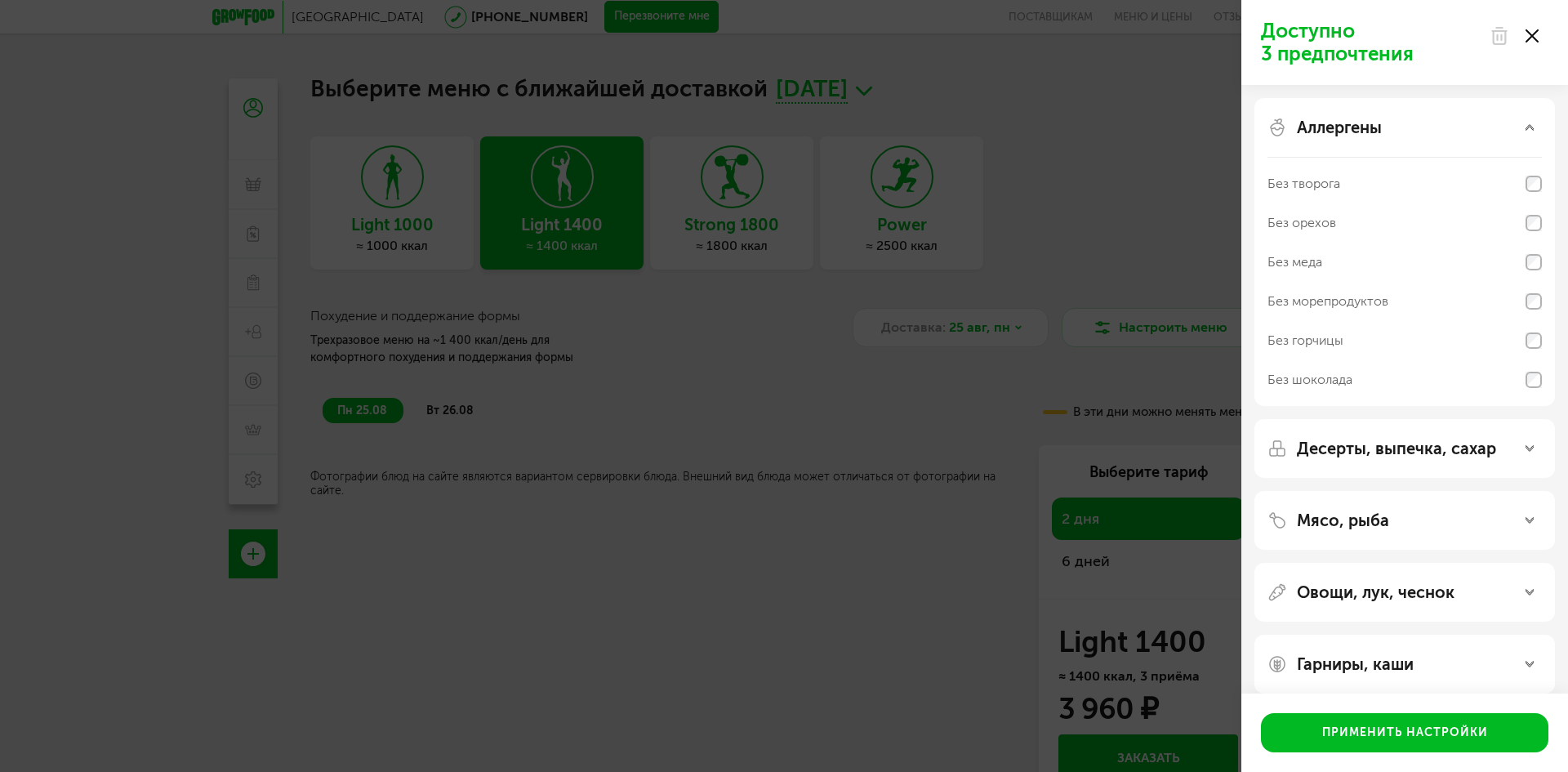
click at [1388, 123] on div "Аллергены" at bounding box center [1405, 127] width 275 height 19
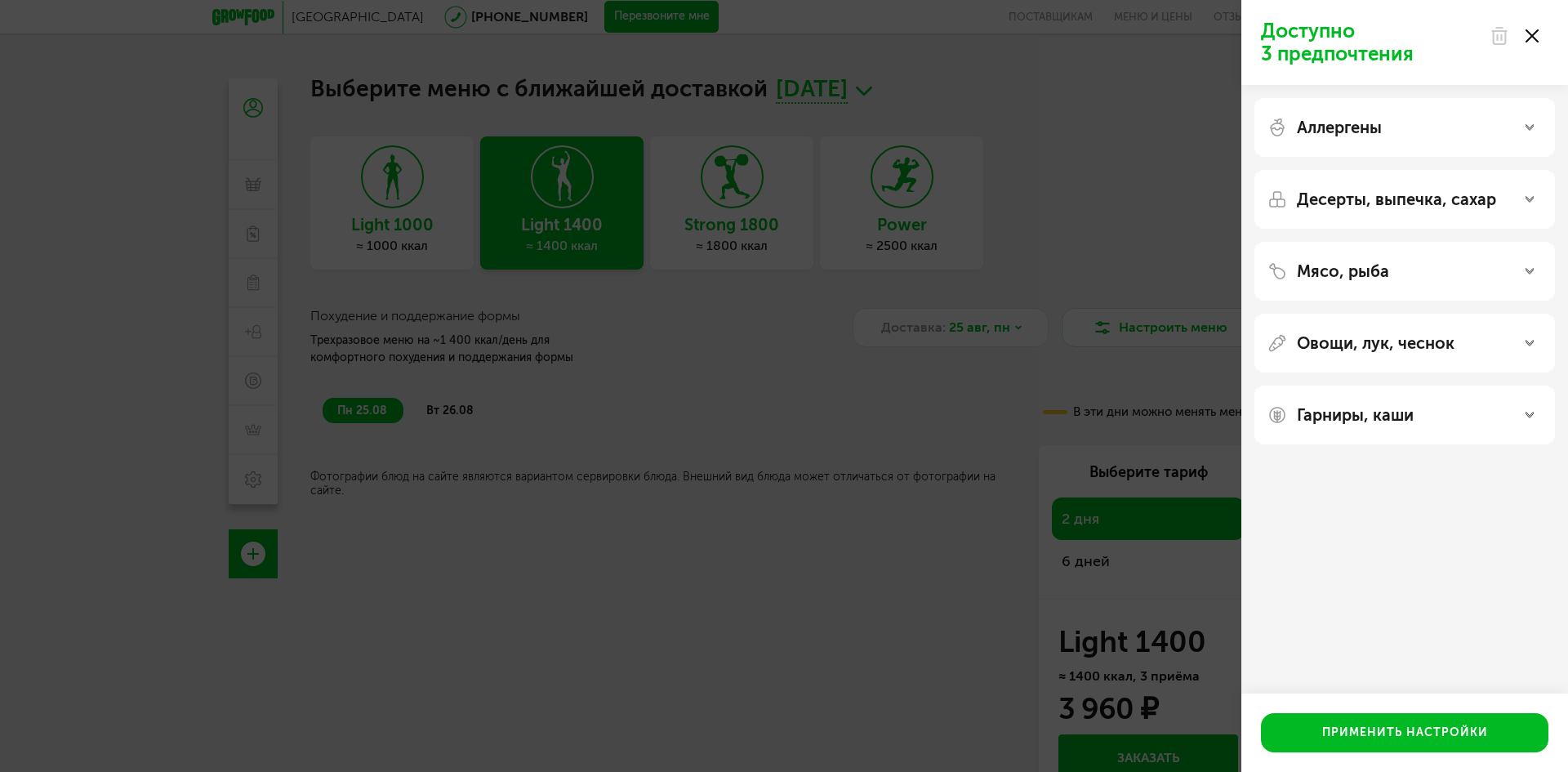
click at [1382, 184] on div "Десерты, выпечка, сахар" at bounding box center [1405, 199] width 301 height 59
click at [1385, 199] on p "Десерты, выпечка, сахар" at bounding box center [1396, 199] width 199 height 19
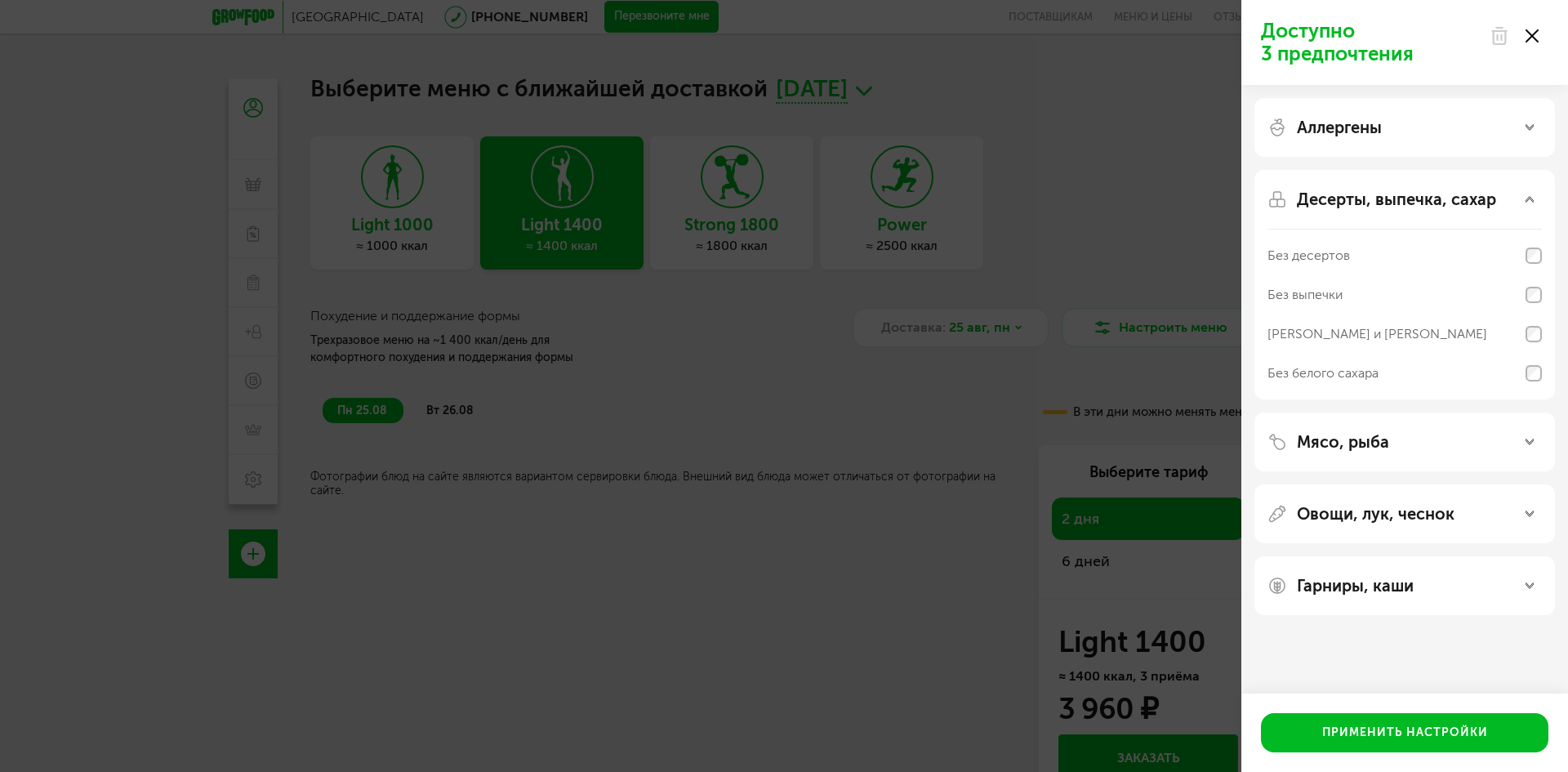
click at [1500, 207] on div "Десерты, выпечка, сахар" at bounding box center [1405, 199] width 275 height 19
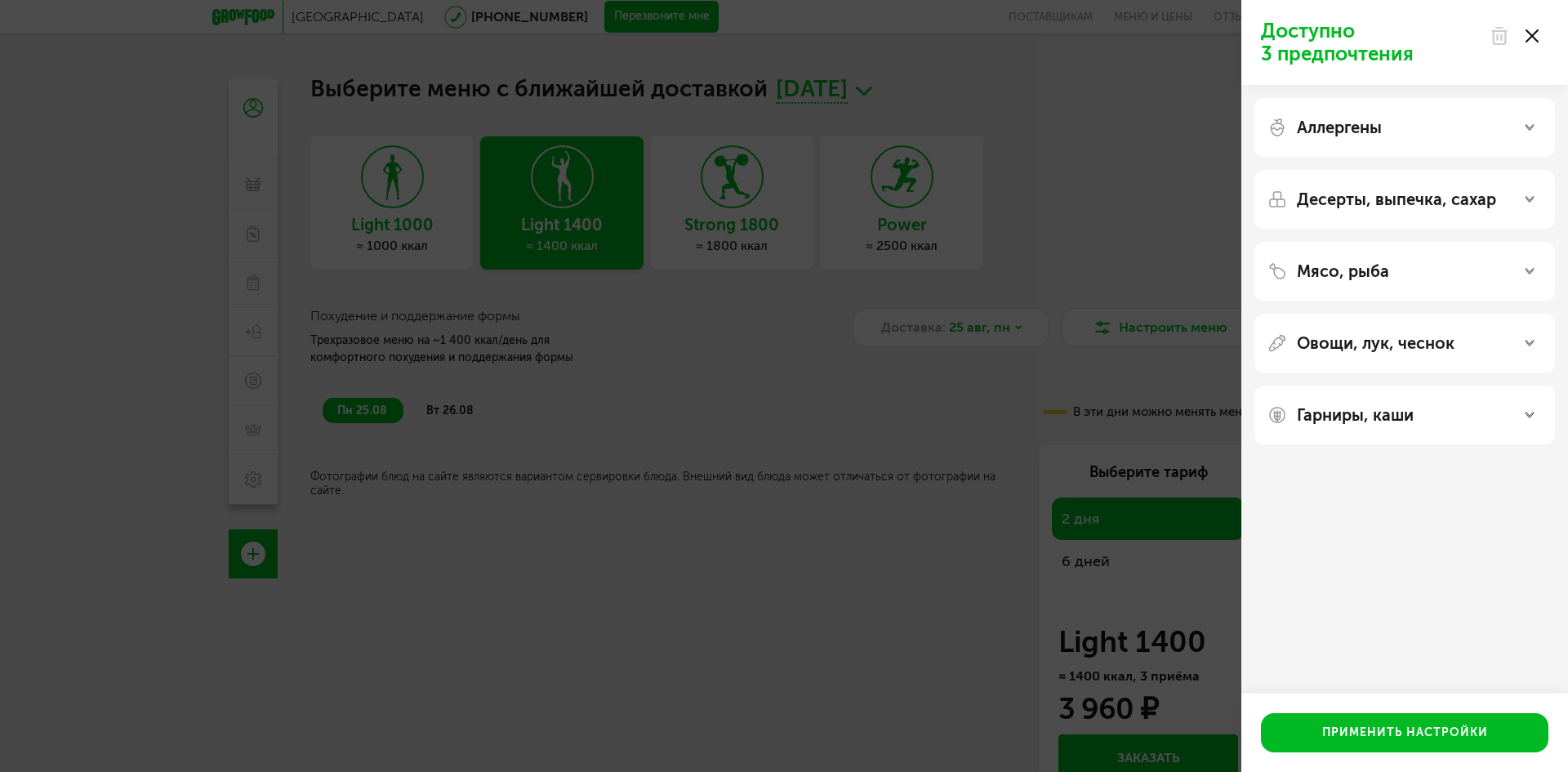
click at [1447, 265] on div "Мясо, рыба" at bounding box center [1405, 271] width 275 height 19
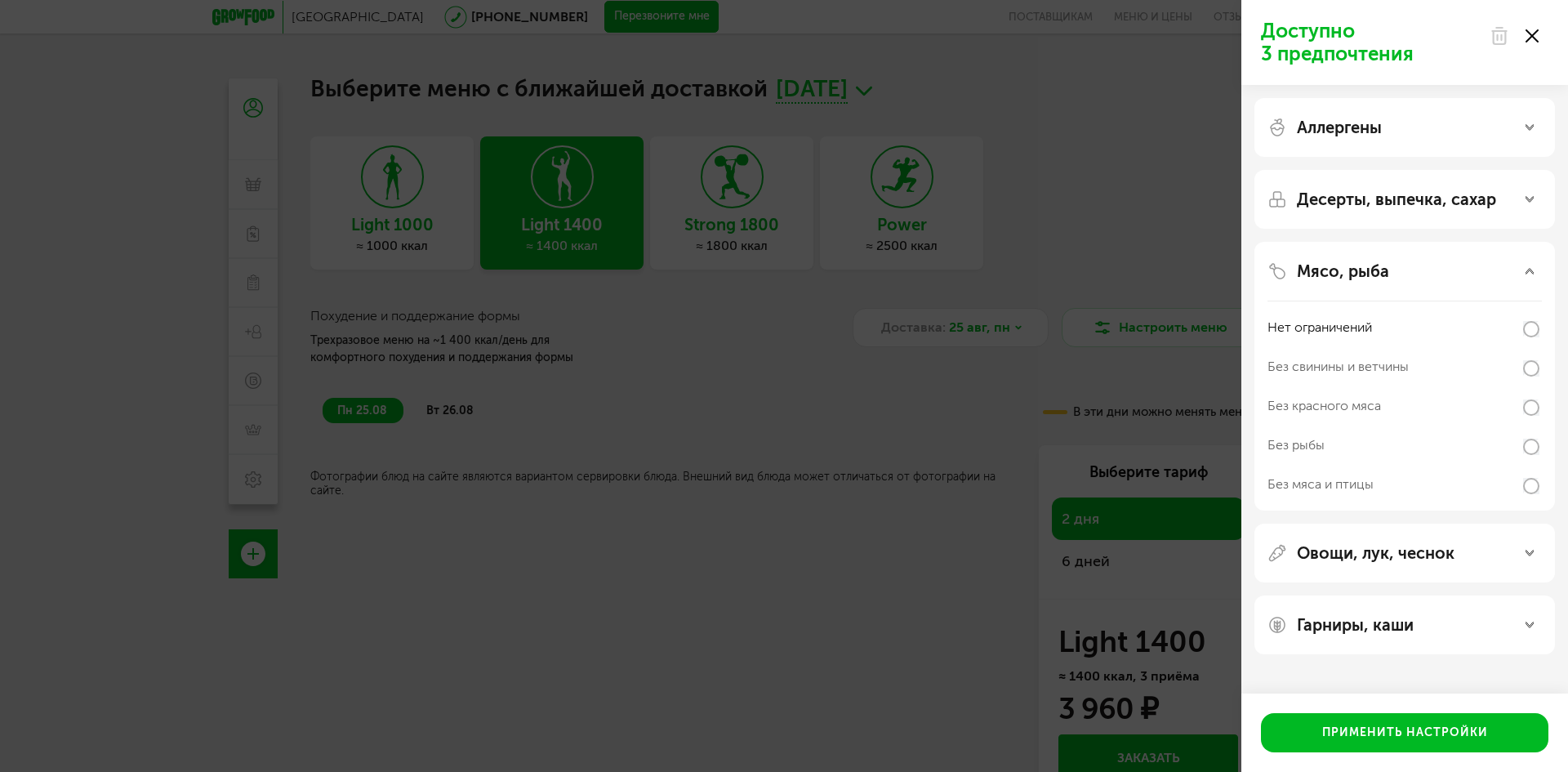
click at [1421, 335] on div "Нет ограничений" at bounding box center [1405, 327] width 275 height 39
click at [1426, 273] on div "Мясо, рыба" at bounding box center [1405, 271] width 275 height 19
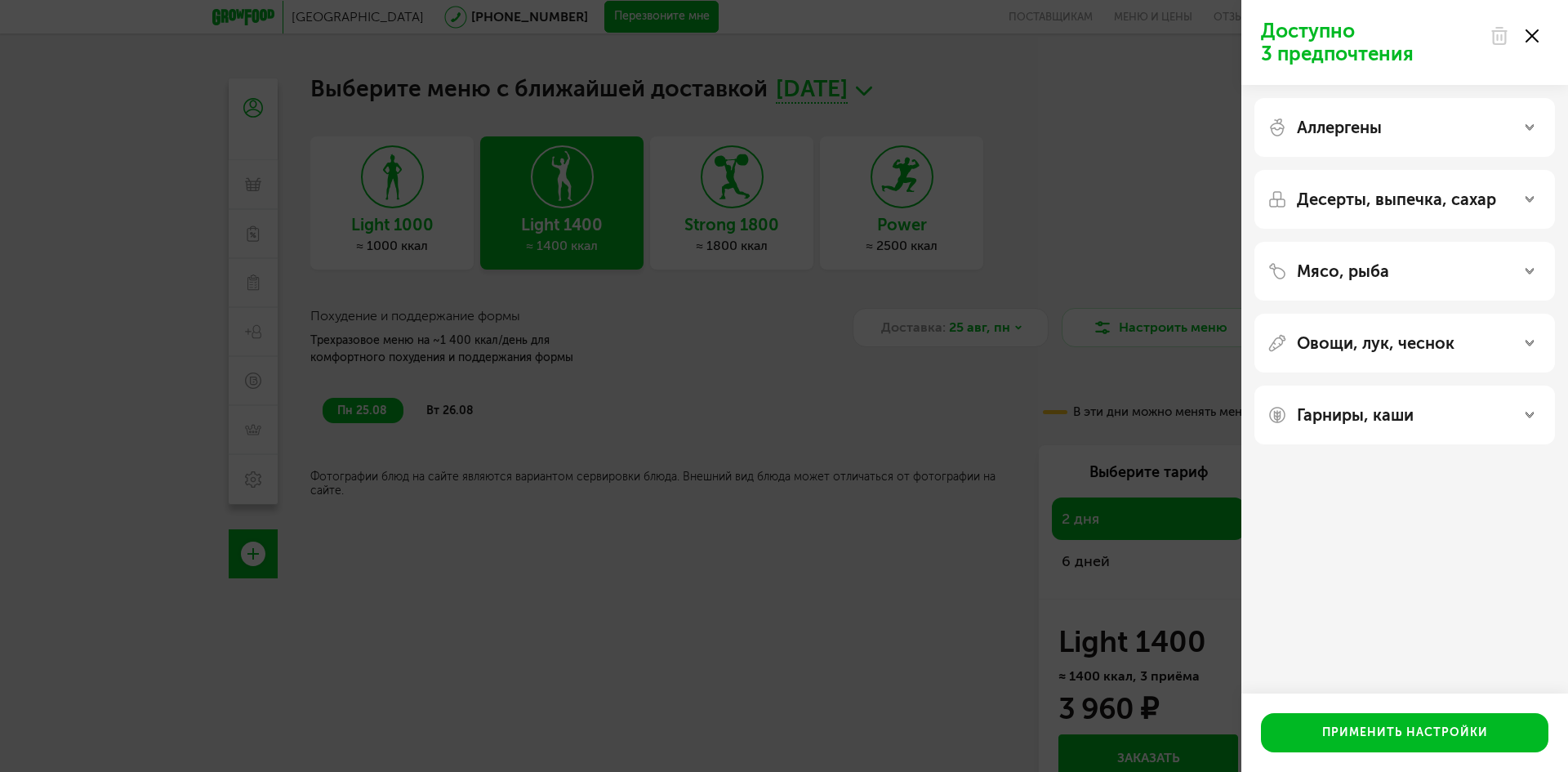
click at [1413, 335] on p "Овощи, лук, чеснок" at bounding box center [1376, 343] width 158 height 19
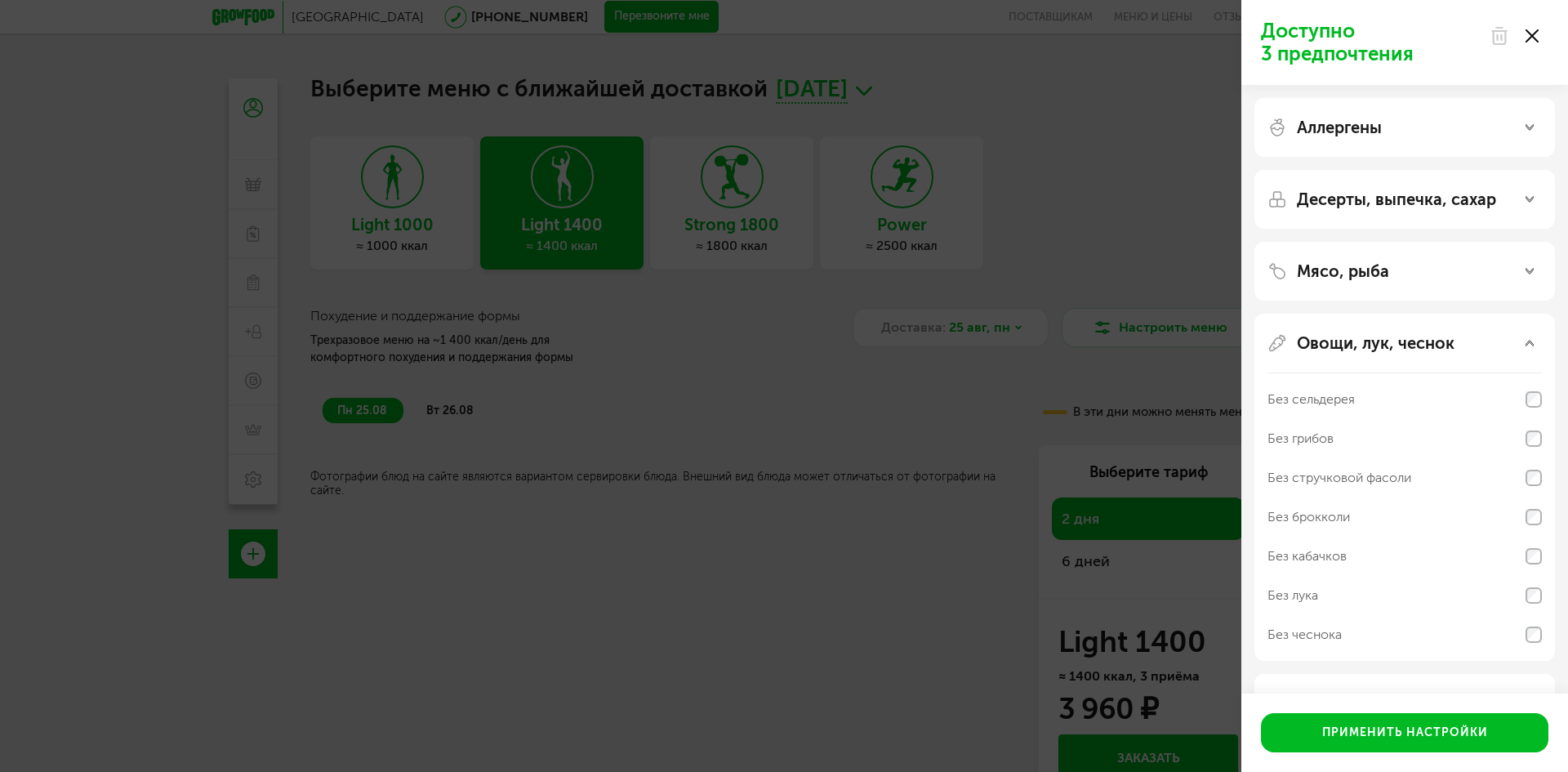
click at [1407, 307] on div "Аллергены Десерты, выпечка, сахар Мясо, рыба Овощи, лук, чеснок Без сельдерея Б…" at bounding box center [1405, 415] width 326 height 661
click at [1406, 277] on div "Мясо, рыба" at bounding box center [1405, 271] width 275 height 19
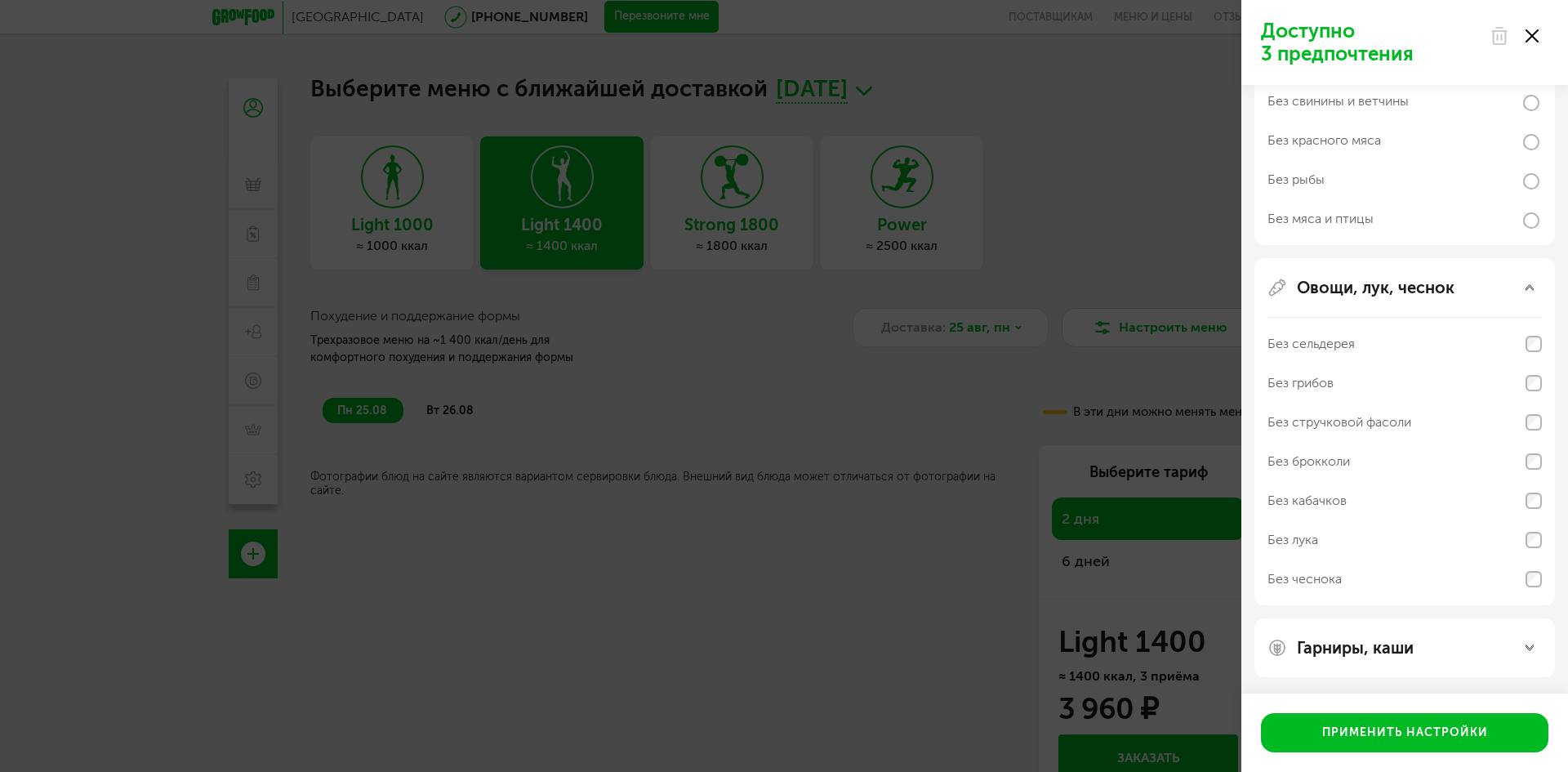
click at [1426, 644] on div "Гарниры, каши" at bounding box center [1405, 647] width 275 height 19
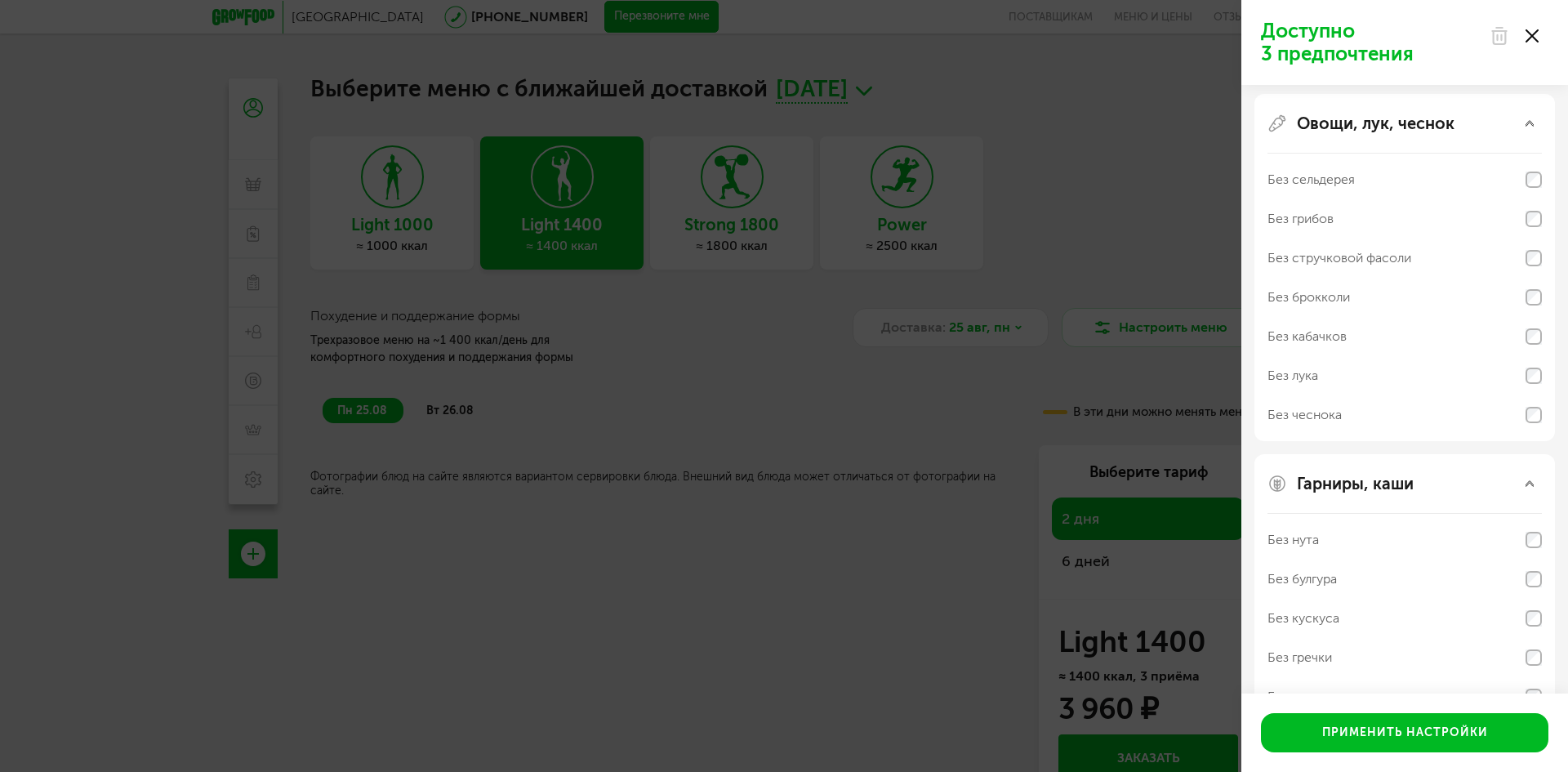
scroll to position [475, 0]
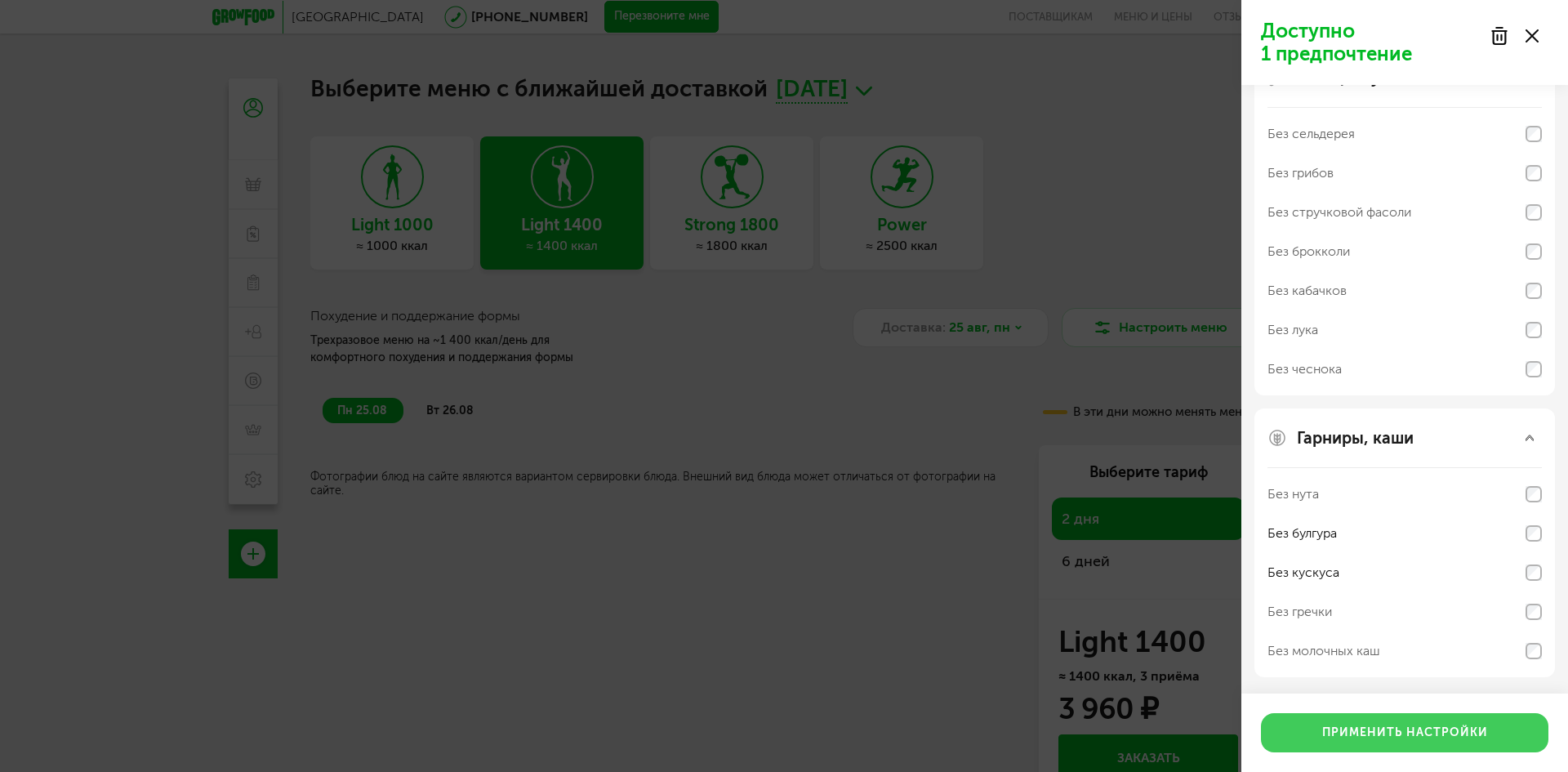
click at [1455, 739] on button "Применить настройки" at bounding box center [1405, 733] width 288 height 39
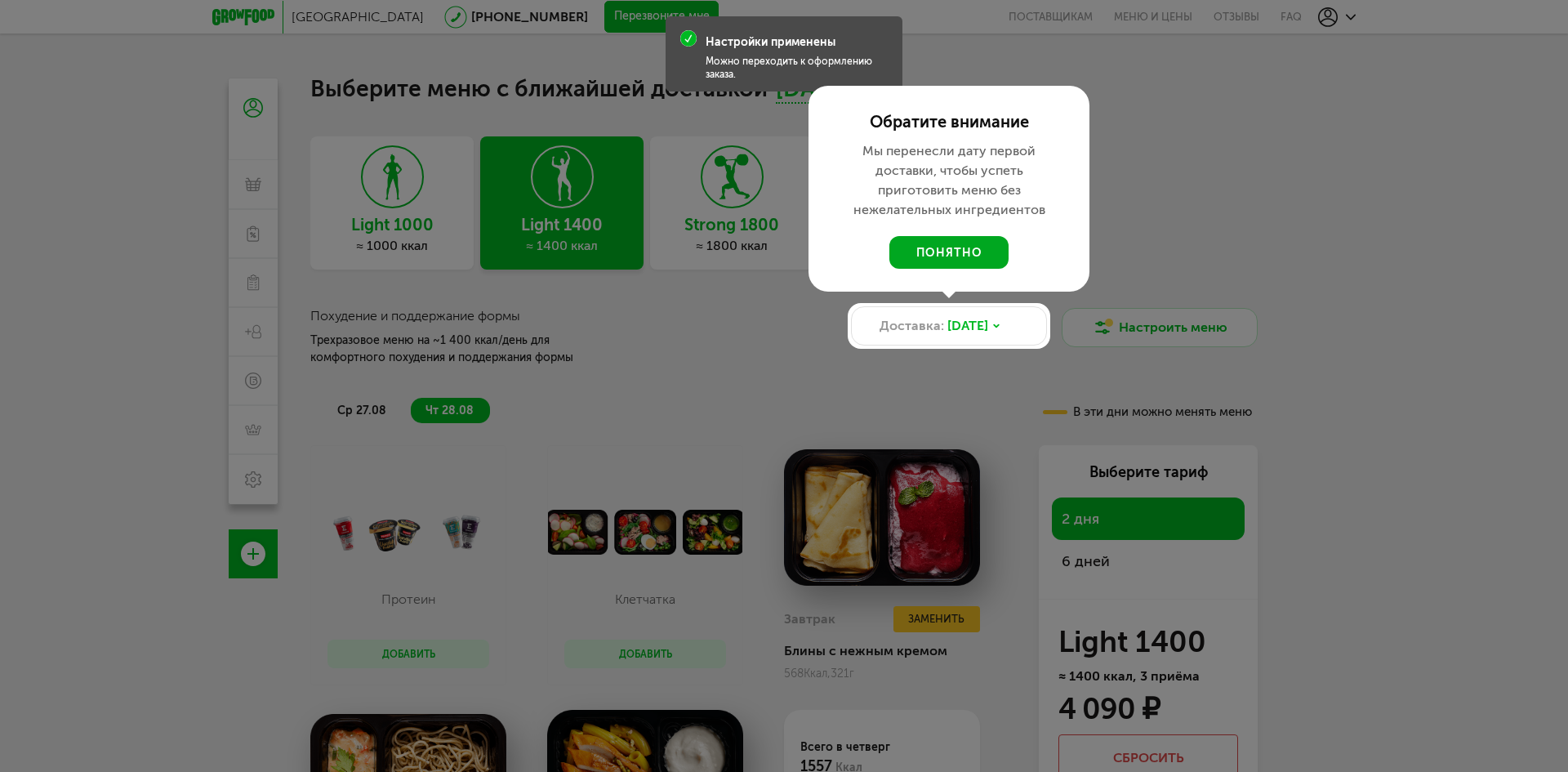
click at [965, 254] on button "понятно" at bounding box center [949, 252] width 119 height 32
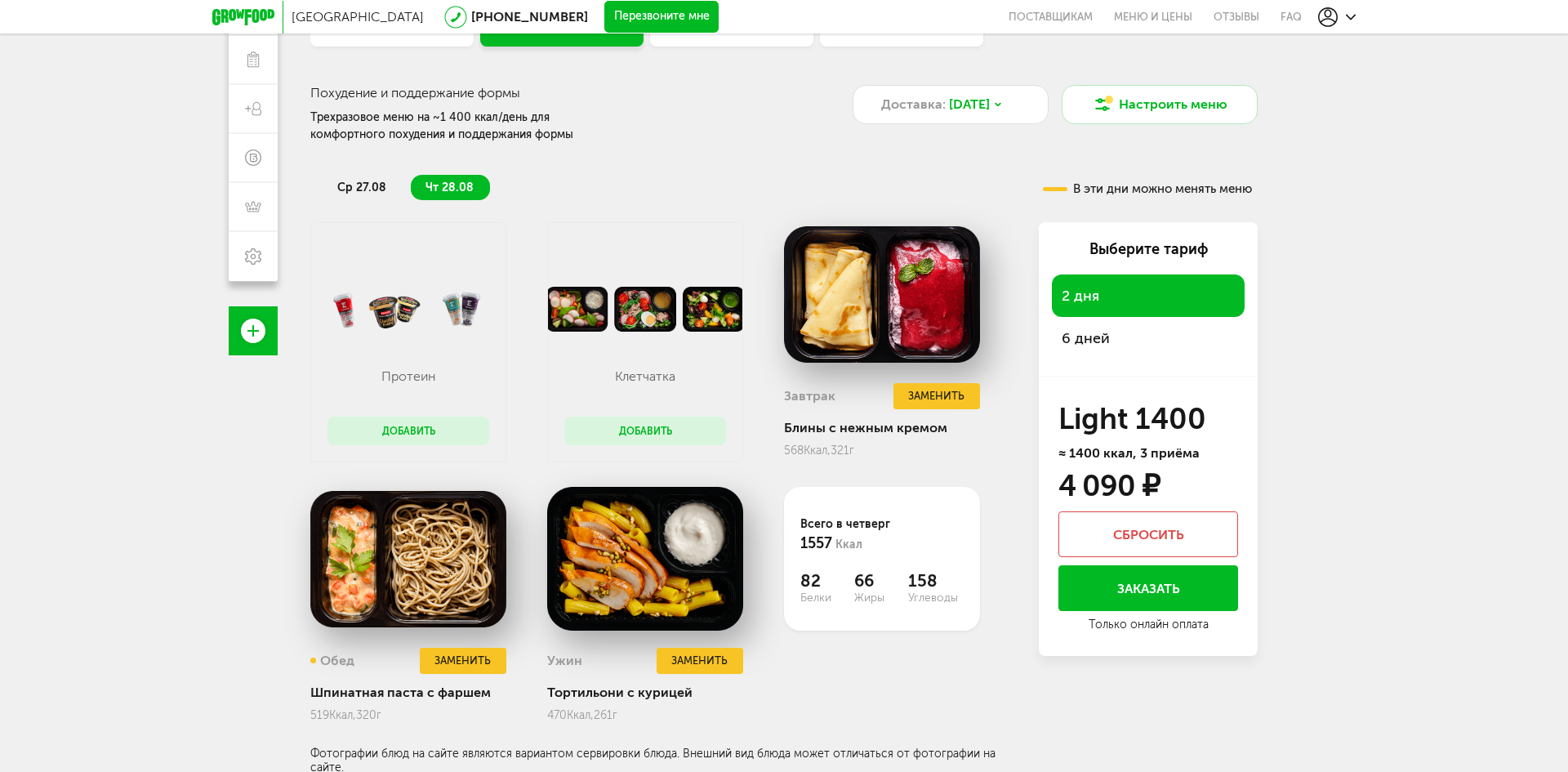
scroll to position [225, 0]
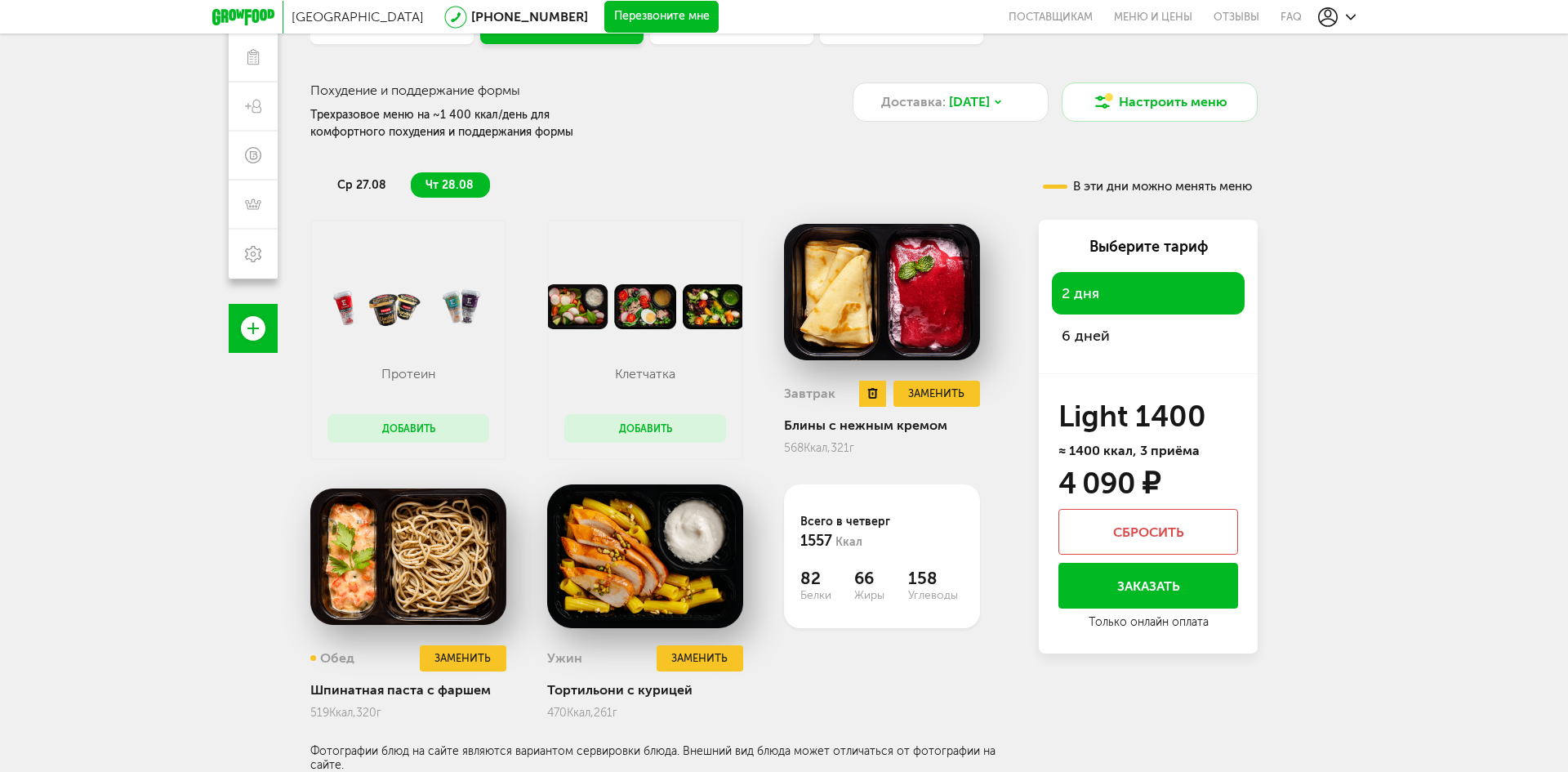
click at [845, 330] on img at bounding box center [882, 291] width 196 height 144
click at [848, 441] on div "568 Ккал, 321 г" at bounding box center [882, 448] width 196 height 14
click at [395, 431] on button "Добавить" at bounding box center [408, 428] width 161 height 29
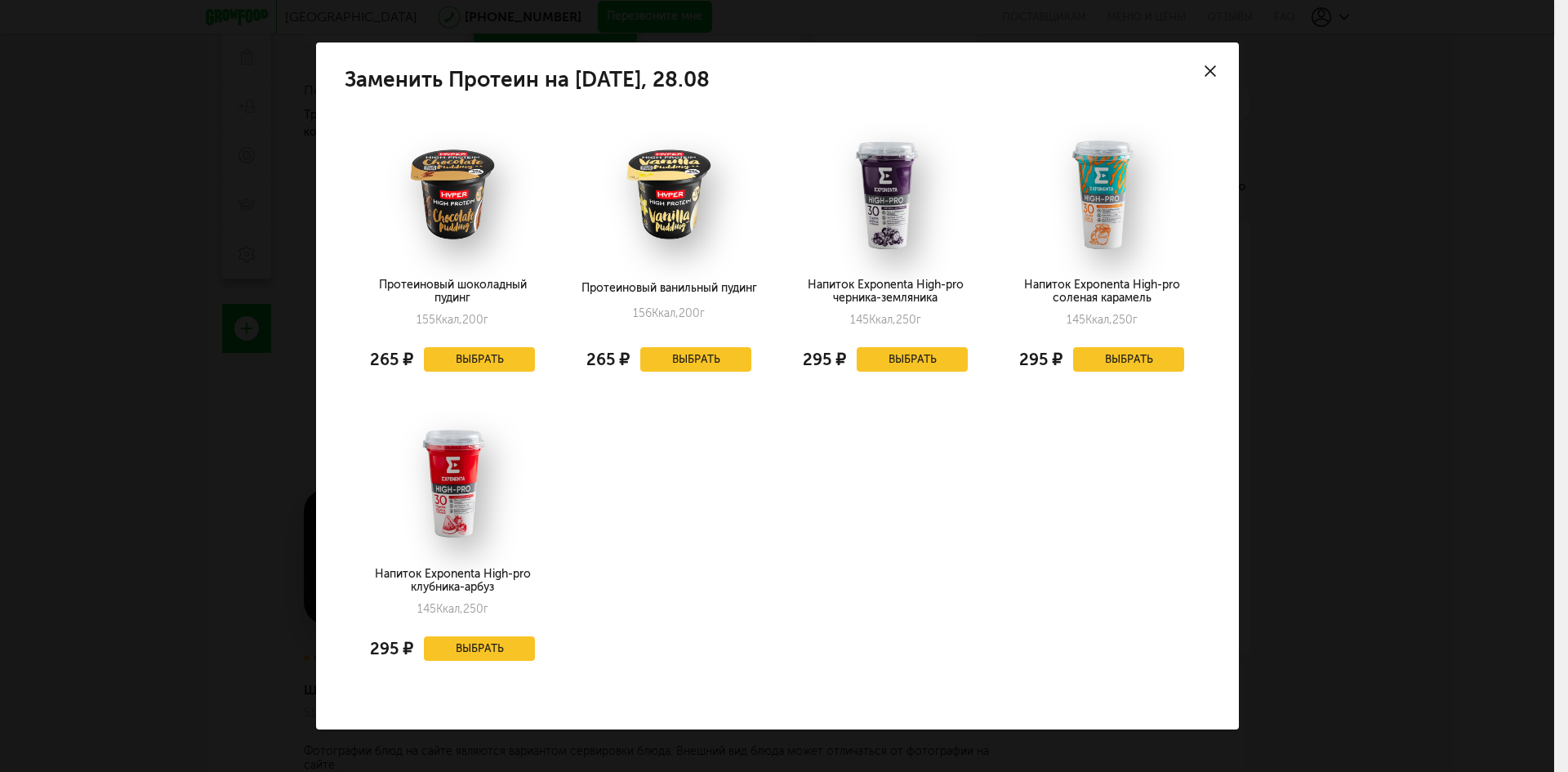
click at [248, 404] on div "Заменить Протеин на [DATE], 28.08 Протеиновый шоколадный пудинг 155 Ккал, 200 г…" at bounding box center [777, 386] width 1555 height 772
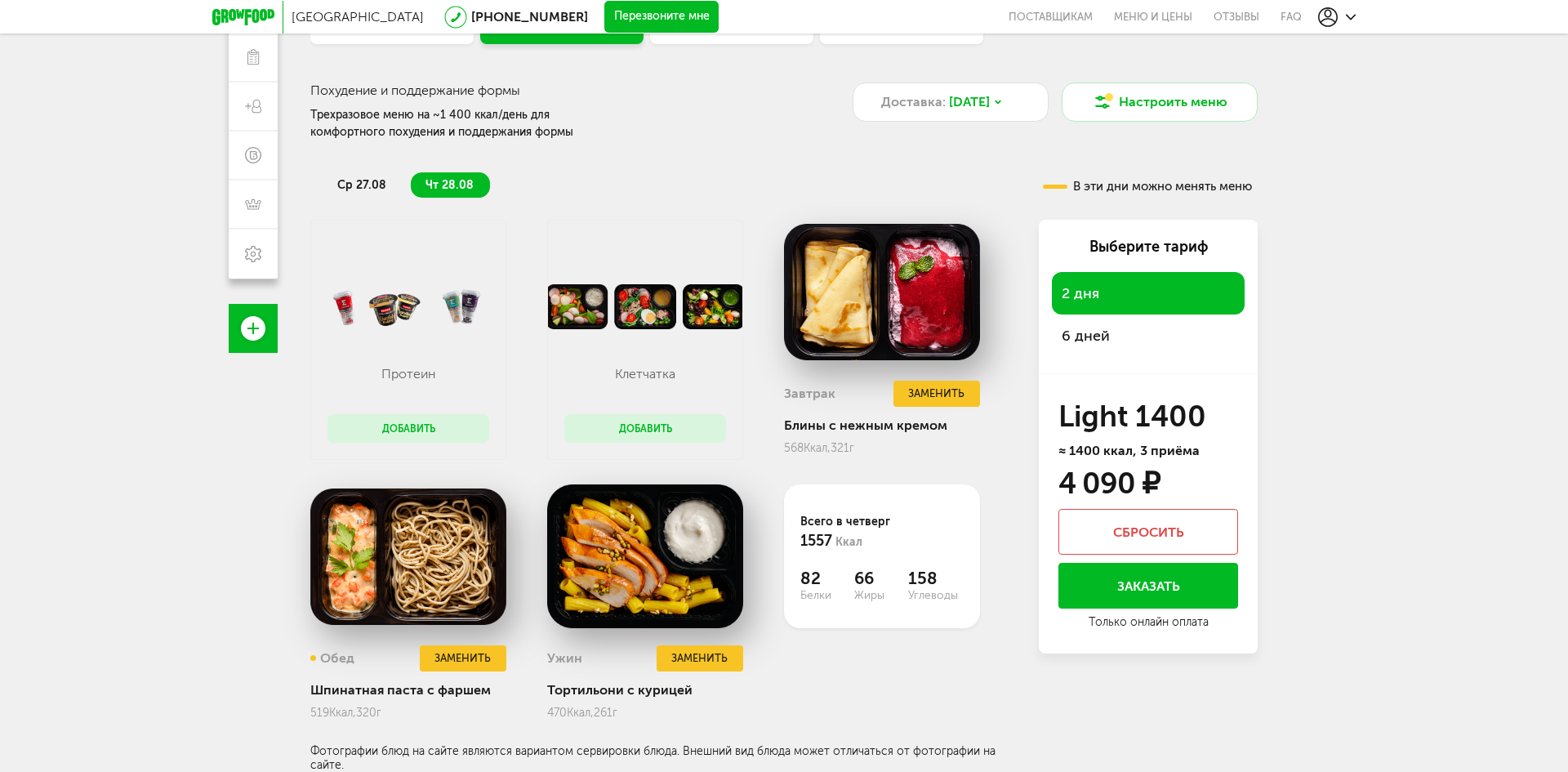
click at [637, 428] on button "Добавить" at bounding box center [645, 428] width 161 height 29
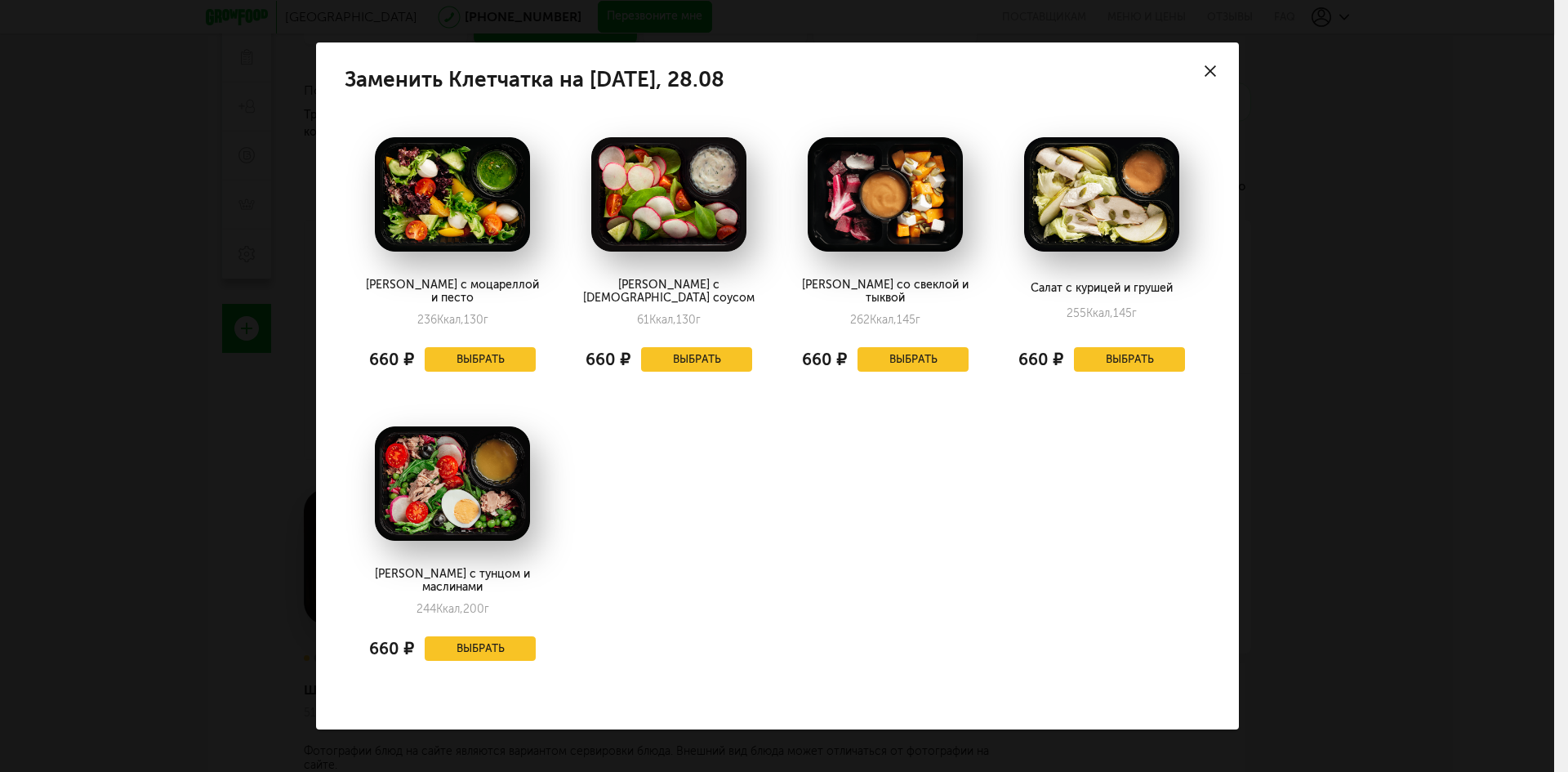
click at [151, 323] on div "Заменить Клетчатка на [DATE], 28.08 Салат с моцареллой и песто 236 Ккал, 130 г …" at bounding box center [777, 386] width 1555 height 772
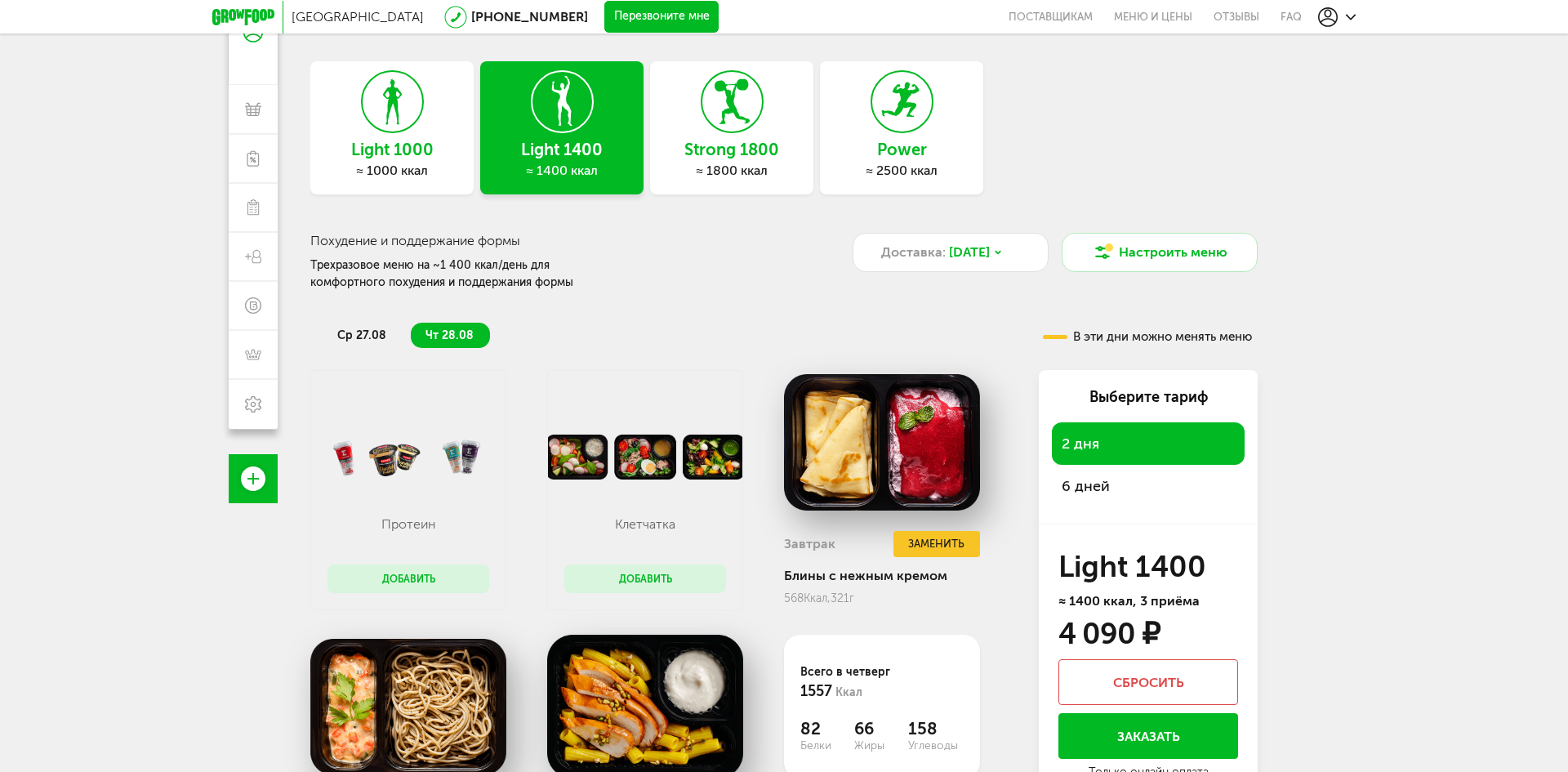
scroll to position [82, 0]
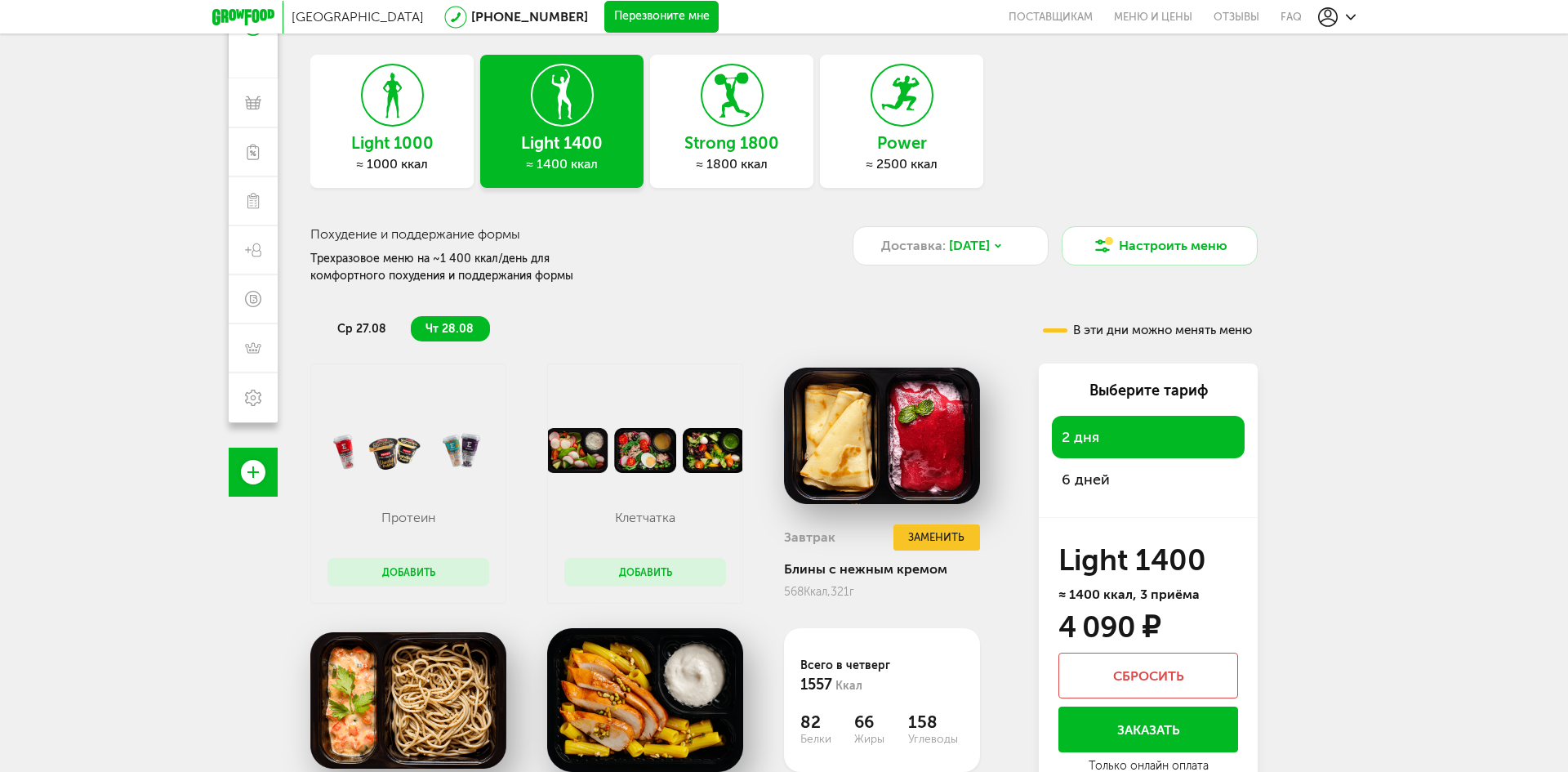
click at [366, 331] on span "ср 27.08" at bounding box center [362, 329] width 49 height 14
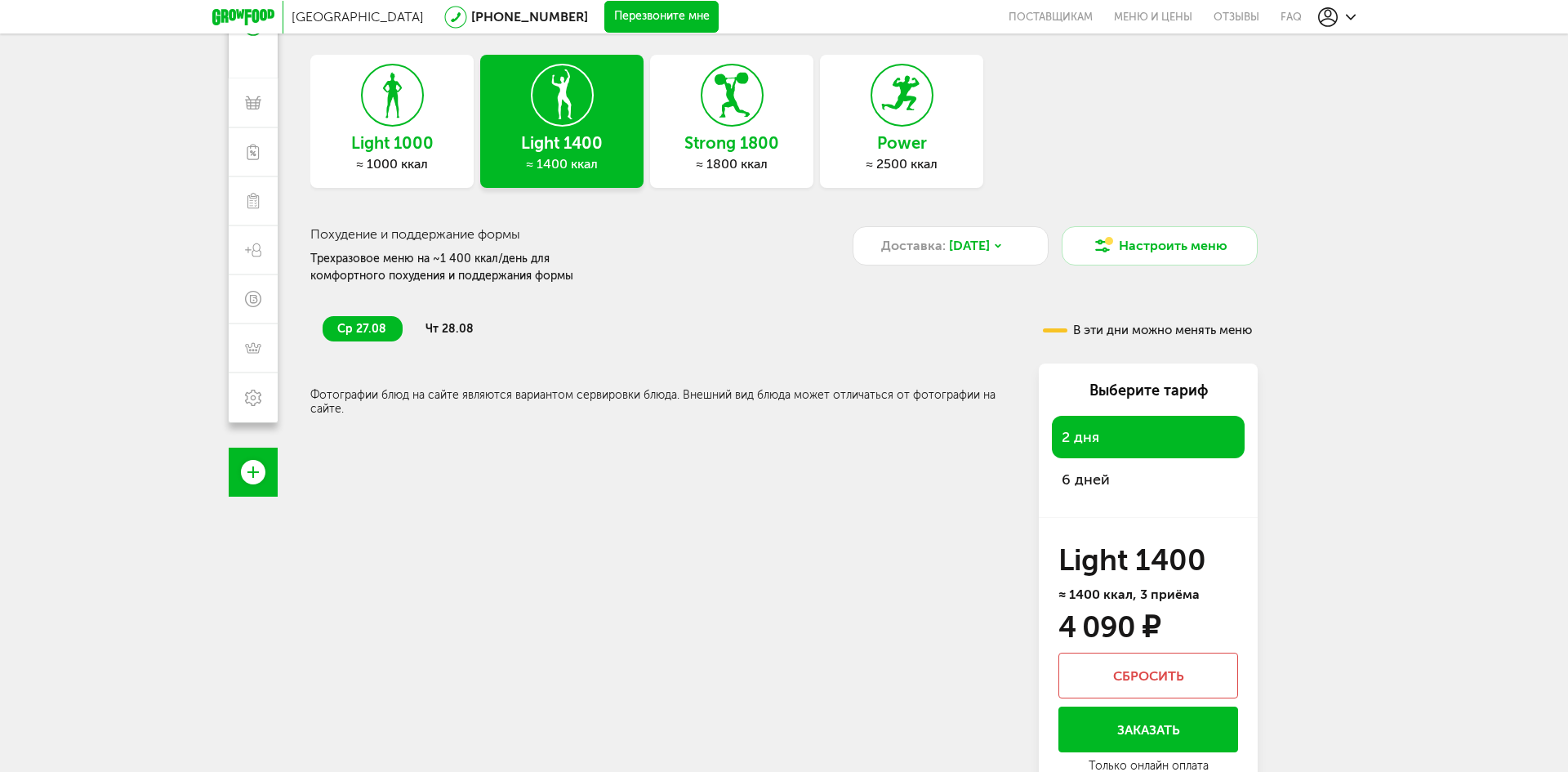
click at [461, 327] on span "чт 28.08" at bounding box center [449, 329] width 48 height 14
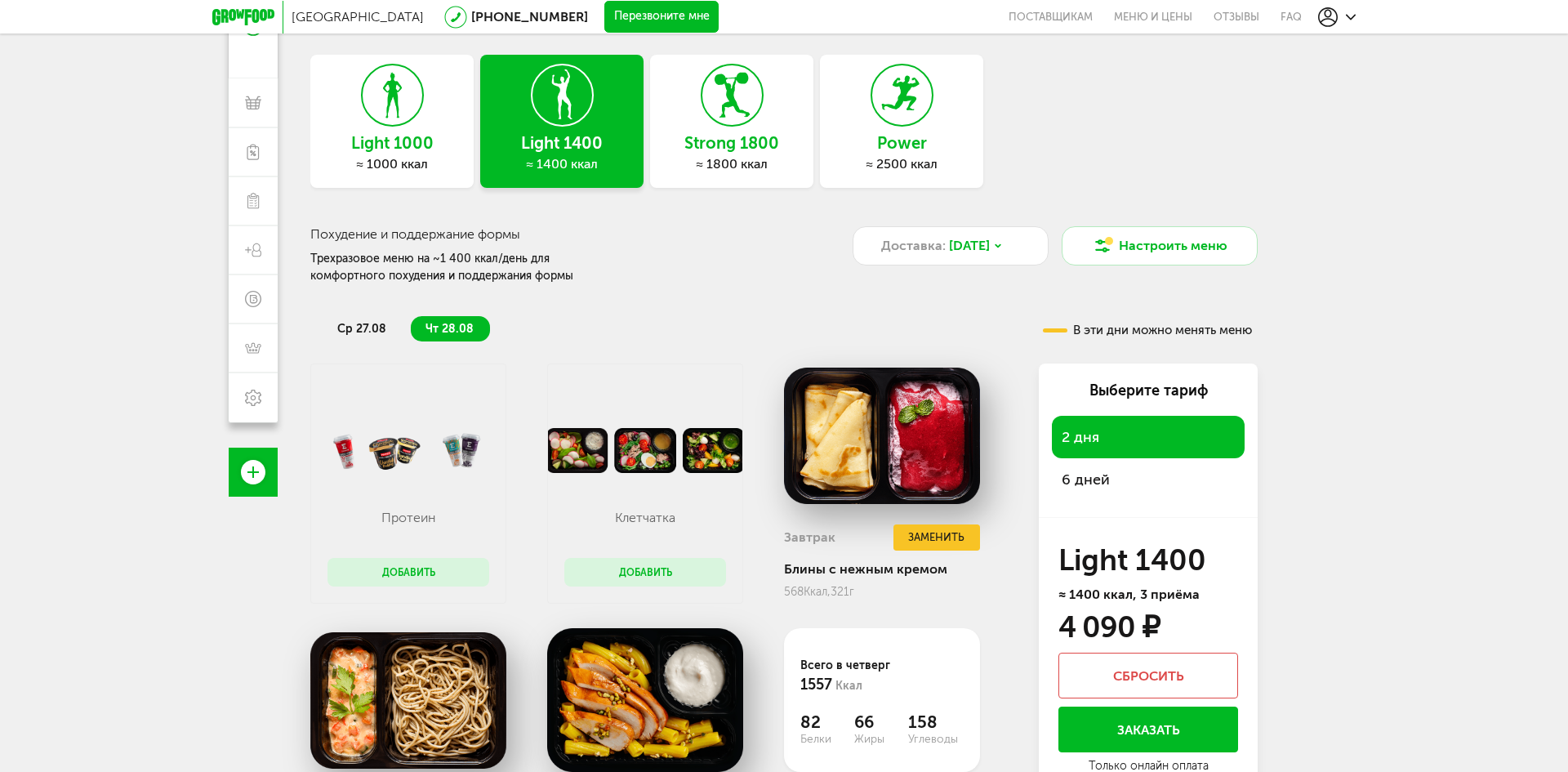
click at [727, 125] on icon at bounding box center [733, 96] width 60 height 61
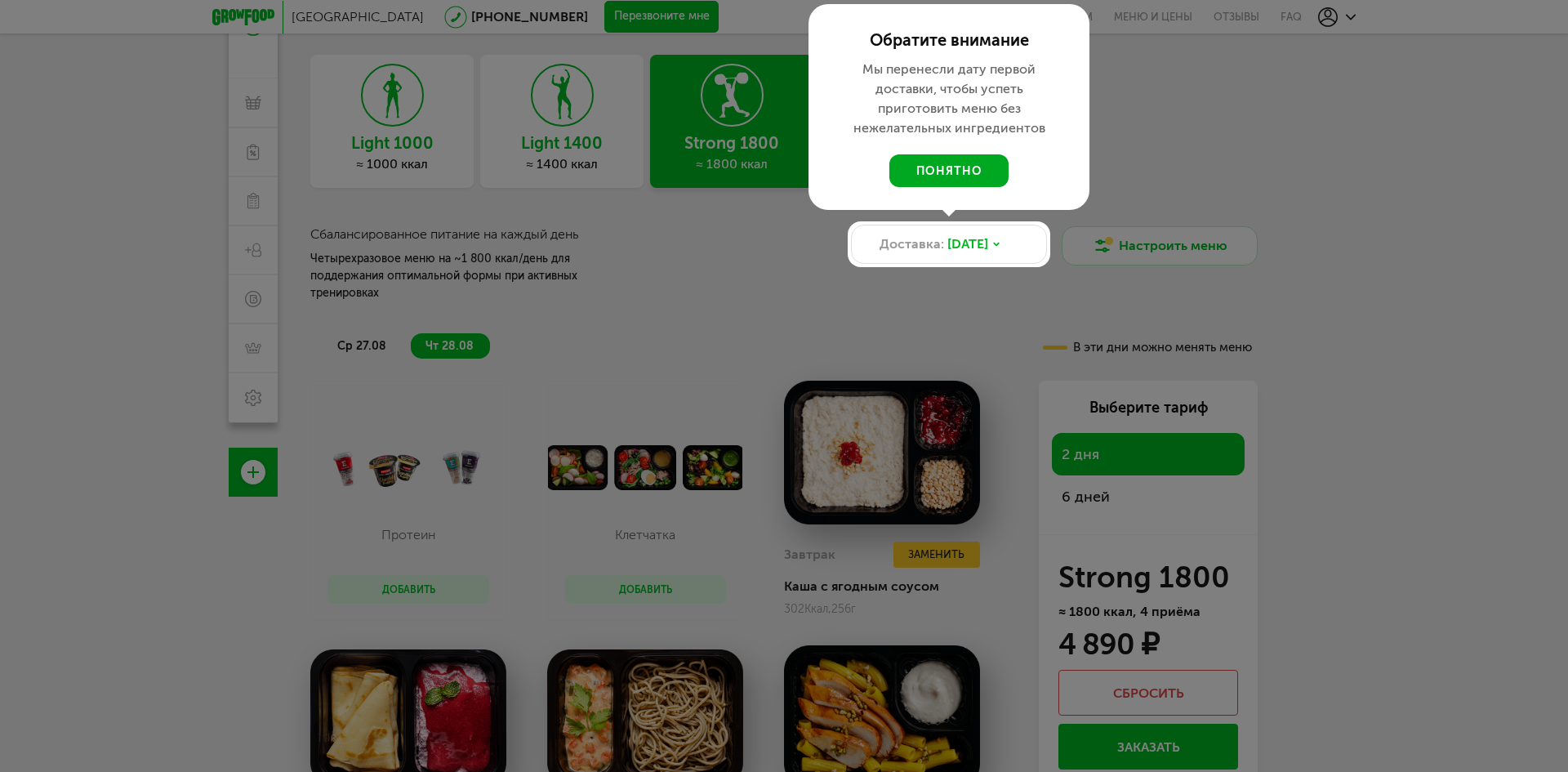
click at [984, 161] on button "понятно" at bounding box center [949, 170] width 119 height 32
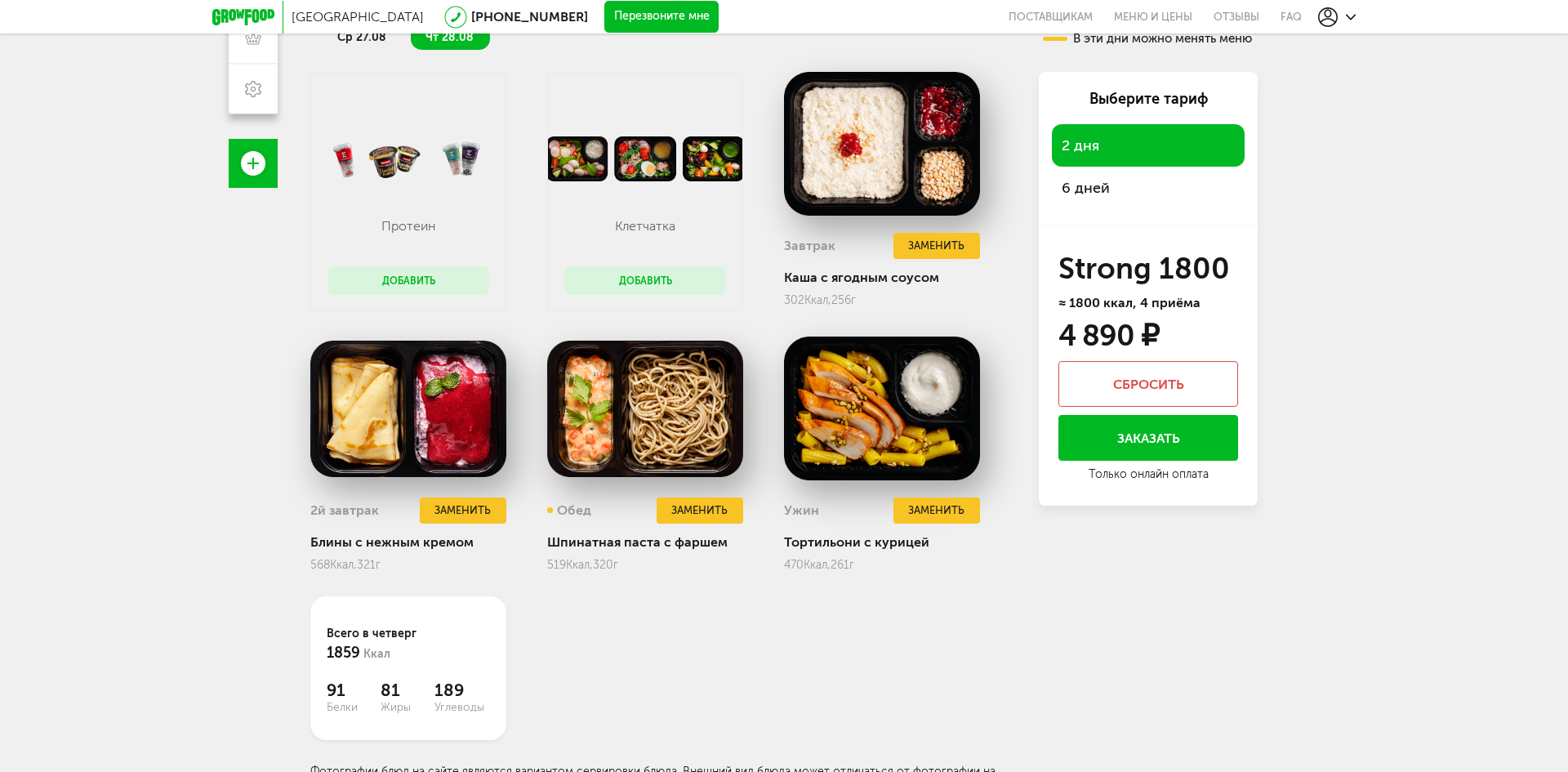
scroll to position [394, 0]
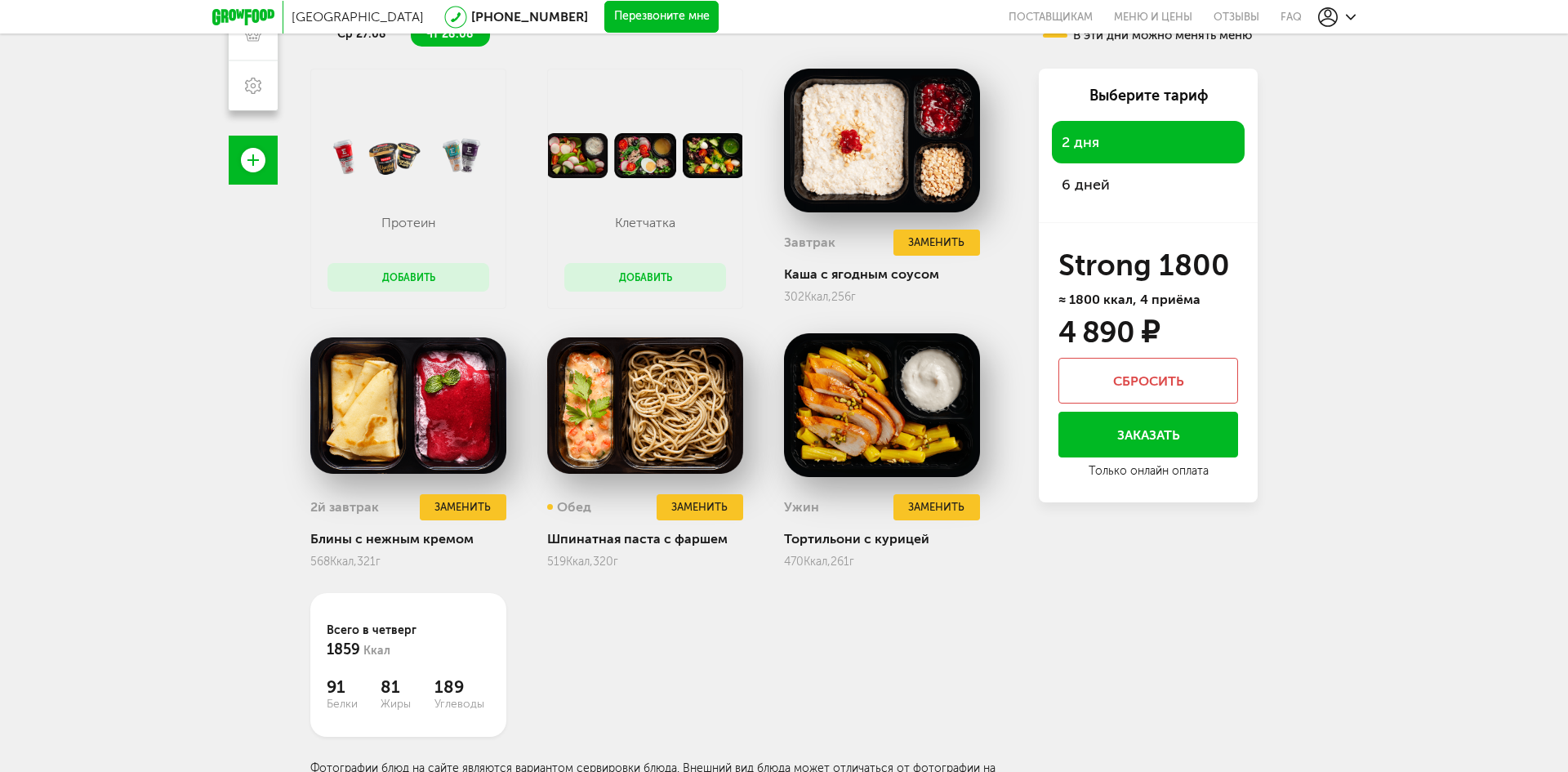
click at [1377, 522] on html "Москва [PHONE_NUMBER] Перезвоните мне поставщикам Меню и цены Отзывы FAQ [PHONE…" at bounding box center [784, 64] width 1568 height 916
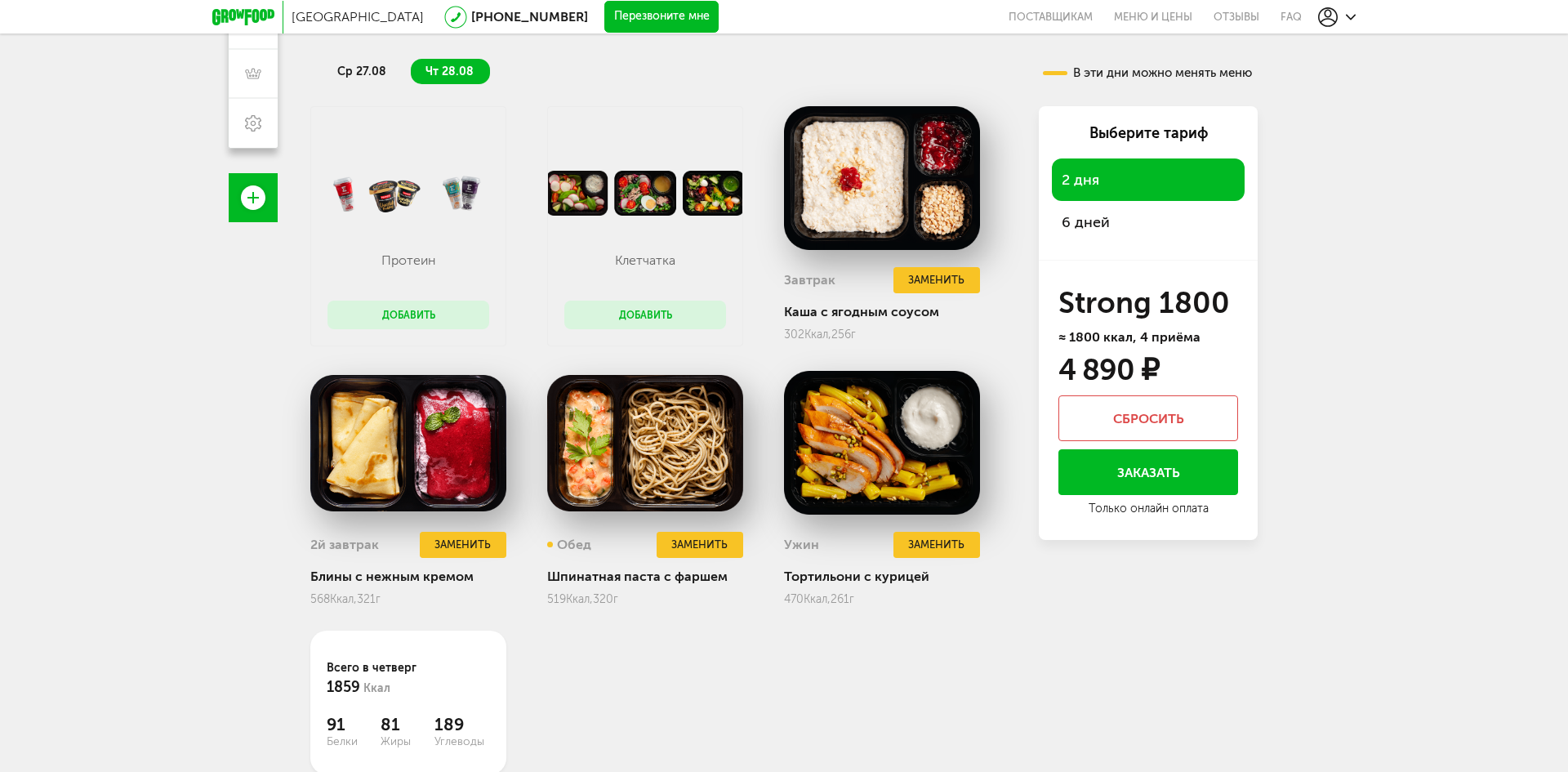
scroll to position [231, 0]
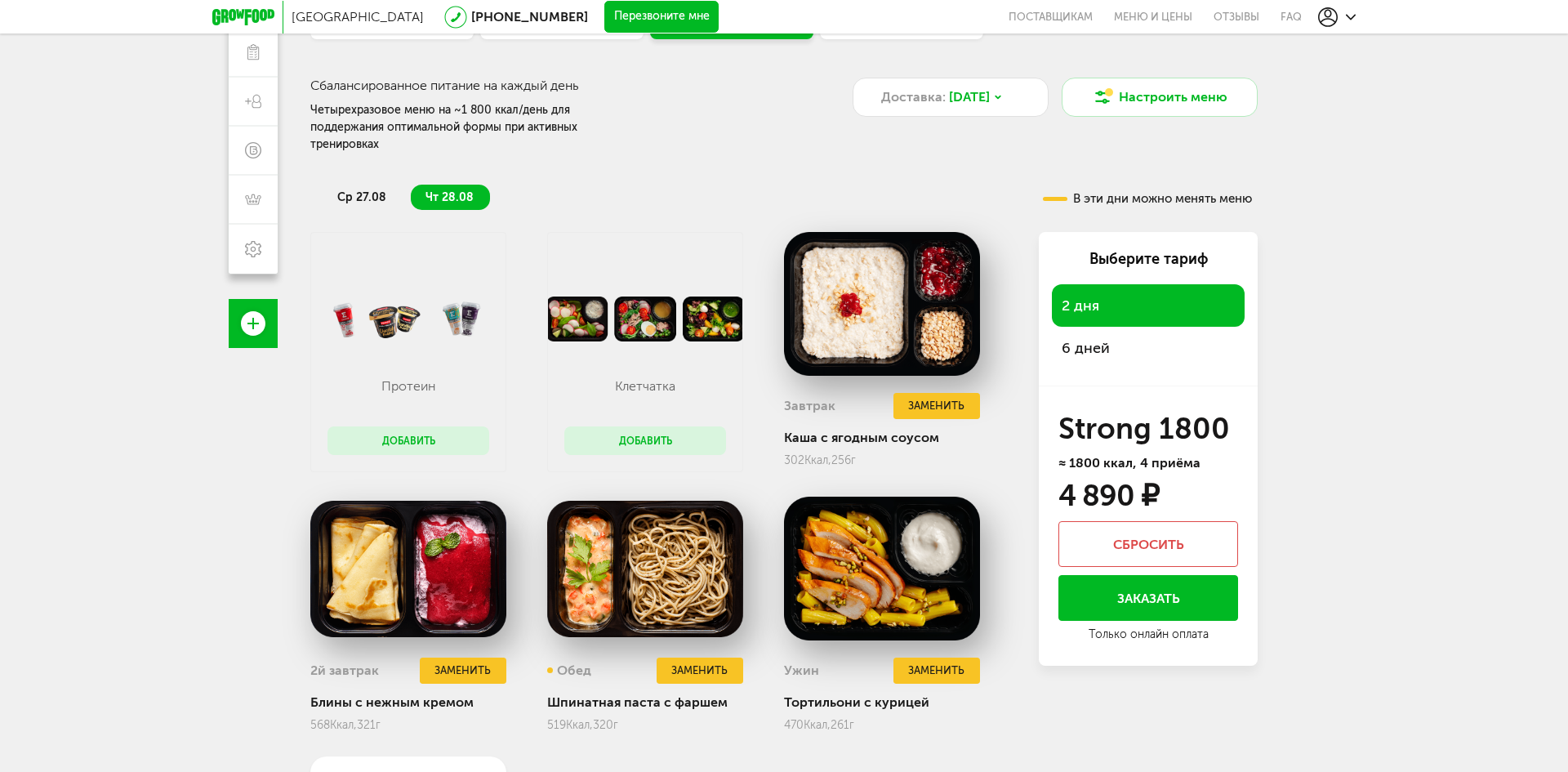
click at [428, 432] on button "Добавить" at bounding box center [408, 440] width 161 height 29
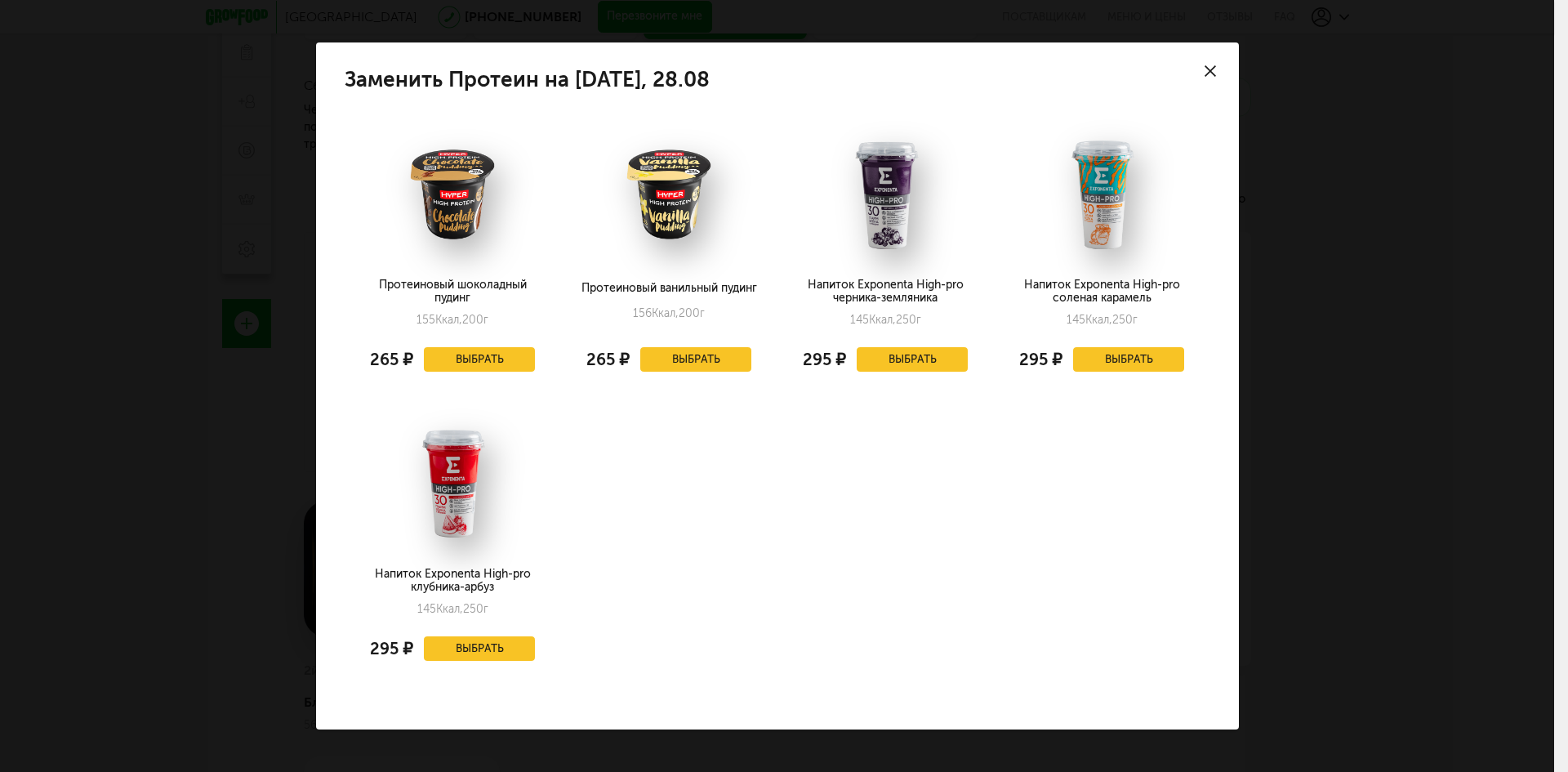
click at [1221, 77] on div at bounding box center [1210, 70] width 57 height 57
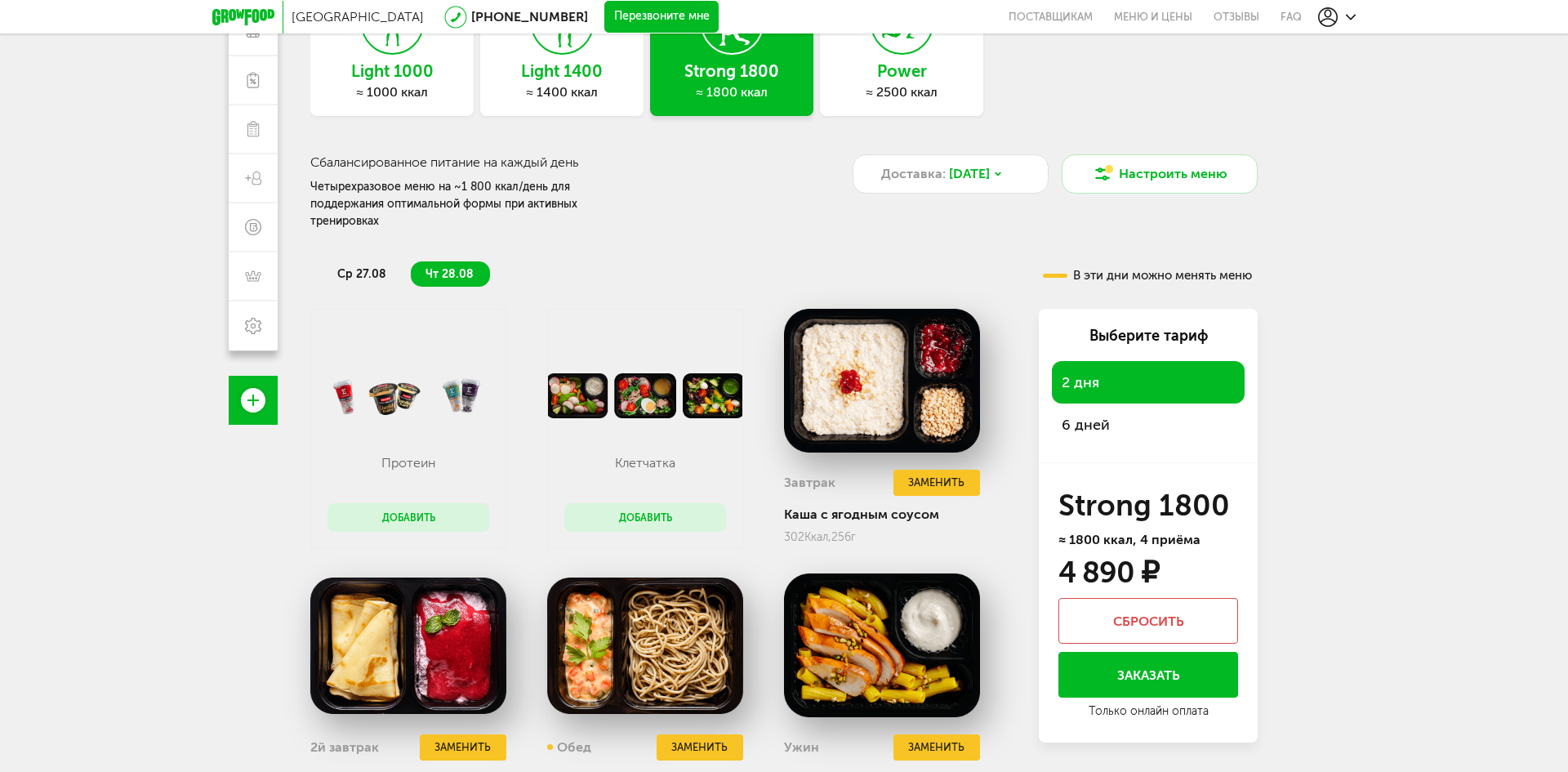
scroll to position [0, 0]
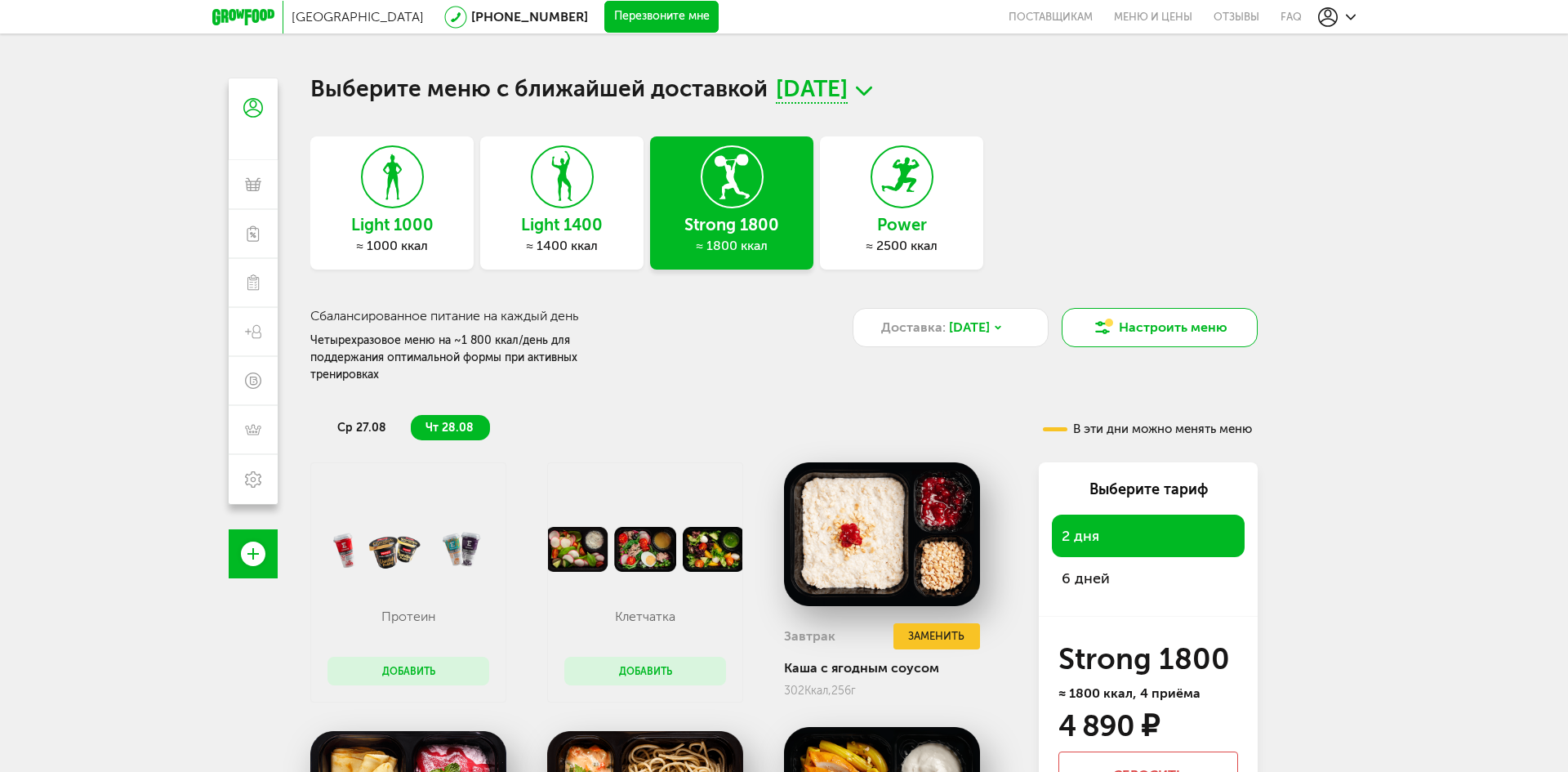
click at [1185, 319] on button "Настроить меню" at bounding box center [1159, 327] width 196 height 39
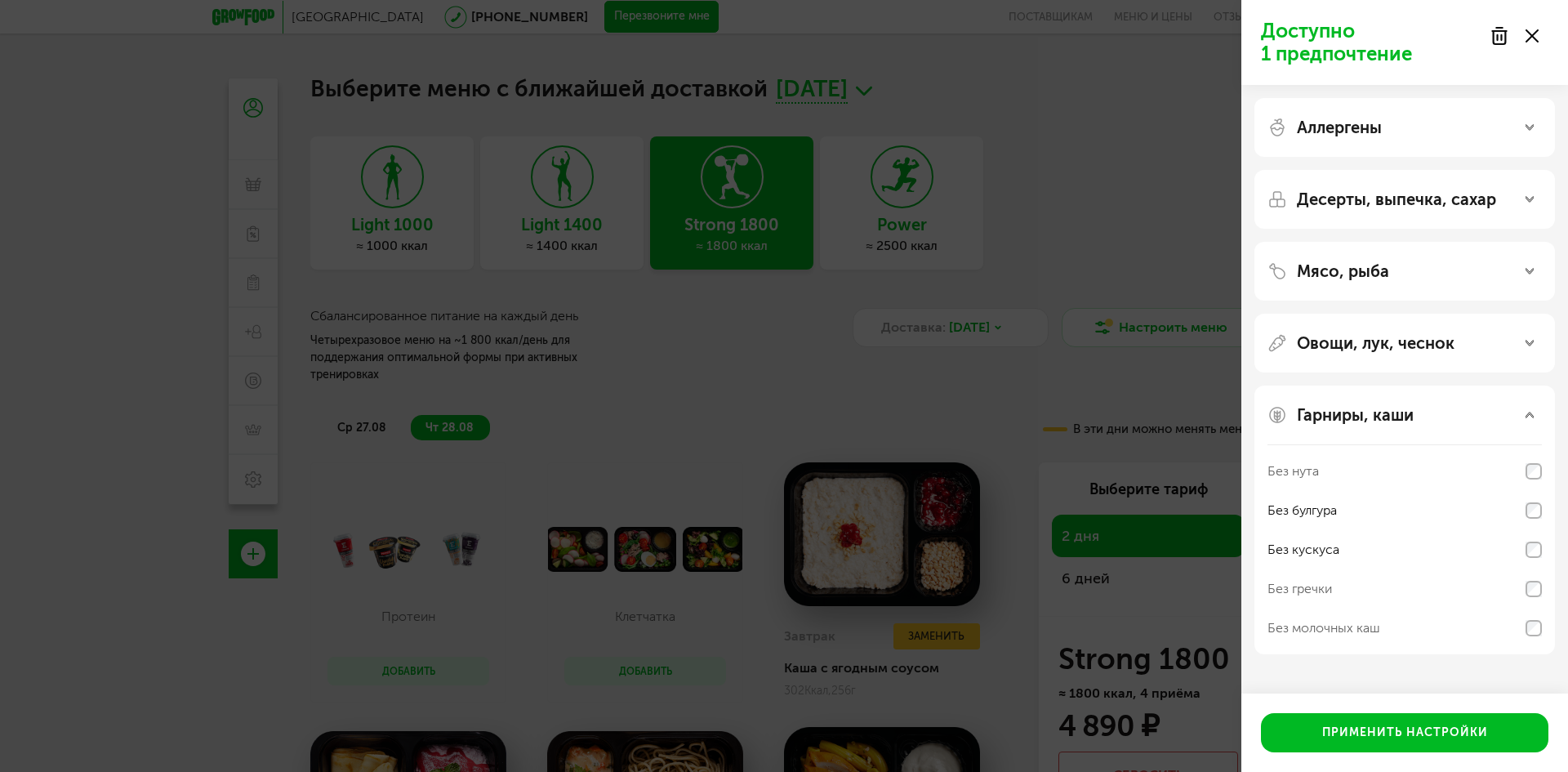
click at [1018, 107] on div "Доступно 1 предпочтение Аллергены Десерты, выпечка, сахар Мясо, рыба Овощи, лук…" at bounding box center [784, 386] width 1568 height 772
